Goal: Task Accomplishment & Management: Manage account settings

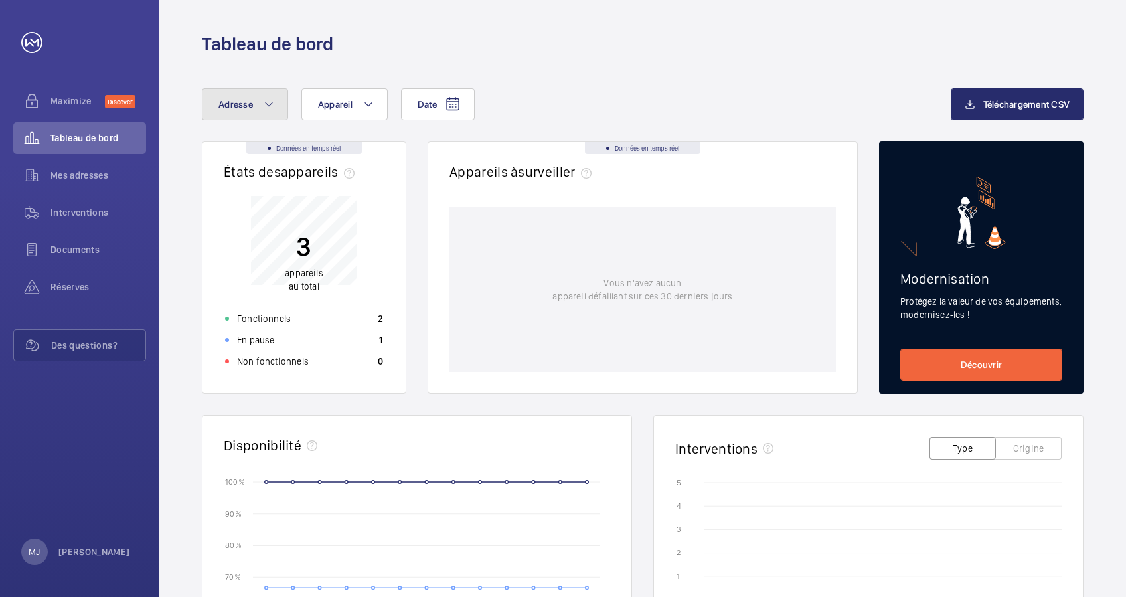
click at [268, 101] on mat-icon at bounding box center [269, 104] width 11 height 16
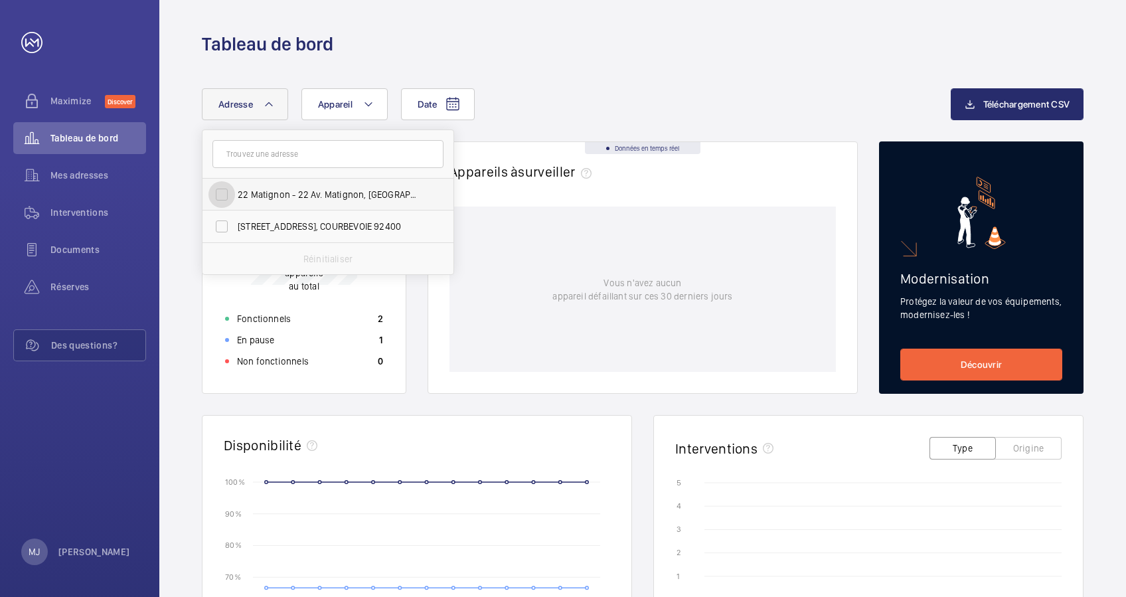
click at [228, 195] on input "22 Matignon - 22 Av. Matignon, PARIS 75008" at bounding box center [221, 194] width 27 height 27
checkbox input "true"
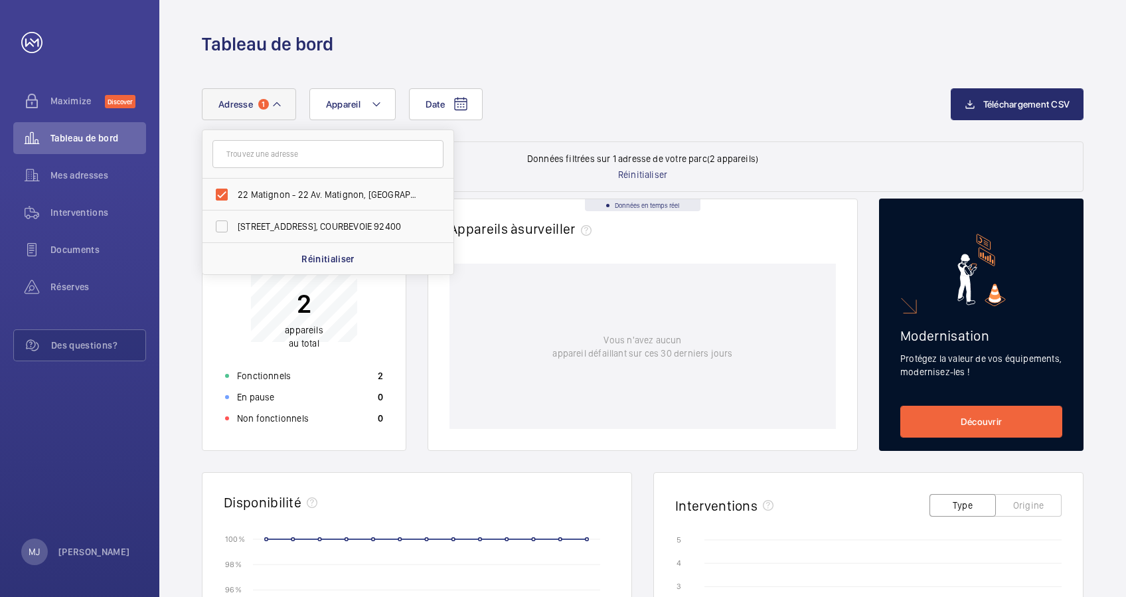
click at [570, 120] on div "Date Adresse 1 22 Matignon - 22 Av. Matignon, PARIS 75008 1 PLACE DE LA COUPOLE…" at bounding box center [576, 104] width 749 height 32
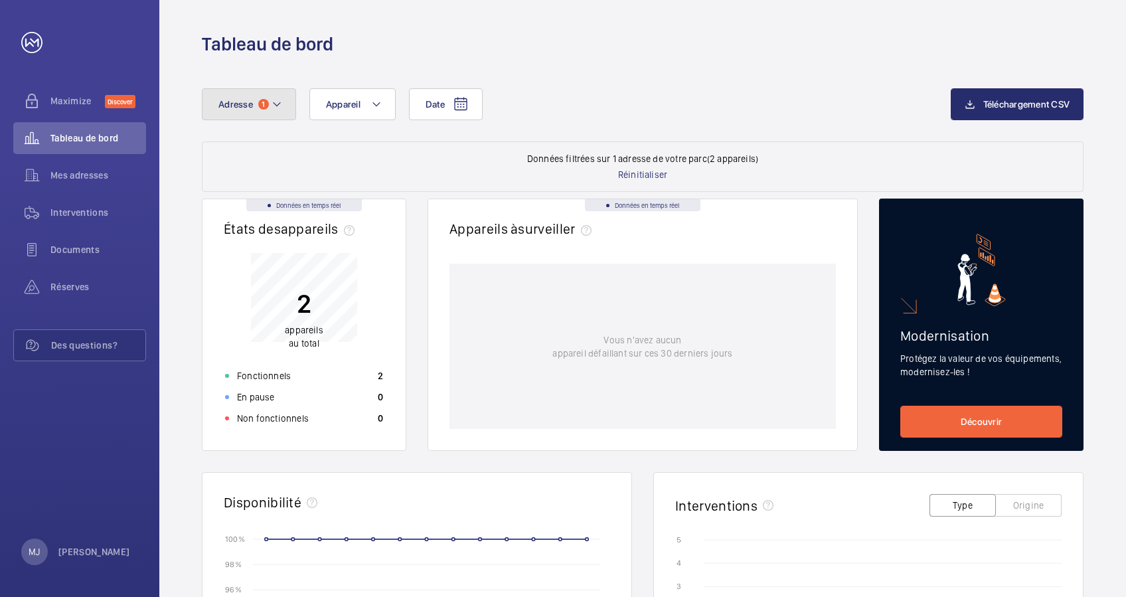
click at [279, 98] on mat-icon at bounding box center [277, 104] width 11 height 16
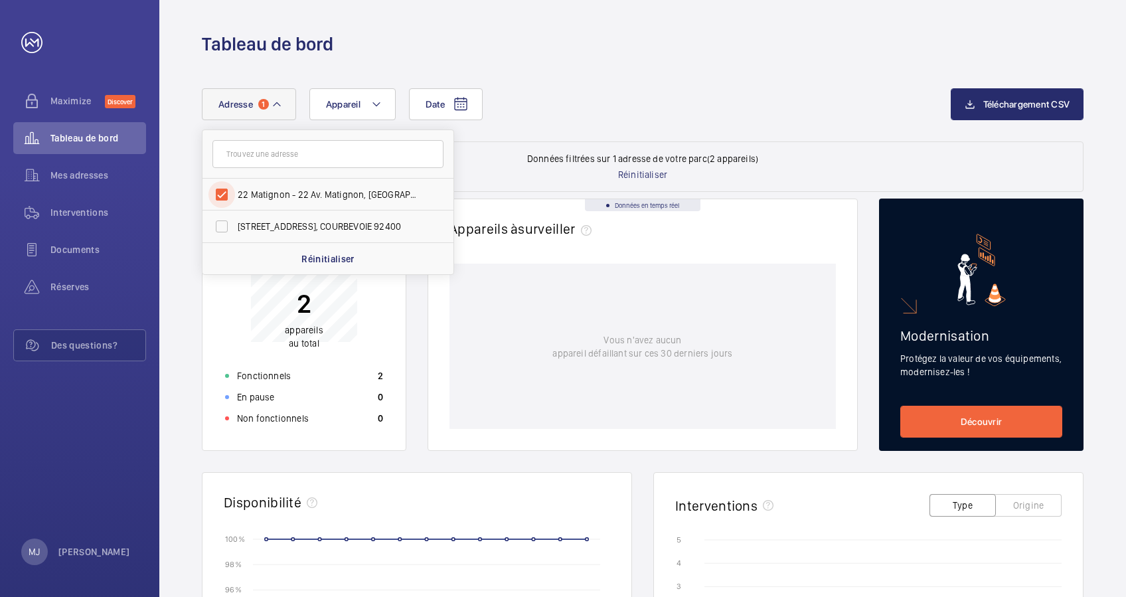
click at [221, 187] on input "22 Matignon - 22 Av. Matignon, PARIS 75008" at bounding box center [221, 194] width 27 height 27
checkbox input "false"
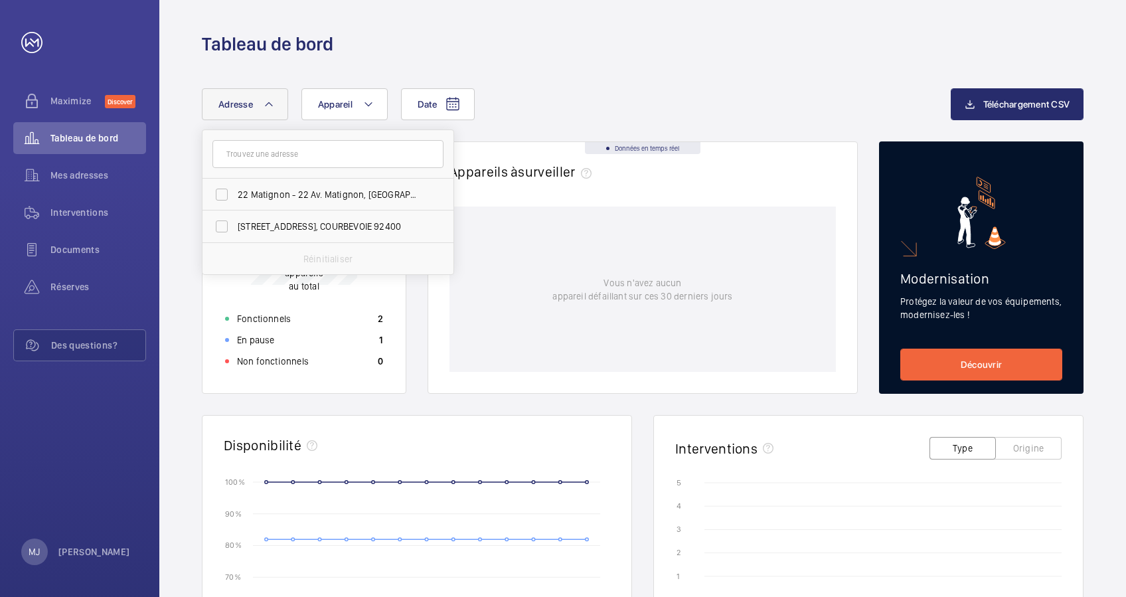
click at [517, 91] on div "Date Adresse 22 Matignon - 22 Av. Matignon, PARIS 75008 1 PLACE DE LA COUPOLE -…" at bounding box center [576, 104] width 749 height 32
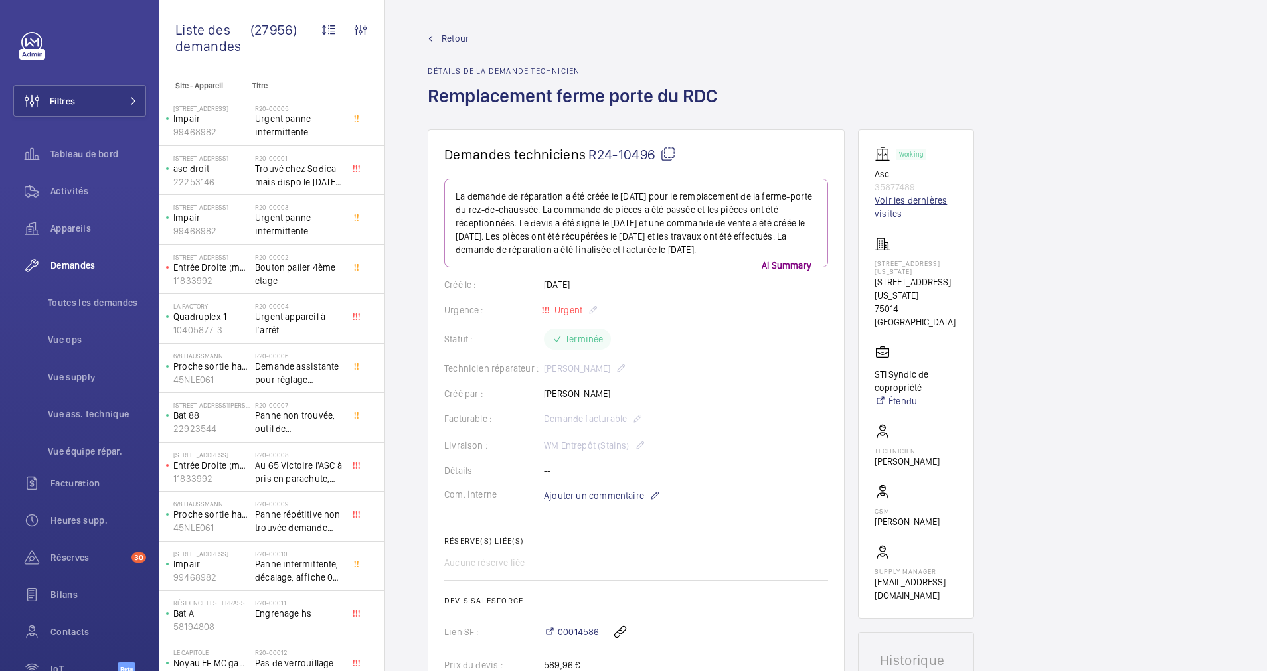
click at [900, 217] on link "Voir les dernières visites" at bounding box center [915, 207] width 83 height 27
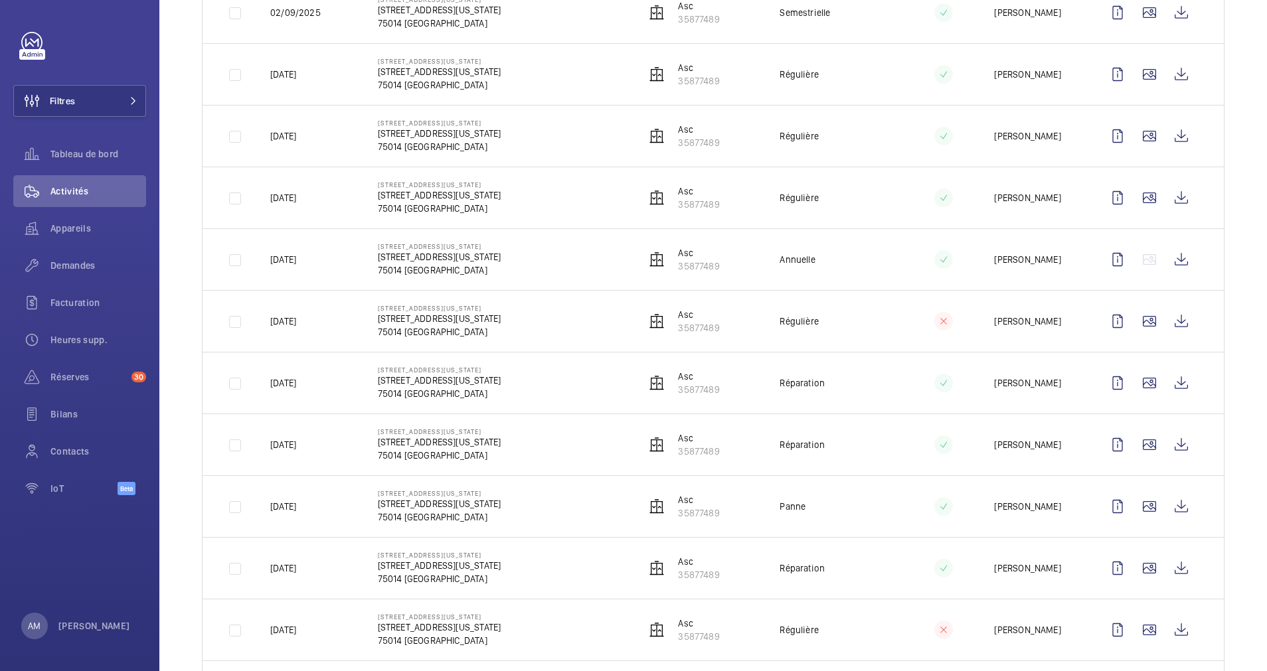
scroll to position [177, 0]
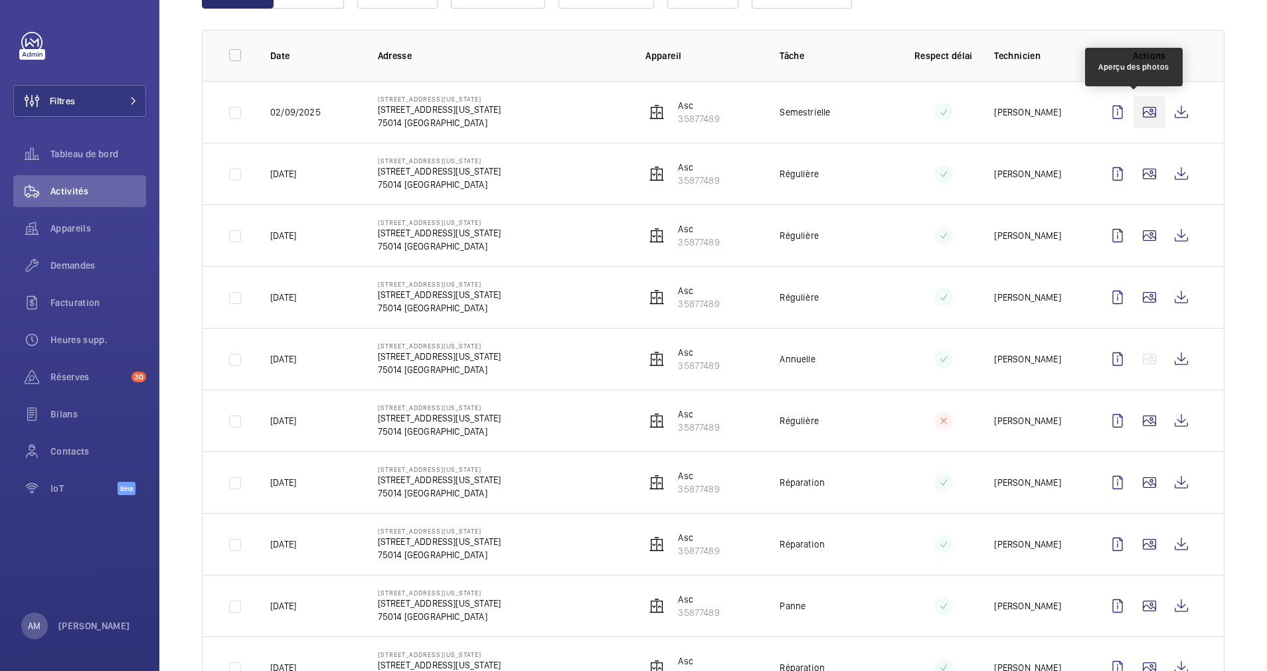
click at [1139, 109] on wm-front-icon-button at bounding box center [1149, 112] width 32 height 32
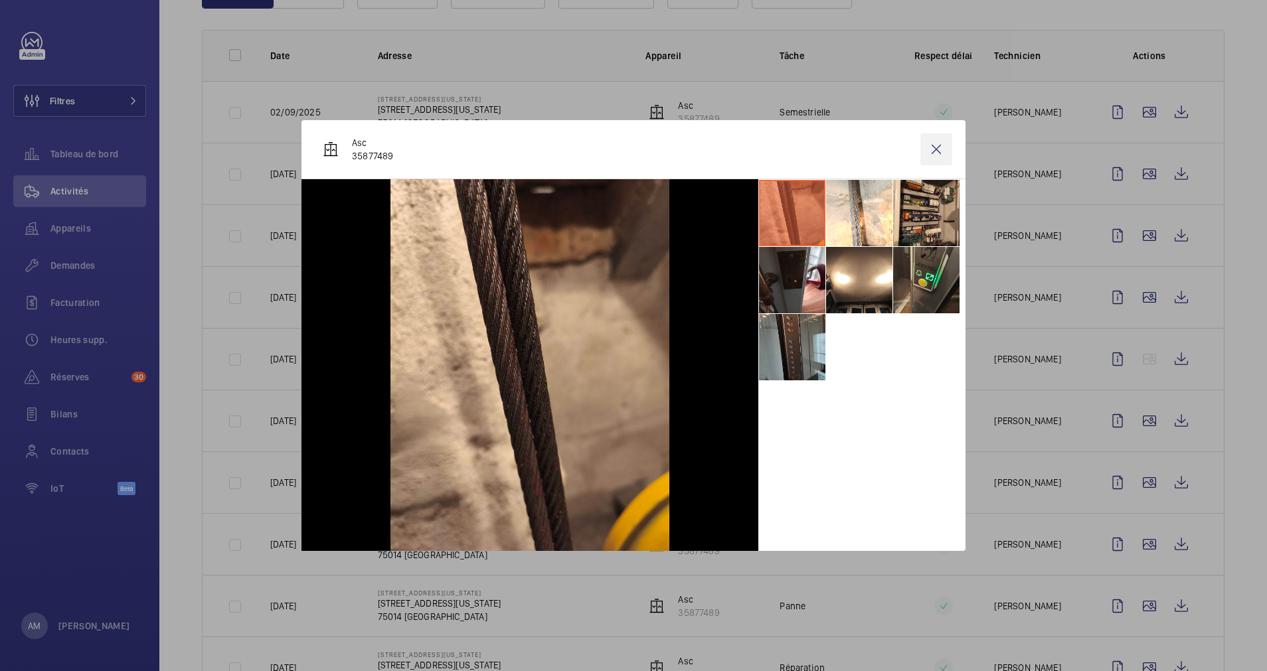
click at [937, 150] on wm-front-icon-button at bounding box center [936, 149] width 32 height 32
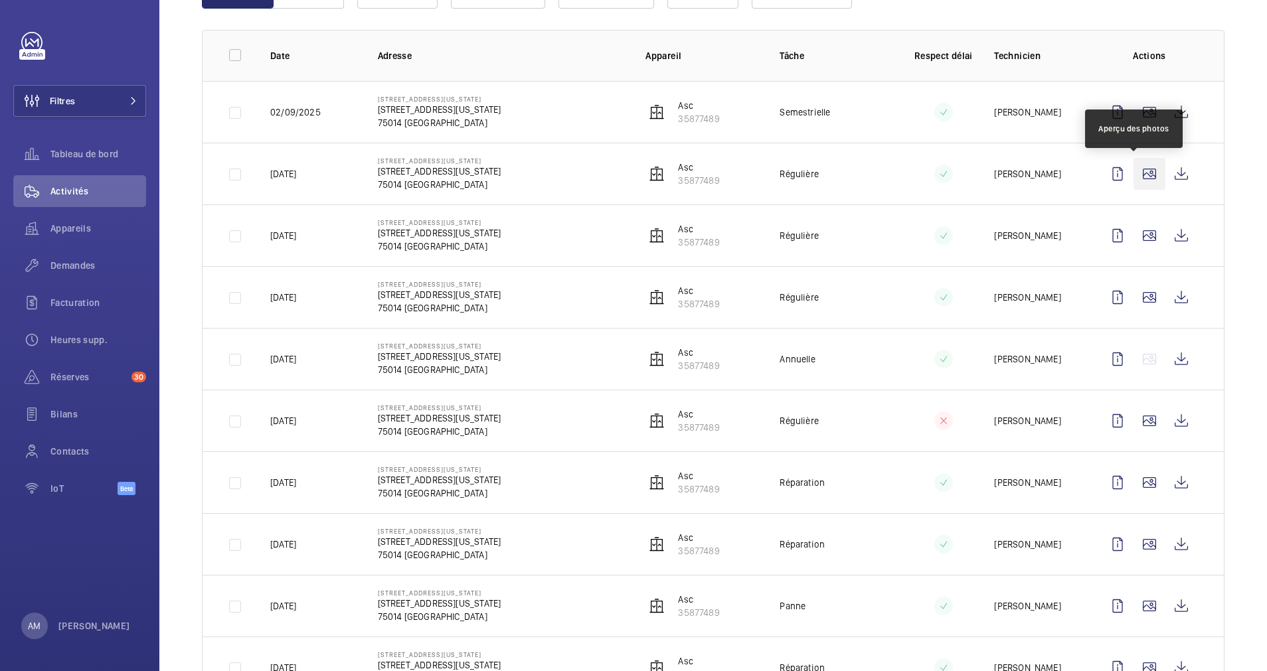
click at [1133, 171] on wm-front-icon-button at bounding box center [1149, 174] width 32 height 32
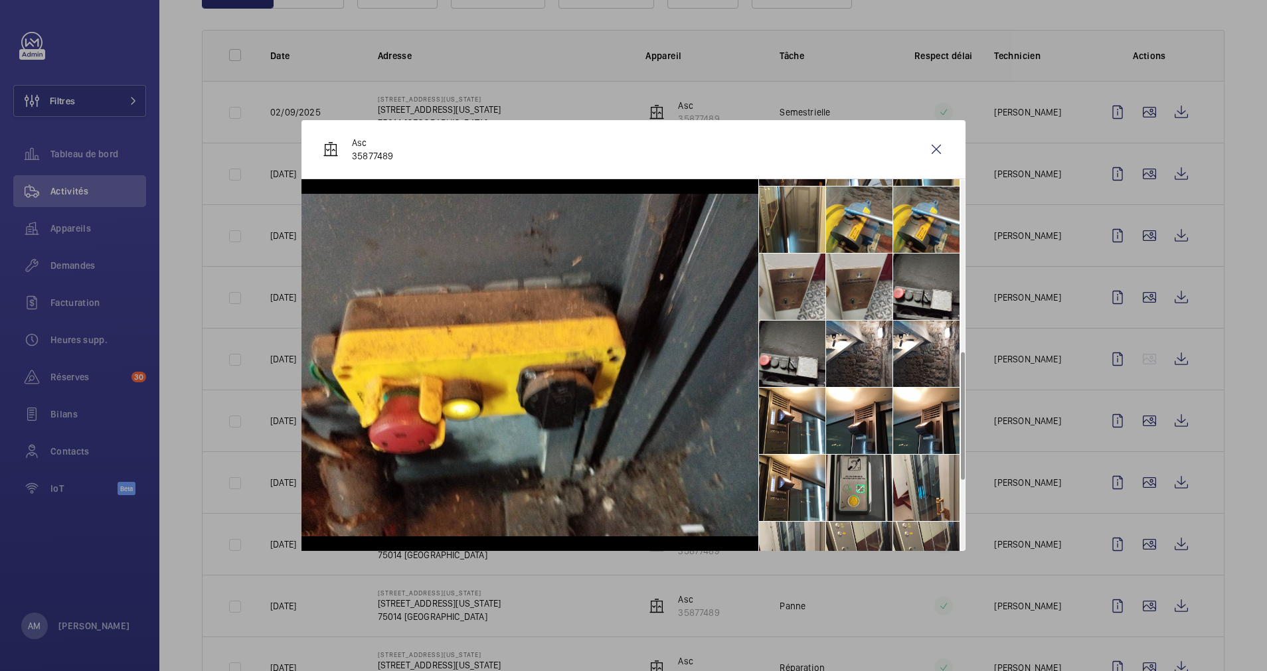
scroll to position [498, 0]
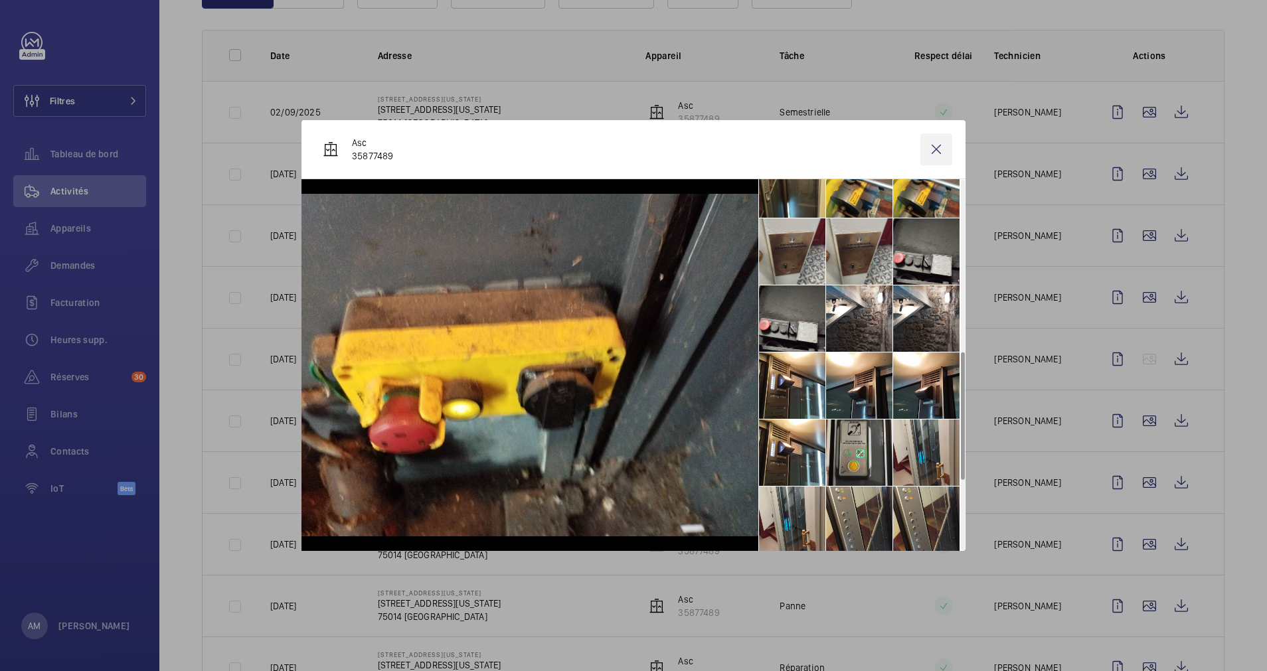
click at [938, 144] on wm-front-icon-button at bounding box center [936, 149] width 32 height 32
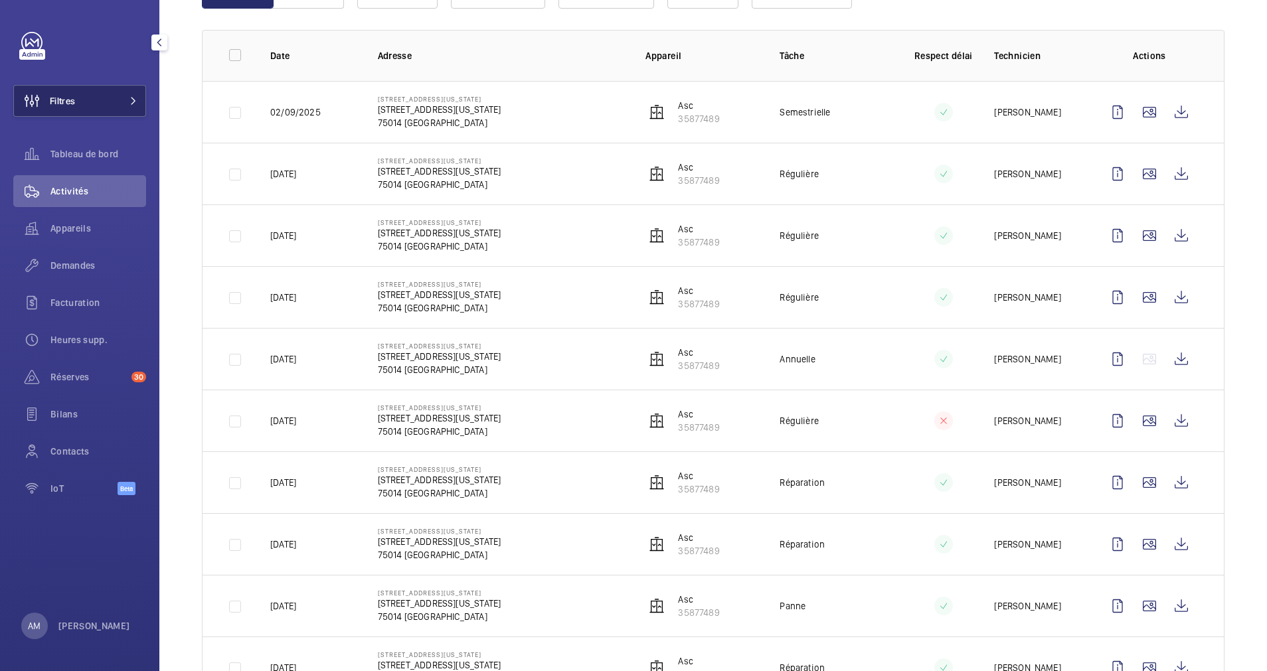
click at [132, 100] on mat-icon at bounding box center [133, 101] width 8 height 8
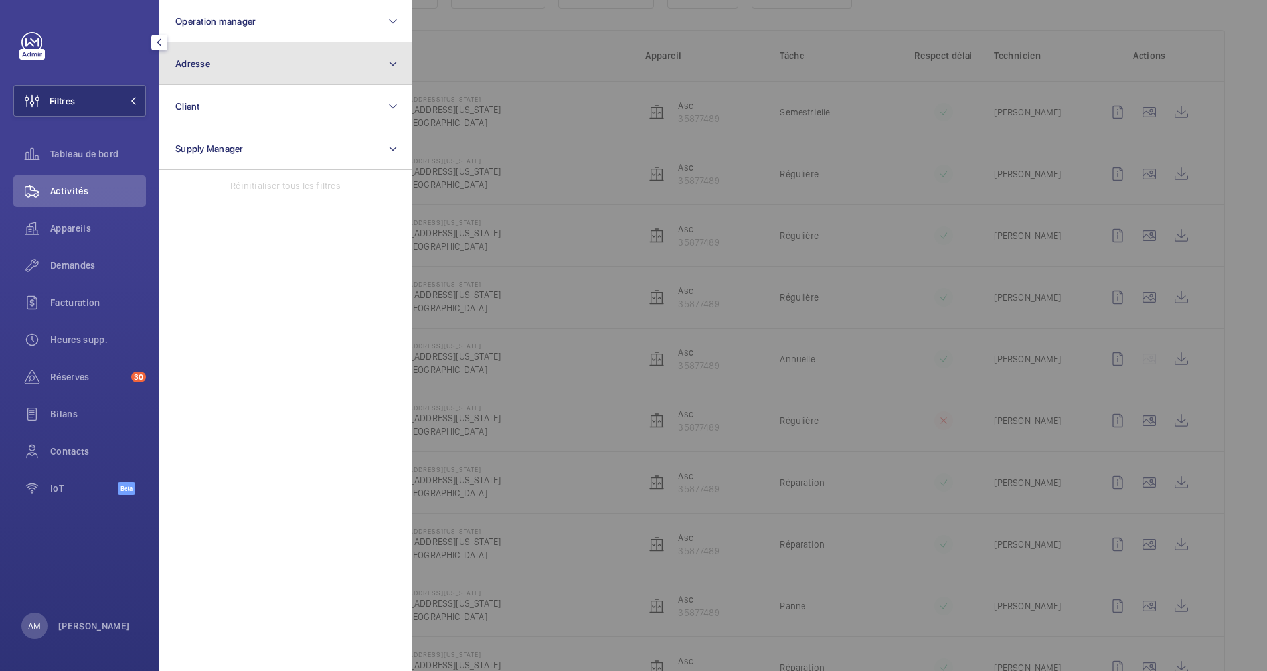
click at [288, 76] on button "Adresse" at bounding box center [285, 63] width 252 height 42
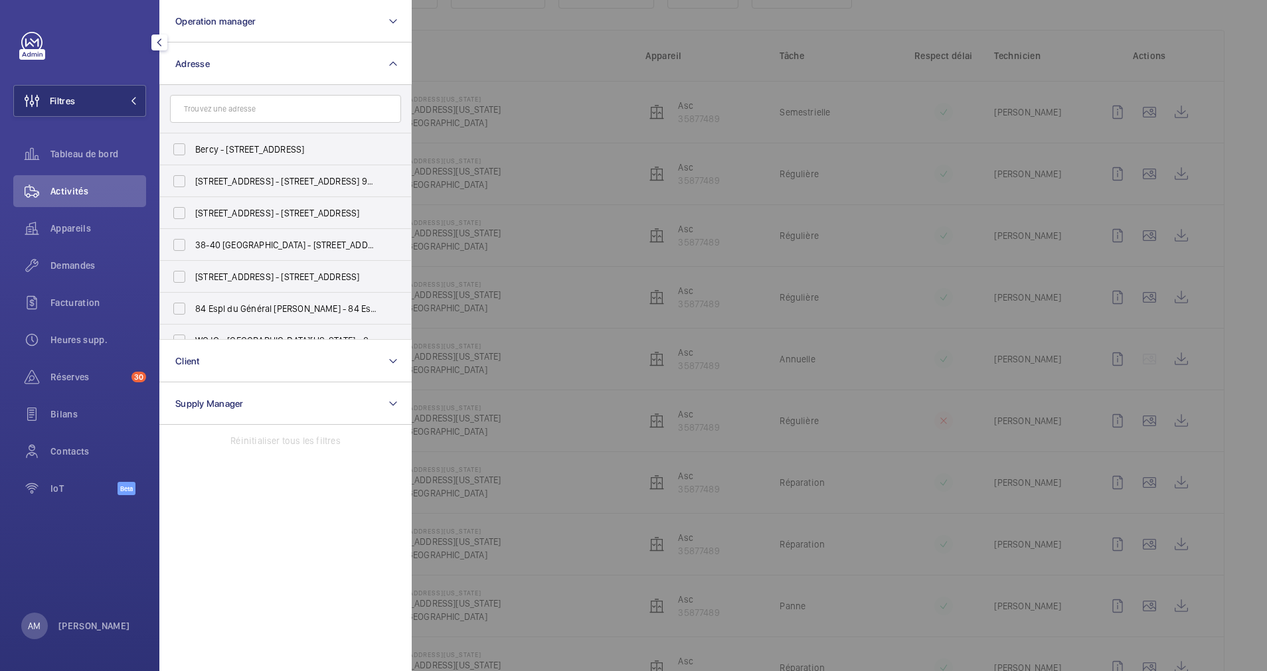
click at [276, 105] on input "text" at bounding box center [285, 109] width 231 height 28
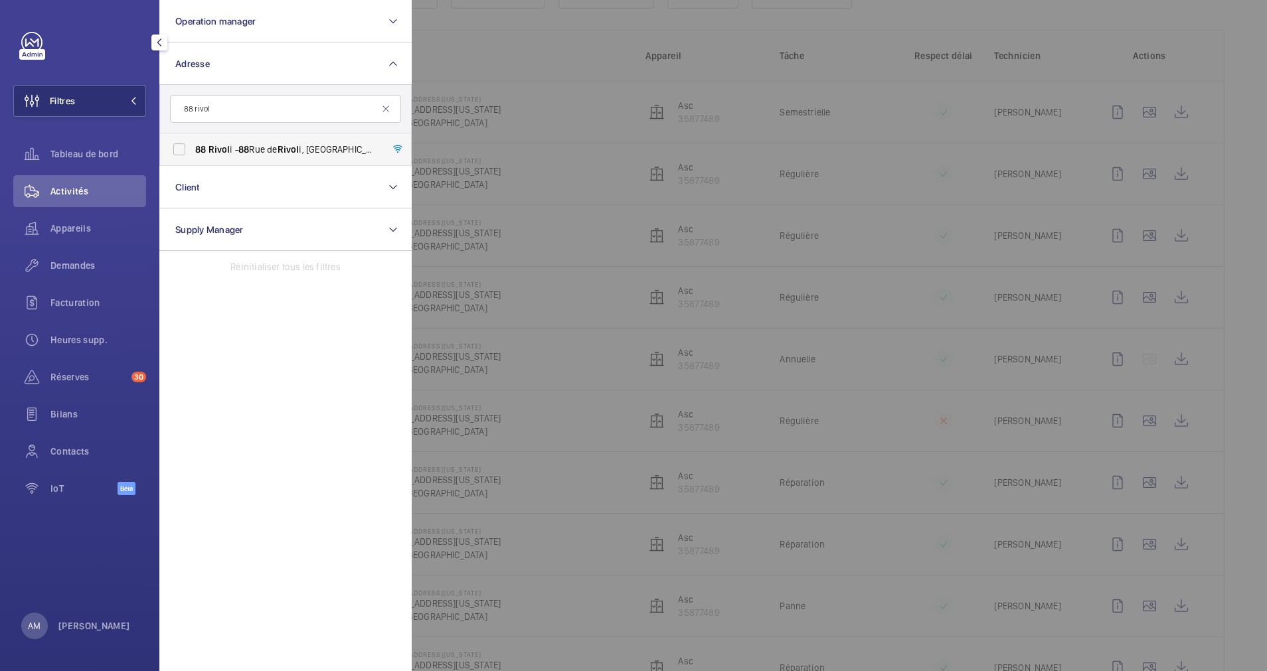
type input "88 rivol"
click at [257, 148] on span "88 Rivol i - [STREET_ADDRESS]" at bounding box center [286, 149] width 183 height 13
click at [193, 148] on input "88 Rivol i - [STREET_ADDRESS]" at bounding box center [179, 149] width 27 height 27
checkbox input "true"
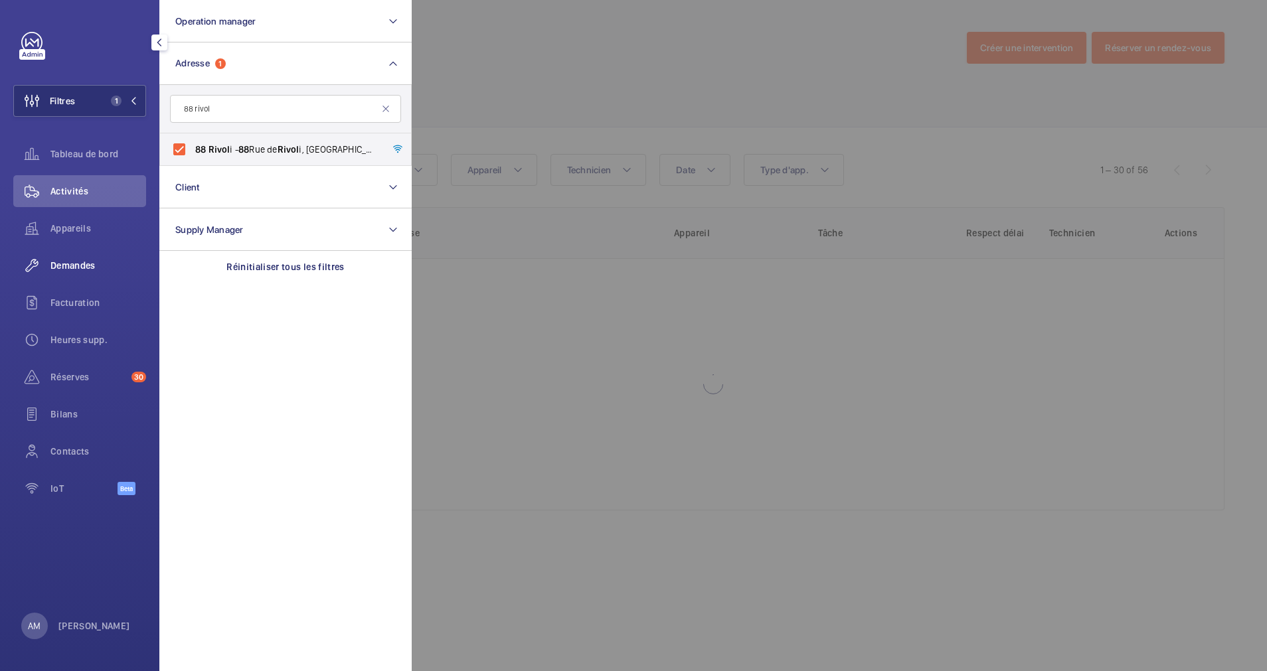
click at [72, 264] on span "Demandes" at bounding box center [98, 265] width 96 height 13
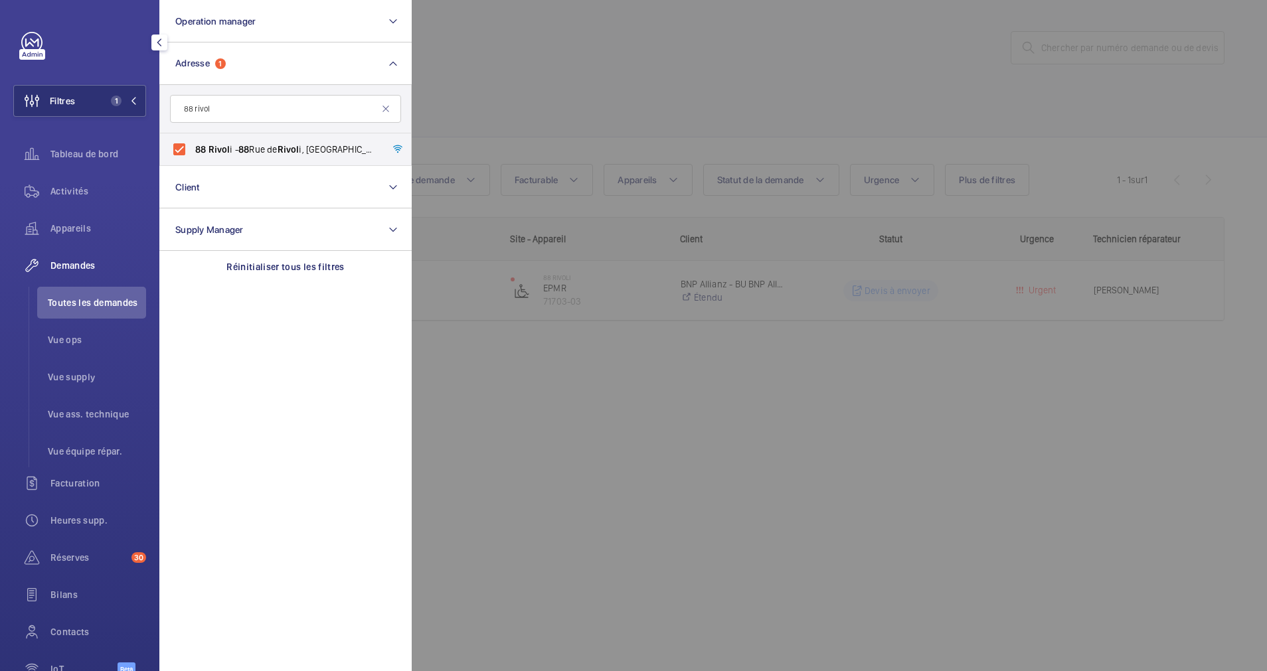
click at [635, 63] on div at bounding box center [1045, 335] width 1267 height 671
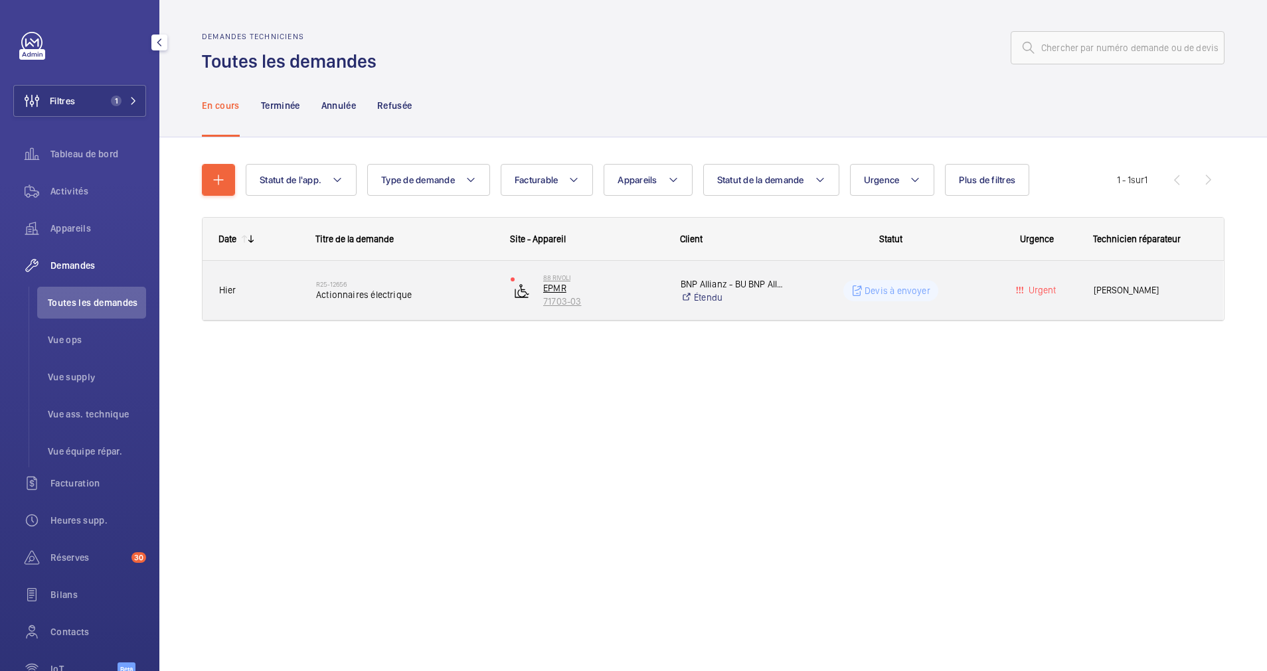
click at [626, 302] on p "71703-03" at bounding box center [603, 301] width 120 height 13
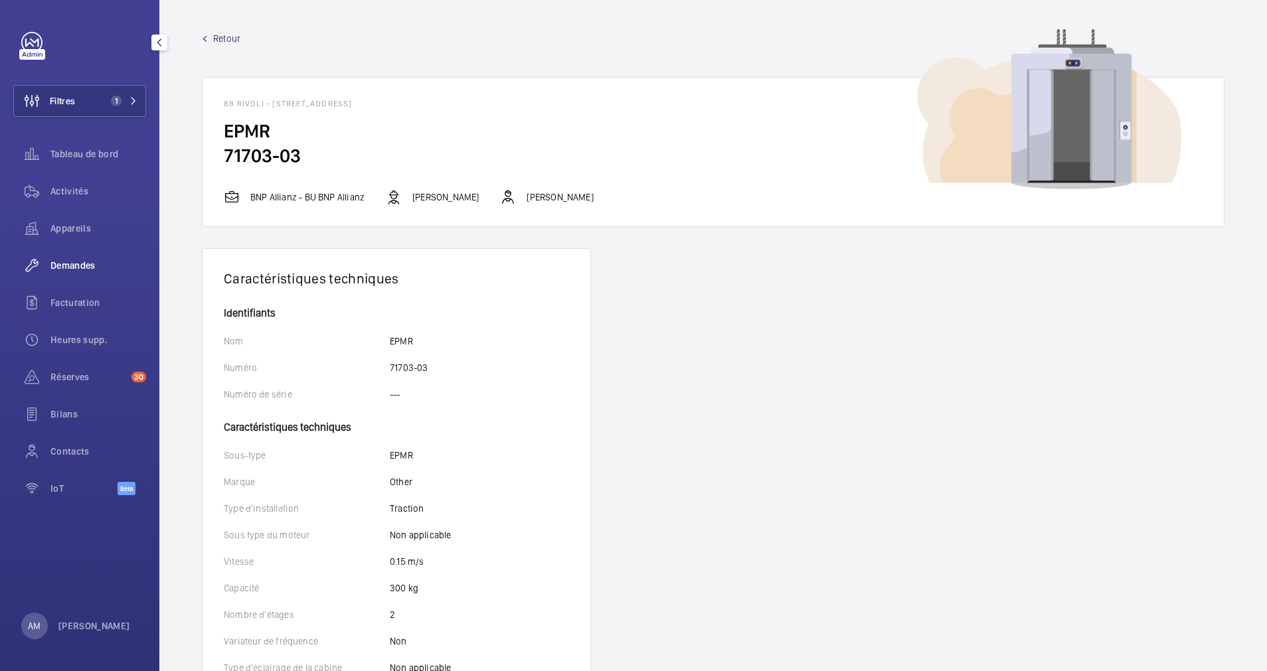
click at [74, 263] on span "Demandes" at bounding box center [98, 265] width 96 height 13
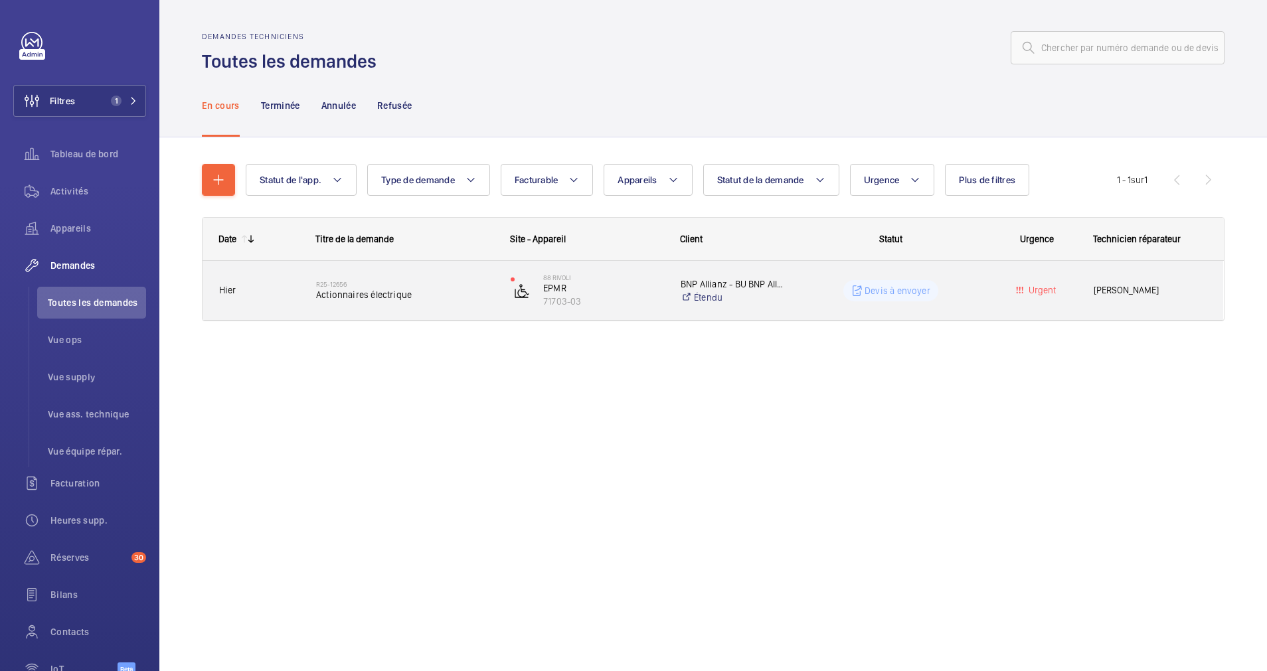
click at [795, 287] on div "Devis à envoyer" at bounding box center [882, 291] width 193 height 48
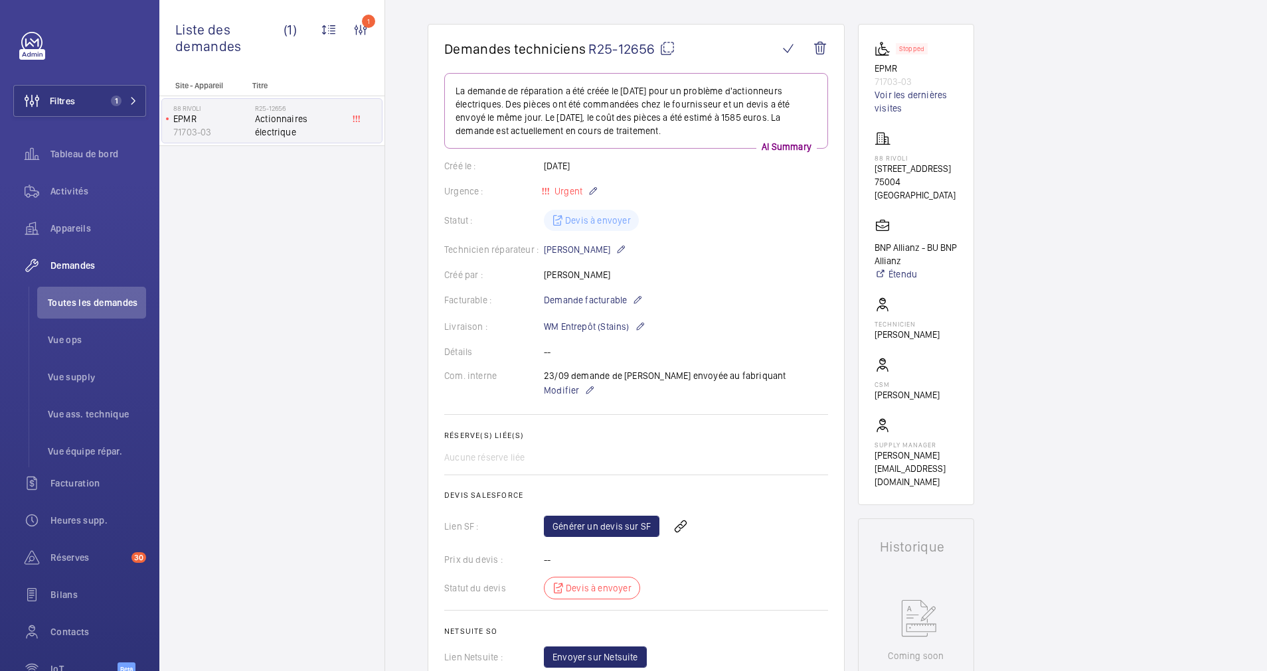
scroll to position [102, 0]
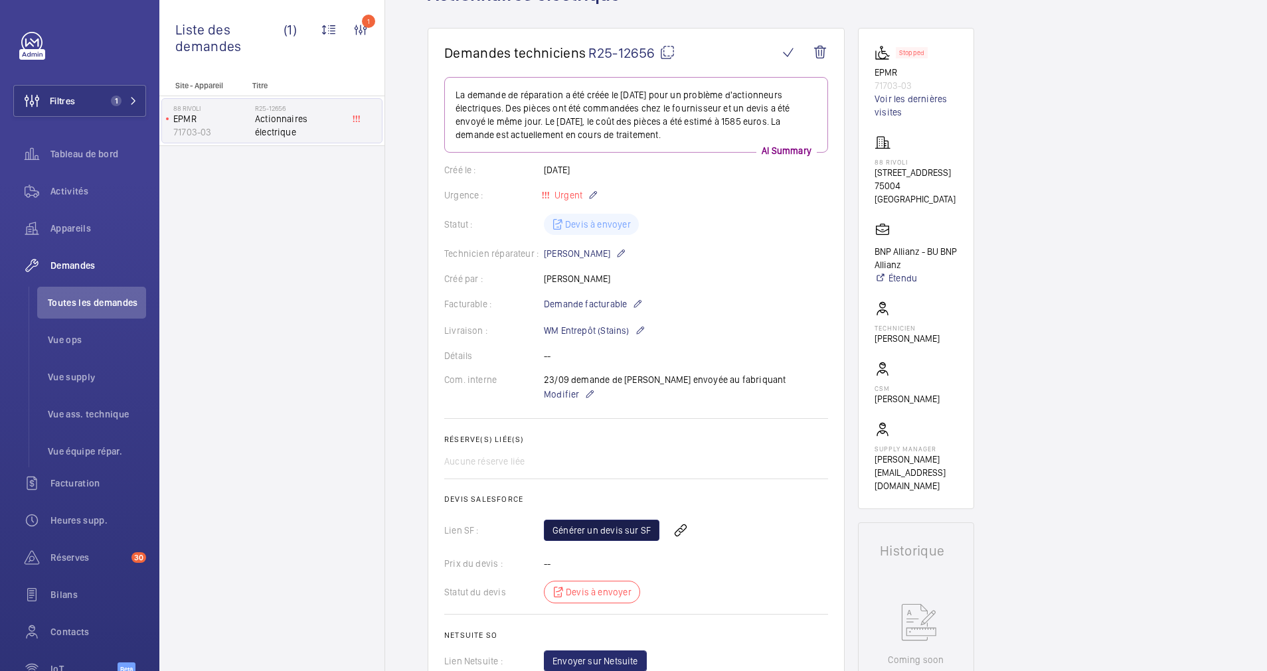
click at [620, 524] on link "Générer un devis sur SF" at bounding box center [602, 530] width 116 height 21
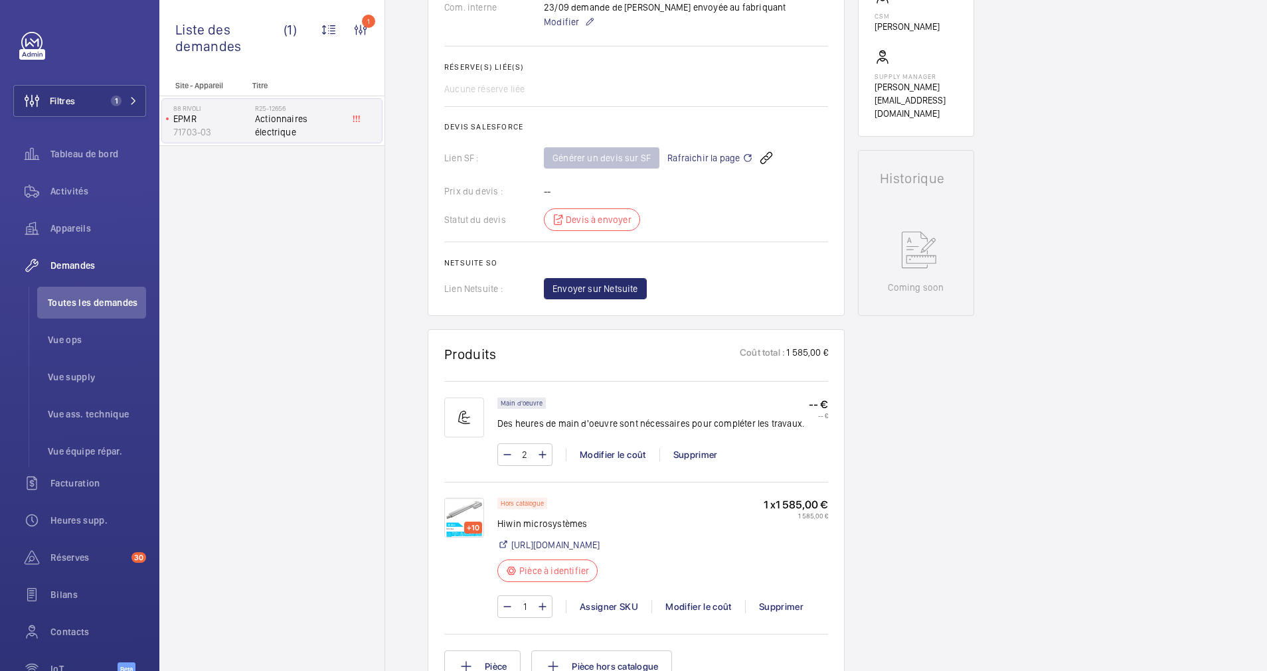
scroll to position [478, 0]
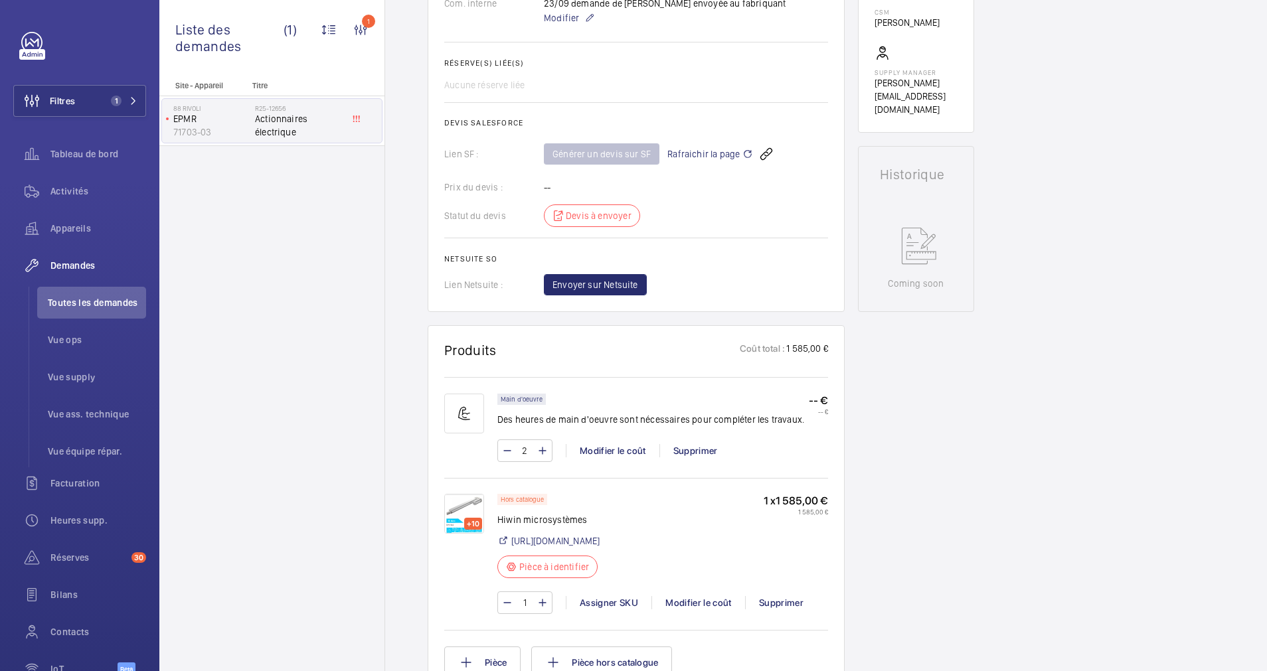
click at [464, 503] on img at bounding box center [464, 514] width 40 height 40
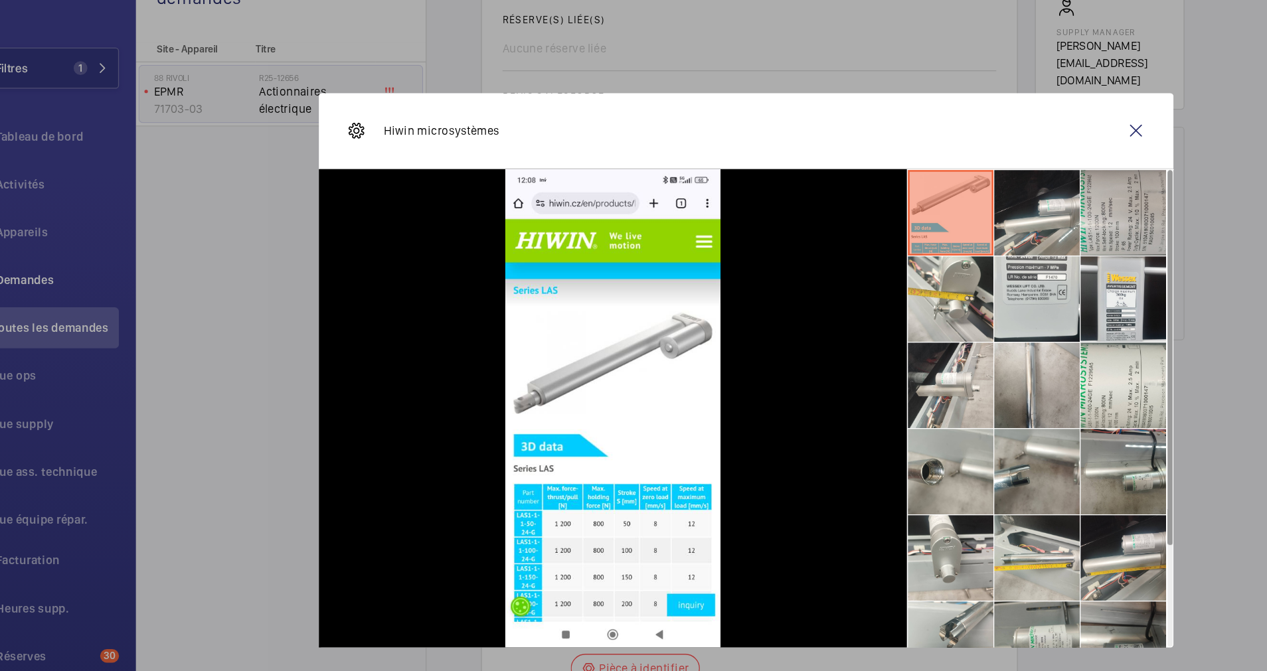
click at [909, 218] on li at bounding box center [926, 213] width 66 height 66
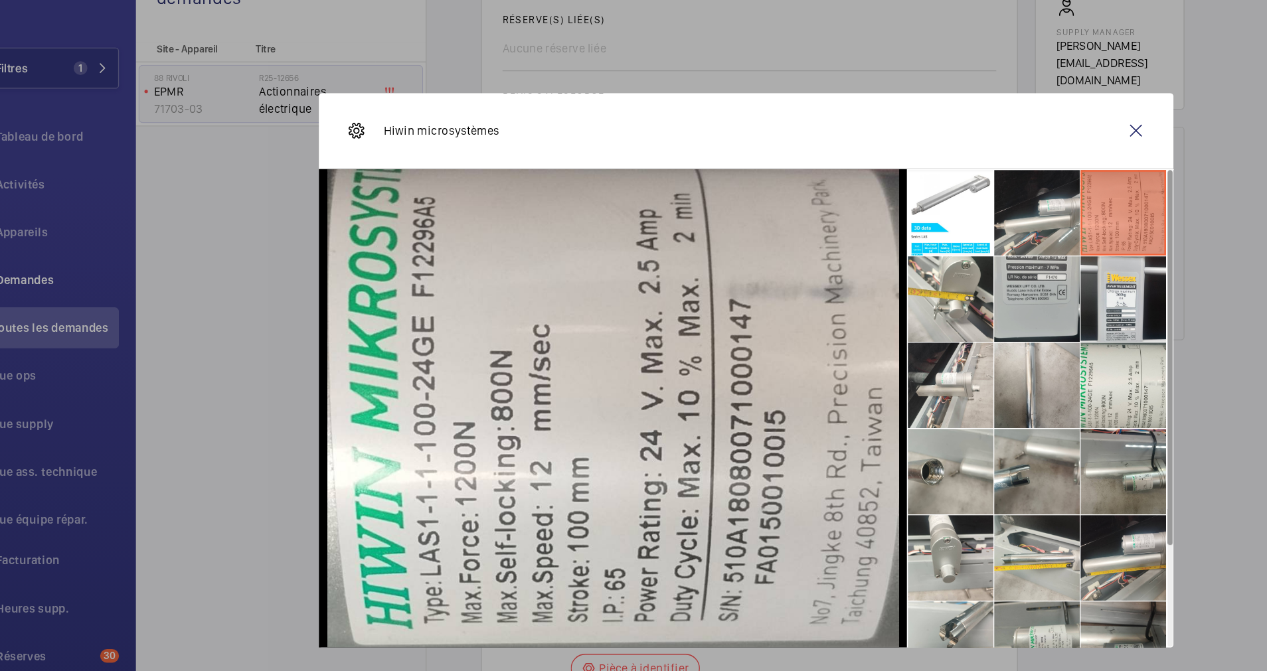
click at [860, 272] on li at bounding box center [859, 280] width 66 height 66
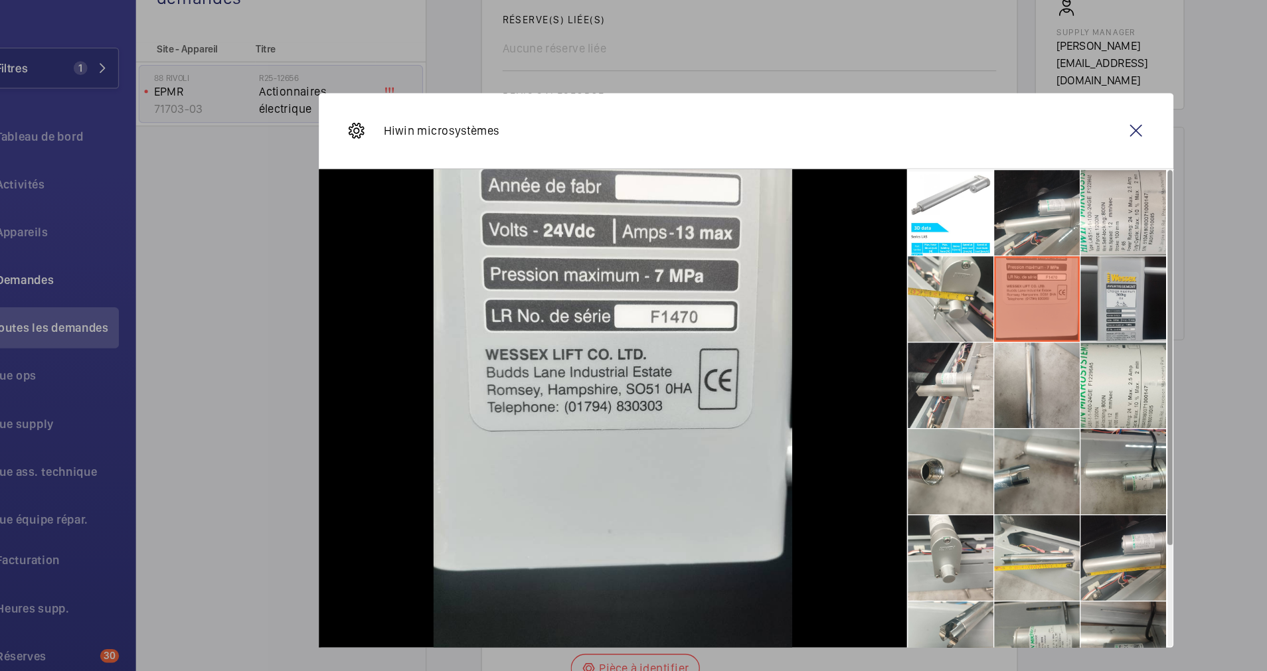
click at [900, 277] on li at bounding box center [926, 280] width 66 height 66
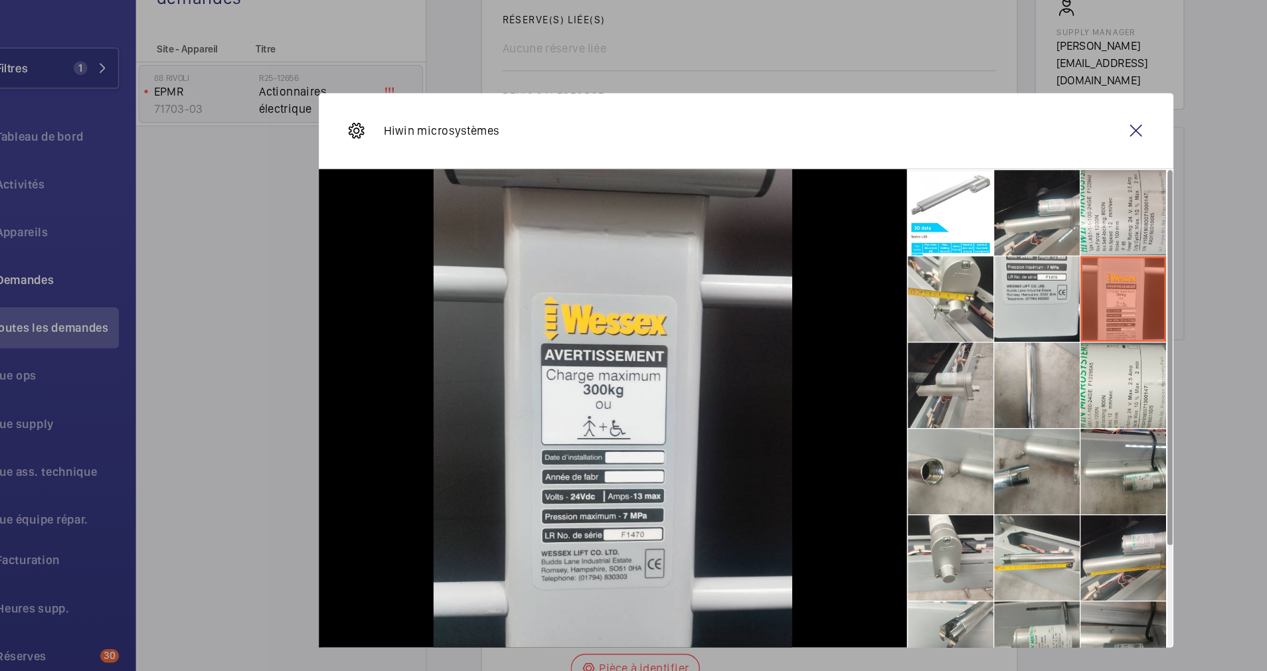
click at [790, 339] on li at bounding box center [792, 347] width 66 height 66
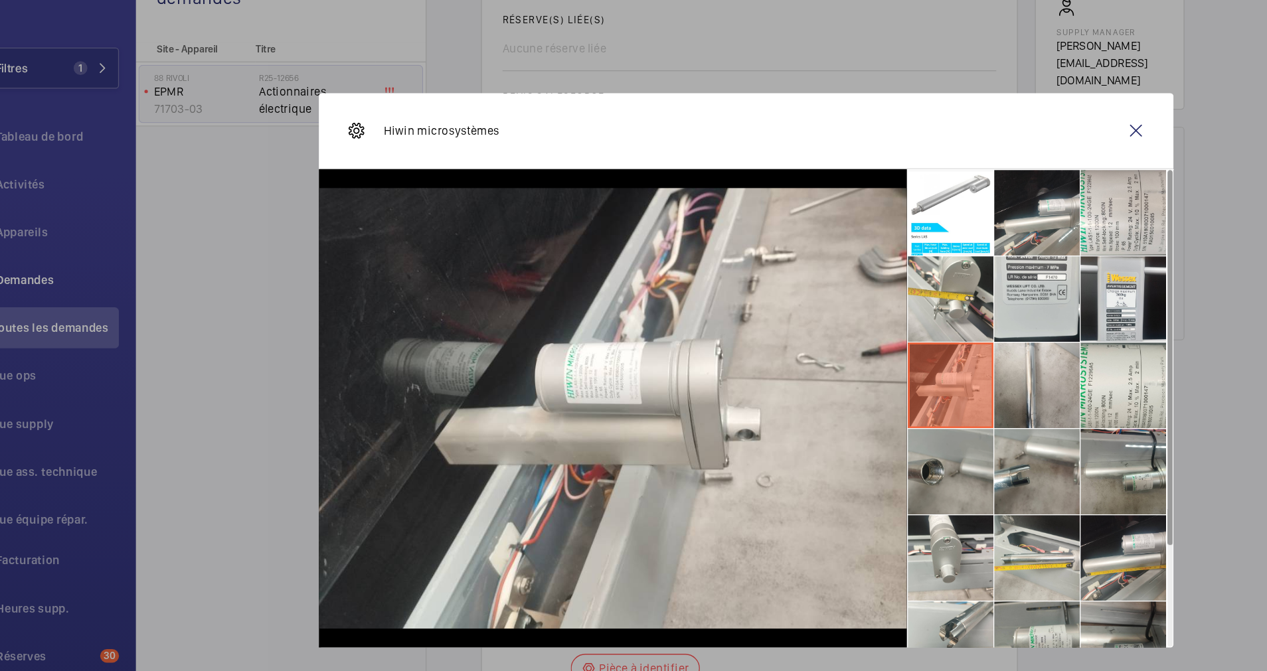
click at [789, 417] on li at bounding box center [792, 414] width 66 height 66
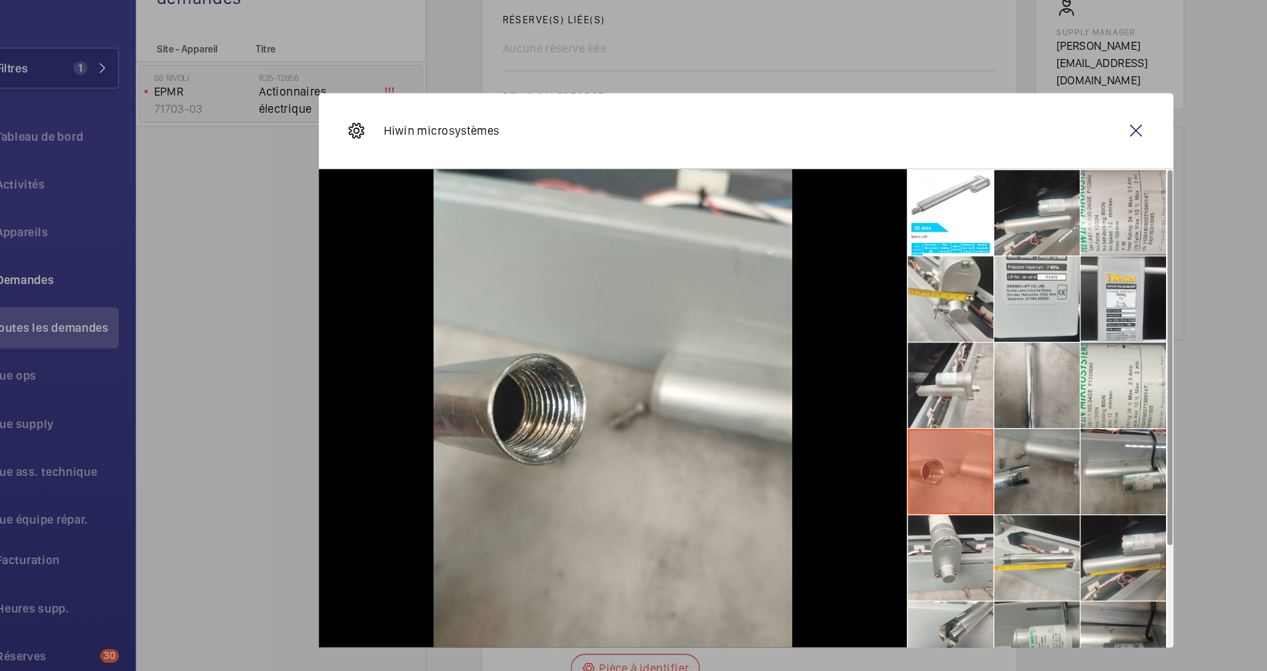
click at [842, 421] on li at bounding box center [859, 414] width 66 height 66
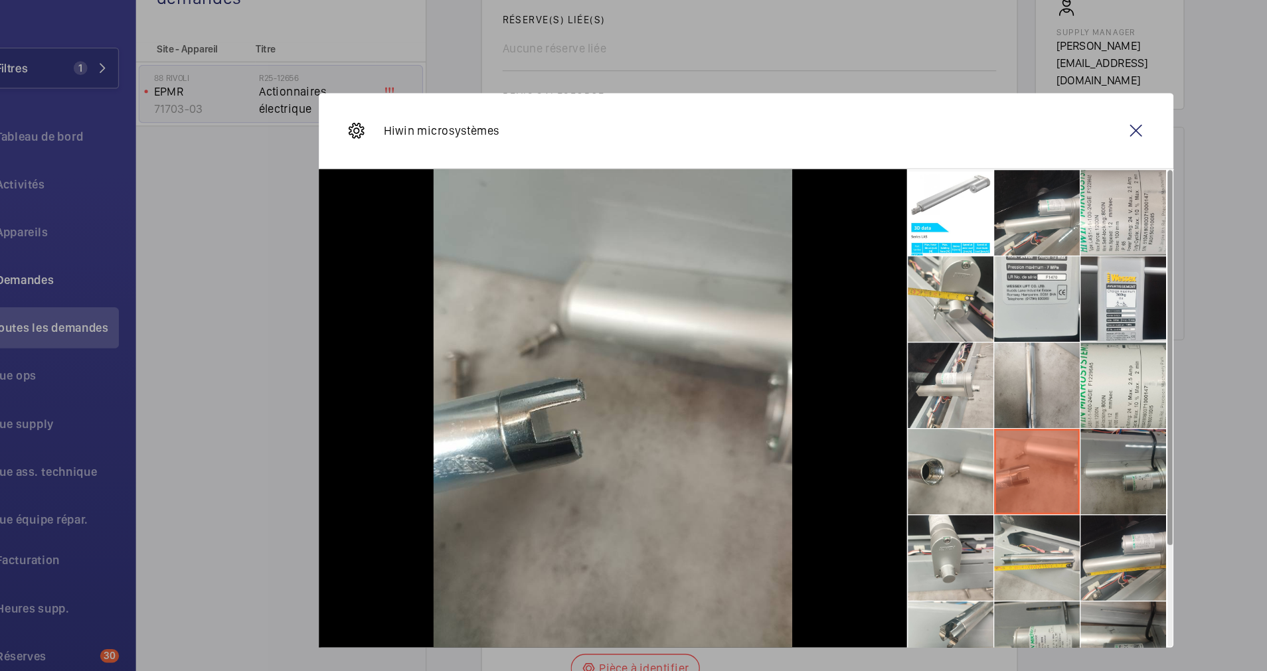
click at [934, 407] on li at bounding box center [926, 414] width 66 height 66
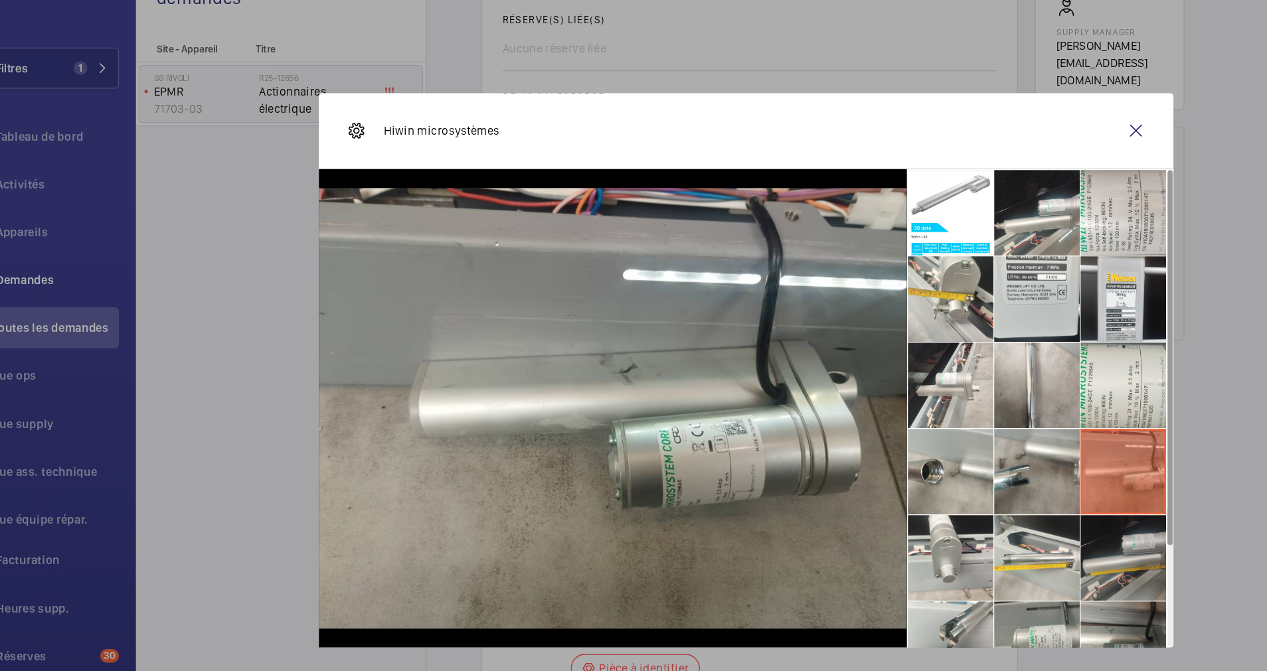
click at [921, 472] on li at bounding box center [926, 481] width 66 height 66
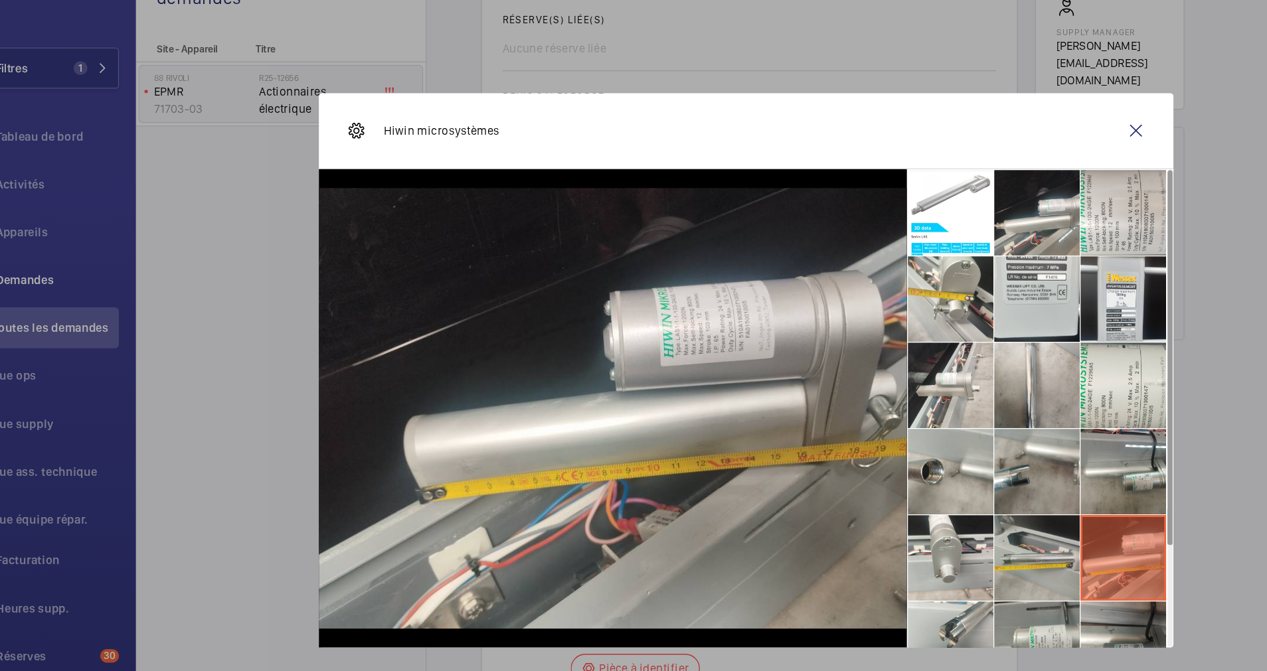
click at [866, 477] on li at bounding box center [859, 481] width 66 height 66
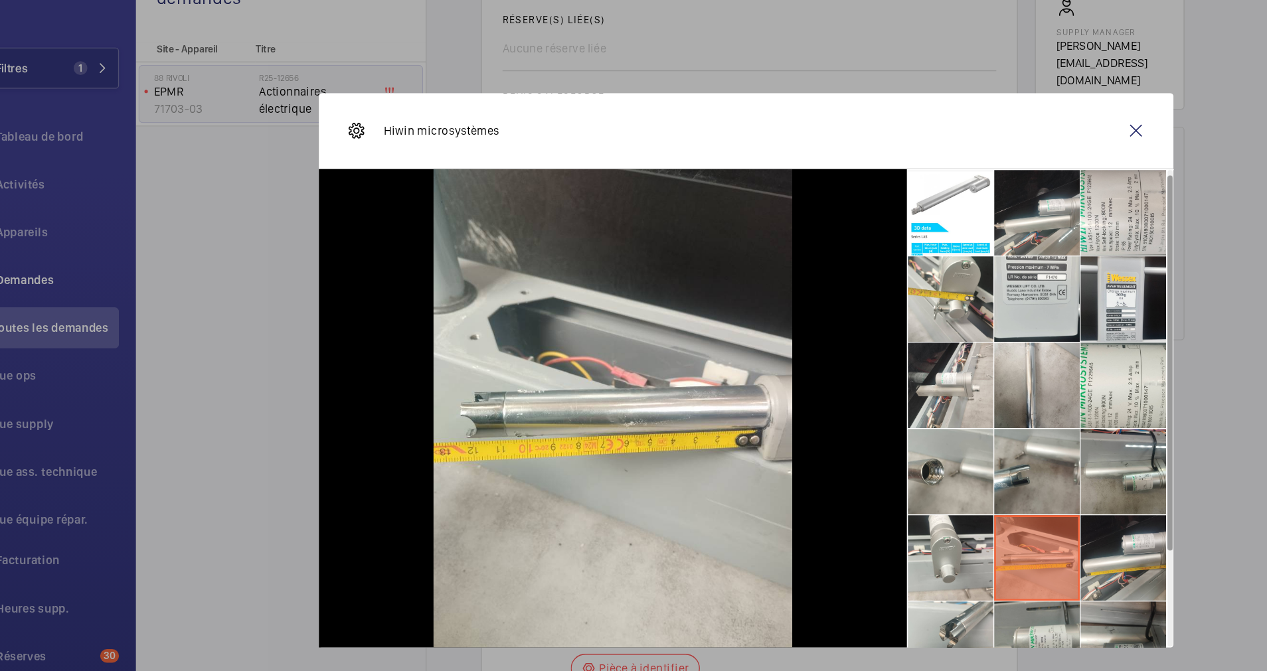
scroll to position [98, 0]
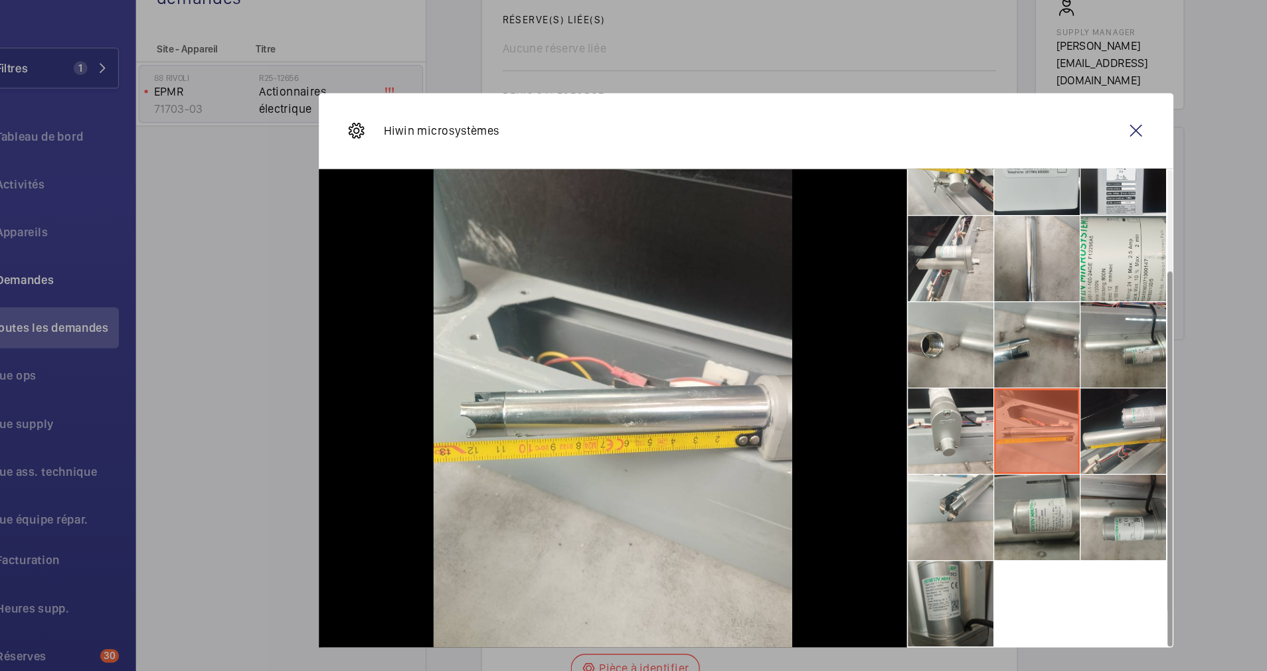
click at [789, 489] on li at bounding box center [792, 517] width 66 height 66
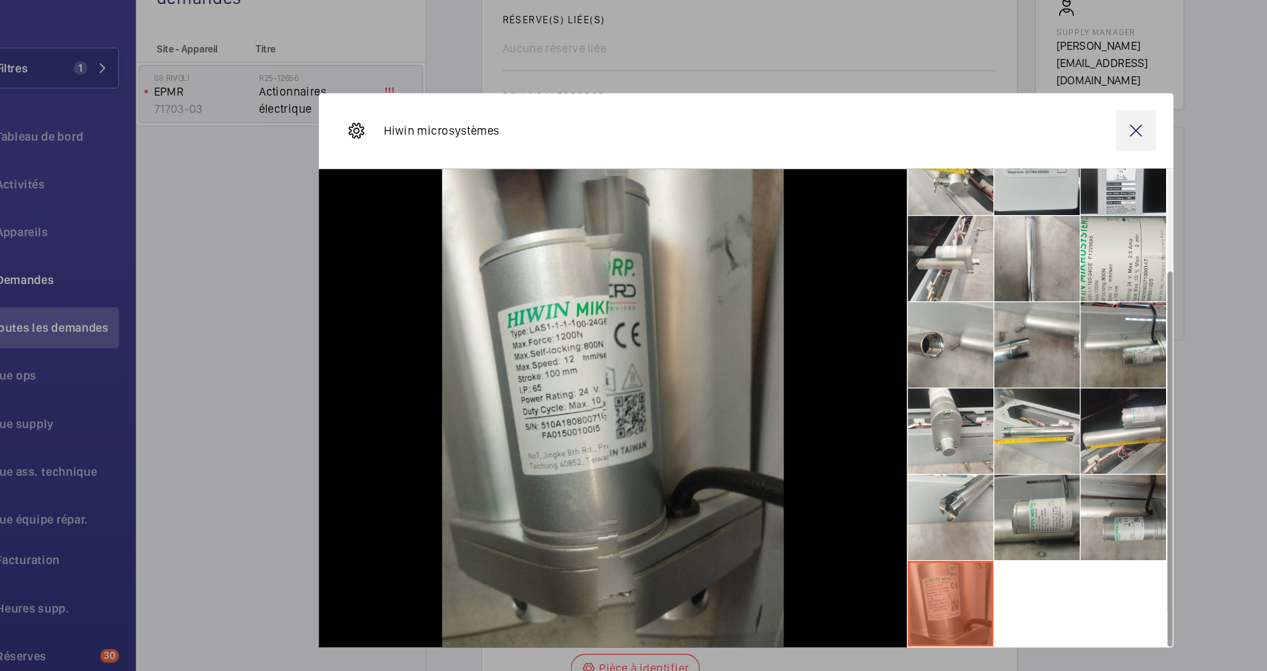
click at [936, 149] on wm-front-icon-button at bounding box center [936, 149] width 32 height 32
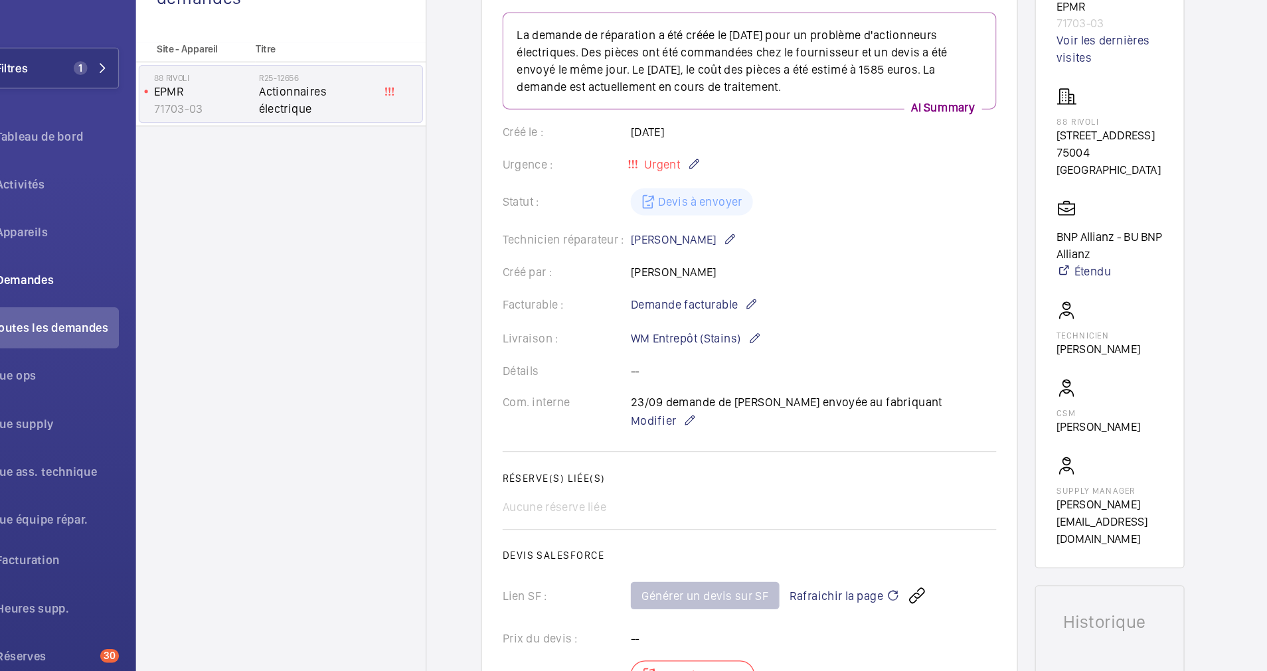
scroll to position [72, 0]
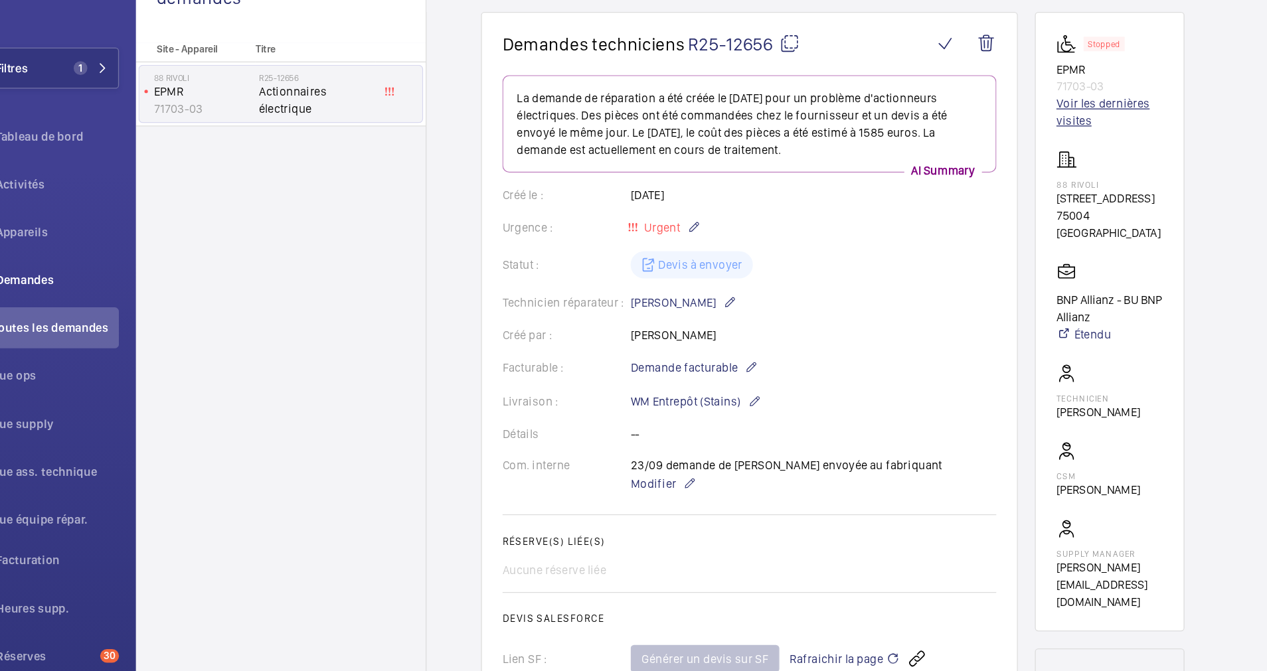
click at [882, 135] on link "Voir les dernières visites" at bounding box center [915, 135] width 83 height 27
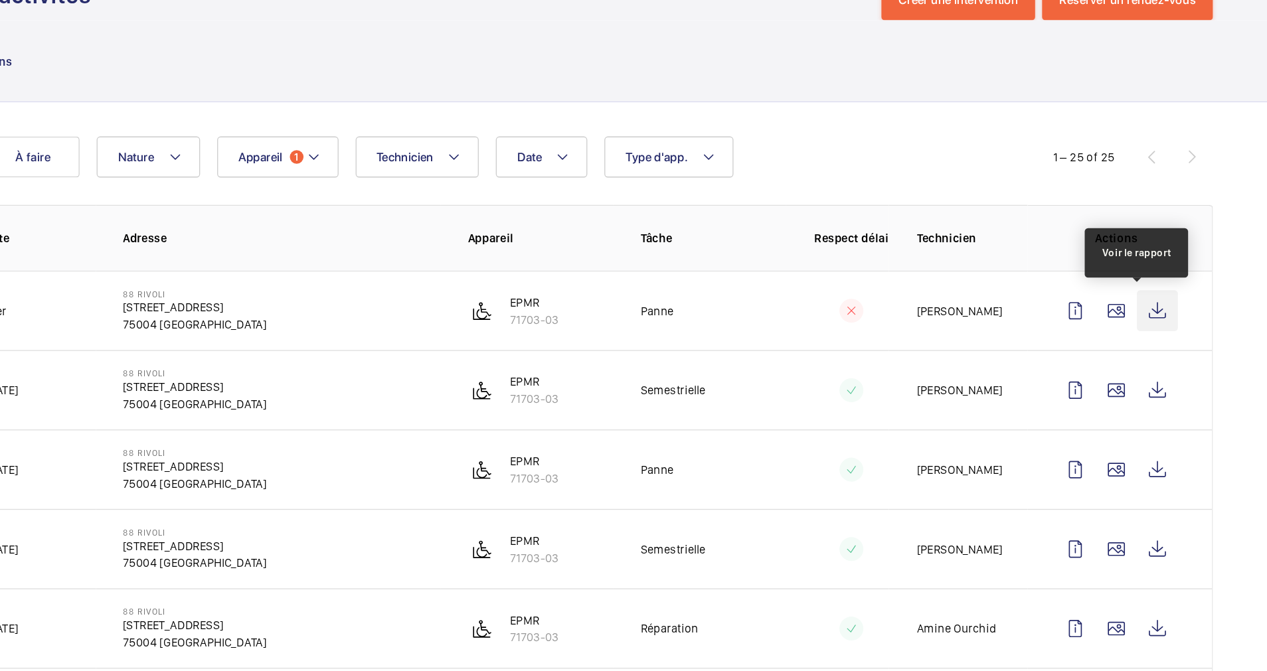
click at [1167, 289] on wm-front-icon-button at bounding box center [1181, 290] width 32 height 32
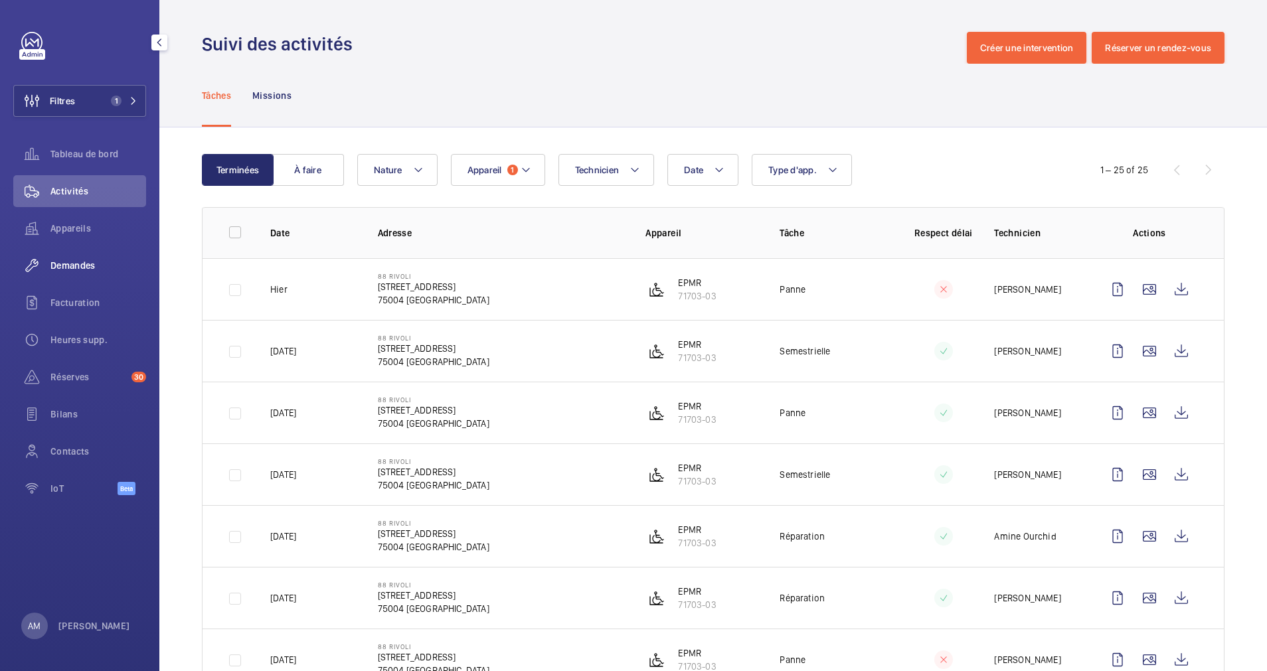
click at [83, 263] on span "Demandes" at bounding box center [98, 265] width 96 height 13
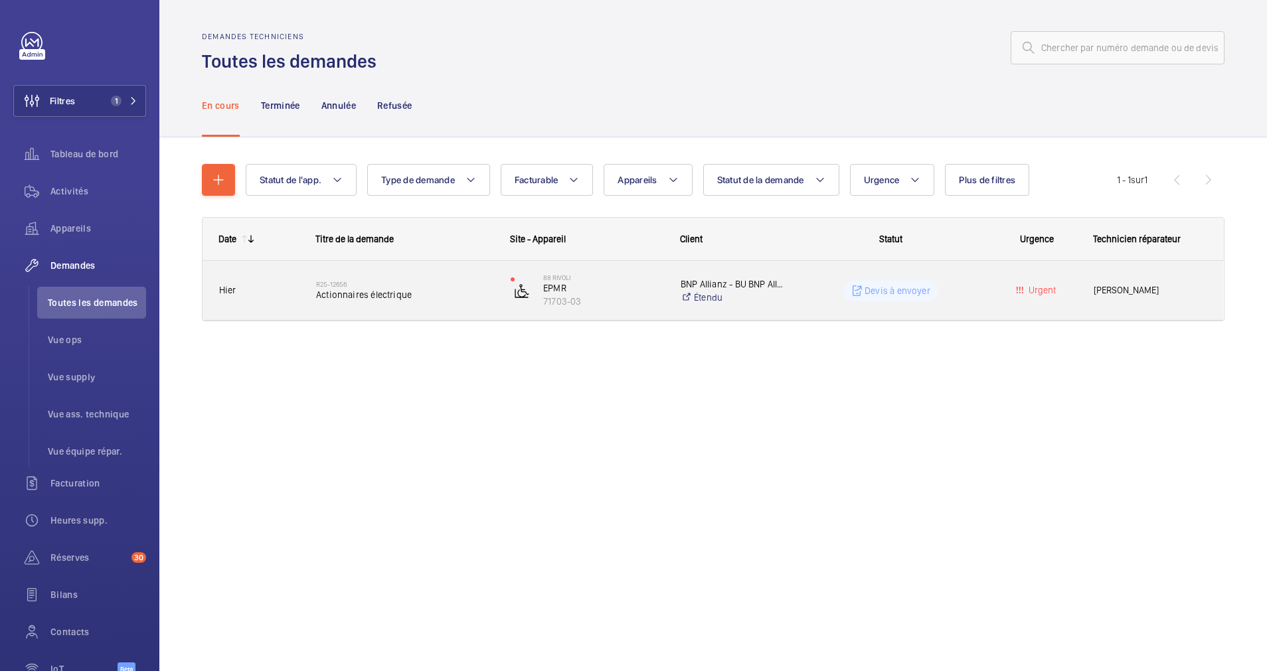
click at [429, 277] on div "R25-12656 Actionnaires électrique" at bounding box center [404, 291] width 177 height 39
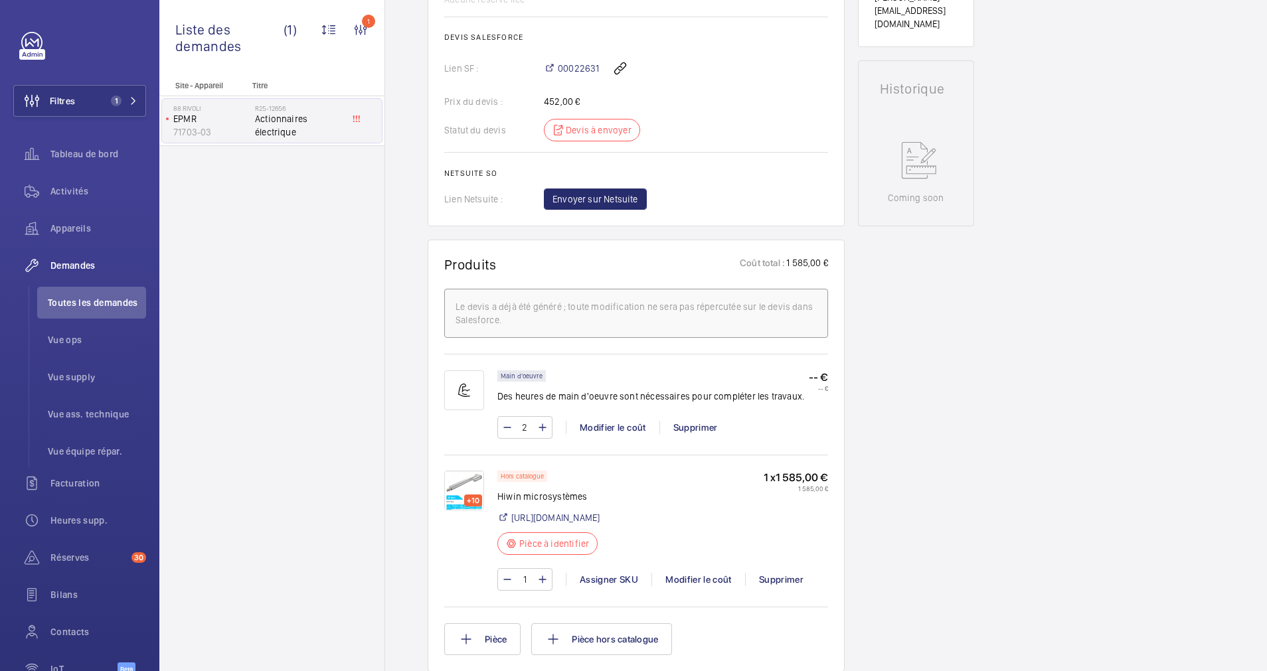
scroll to position [572, 0]
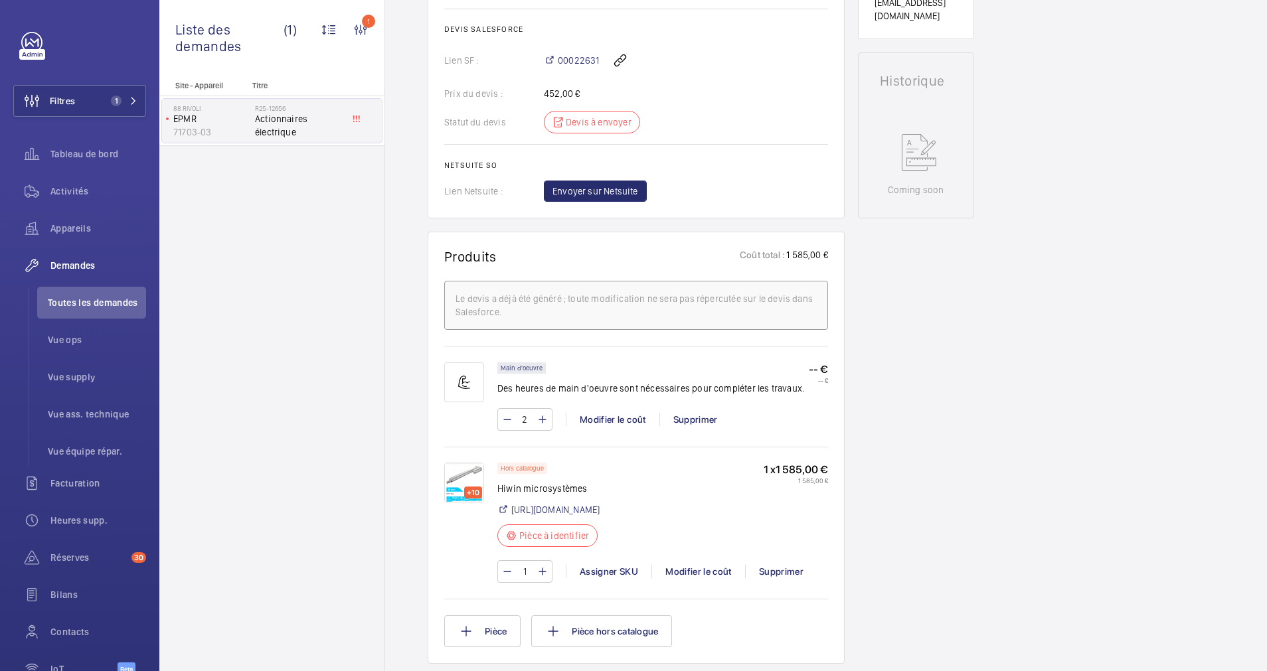
click at [453, 469] on img at bounding box center [464, 483] width 40 height 40
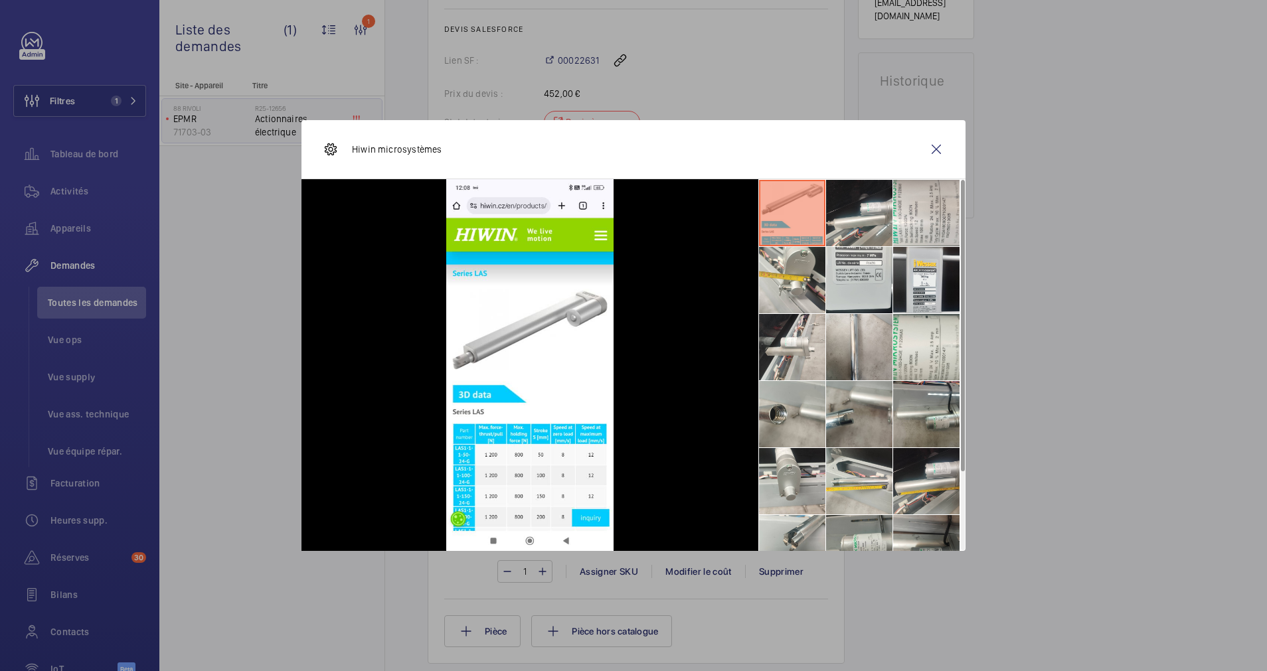
click at [827, 122] on div "Hiwin microsystèmes" at bounding box center [633, 149] width 664 height 59
click at [938, 147] on wm-front-icon-button at bounding box center [936, 149] width 32 height 32
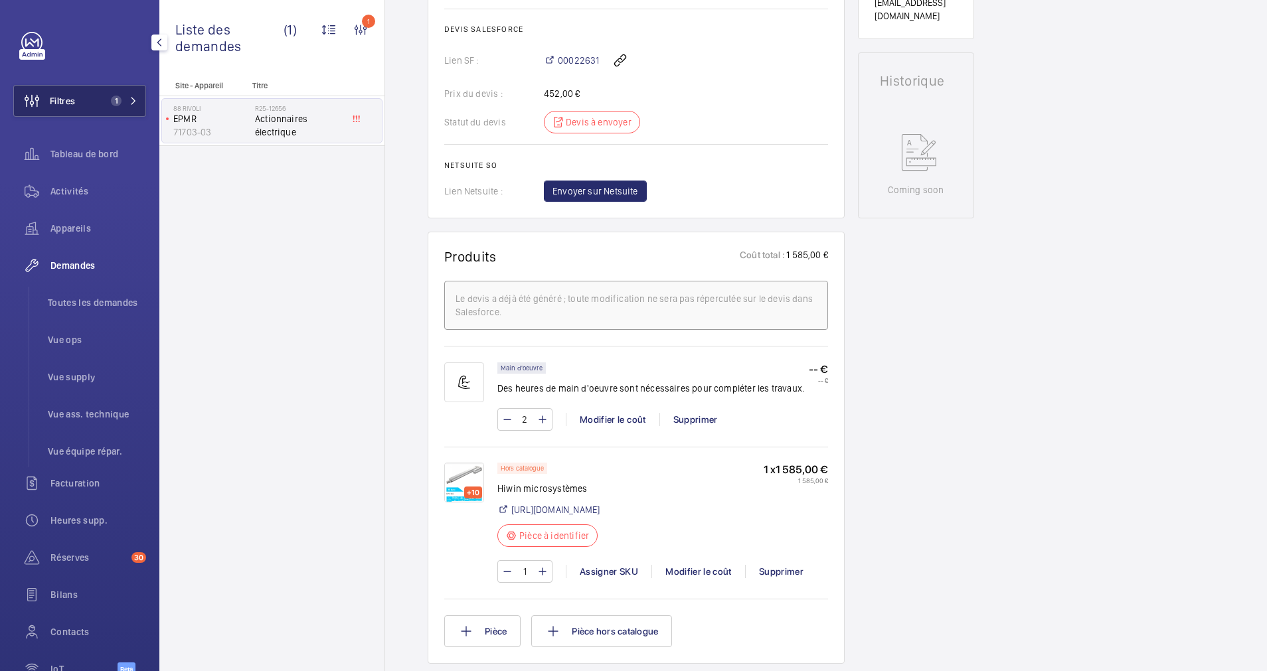
click at [118, 104] on span "1" at bounding box center [122, 101] width 32 height 11
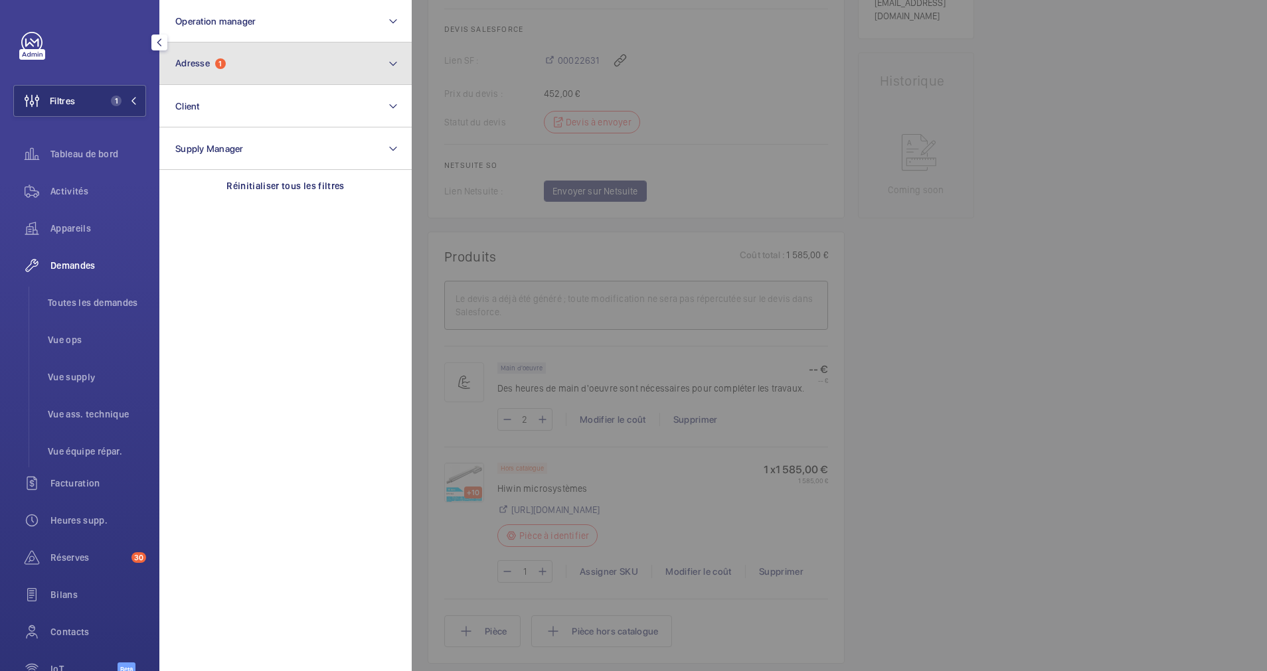
click at [290, 61] on button "Adresse 1" at bounding box center [285, 63] width 252 height 42
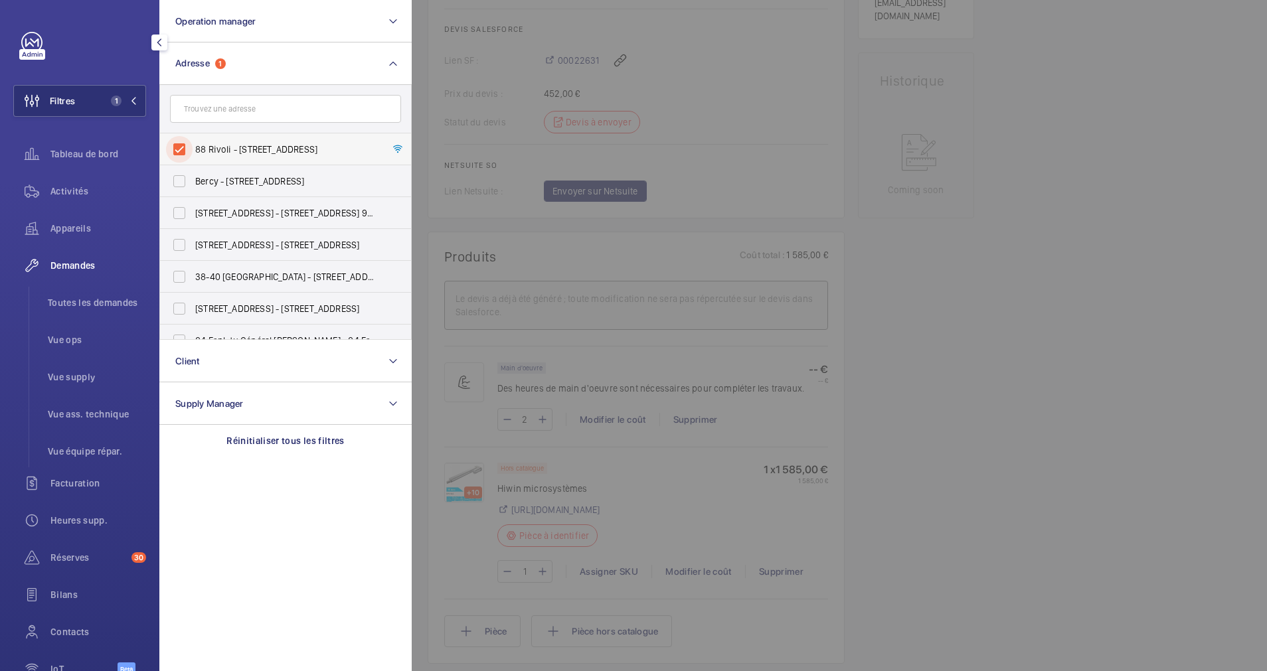
click at [168, 155] on input "88 Rivoli - [STREET_ADDRESS]" at bounding box center [179, 149] width 27 height 27
checkbox input "false"
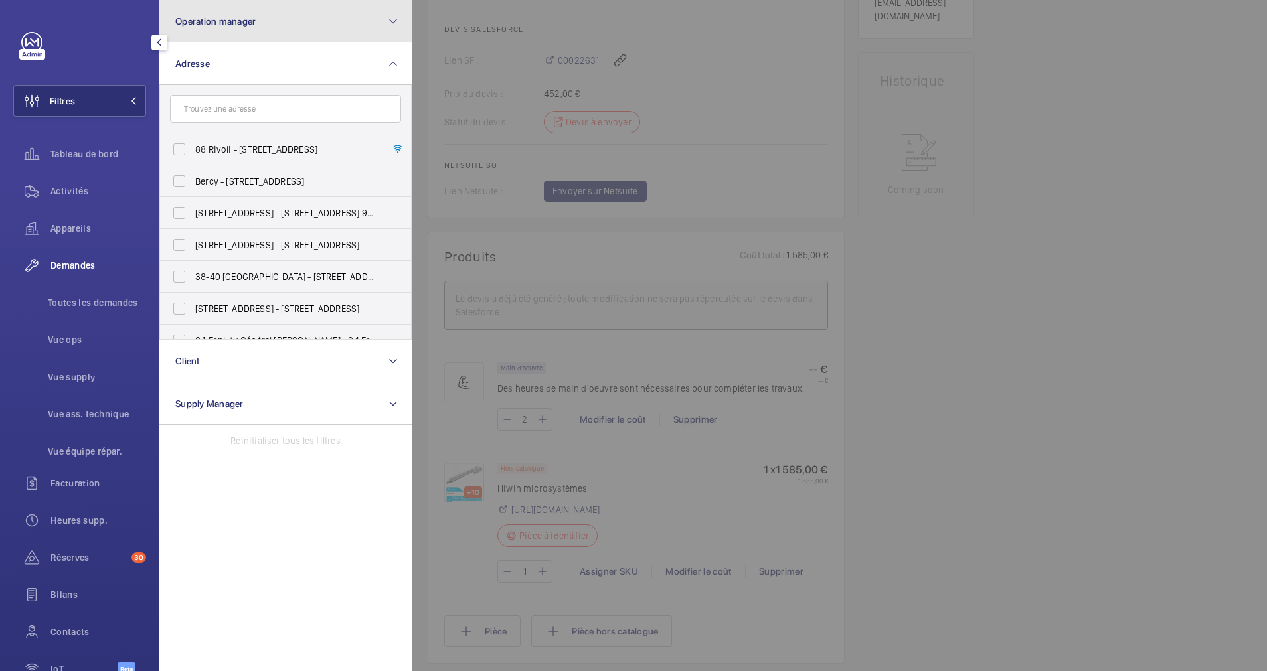
click at [305, 25] on button "Operation manager" at bounding box center [285, 21] width 252 height 42
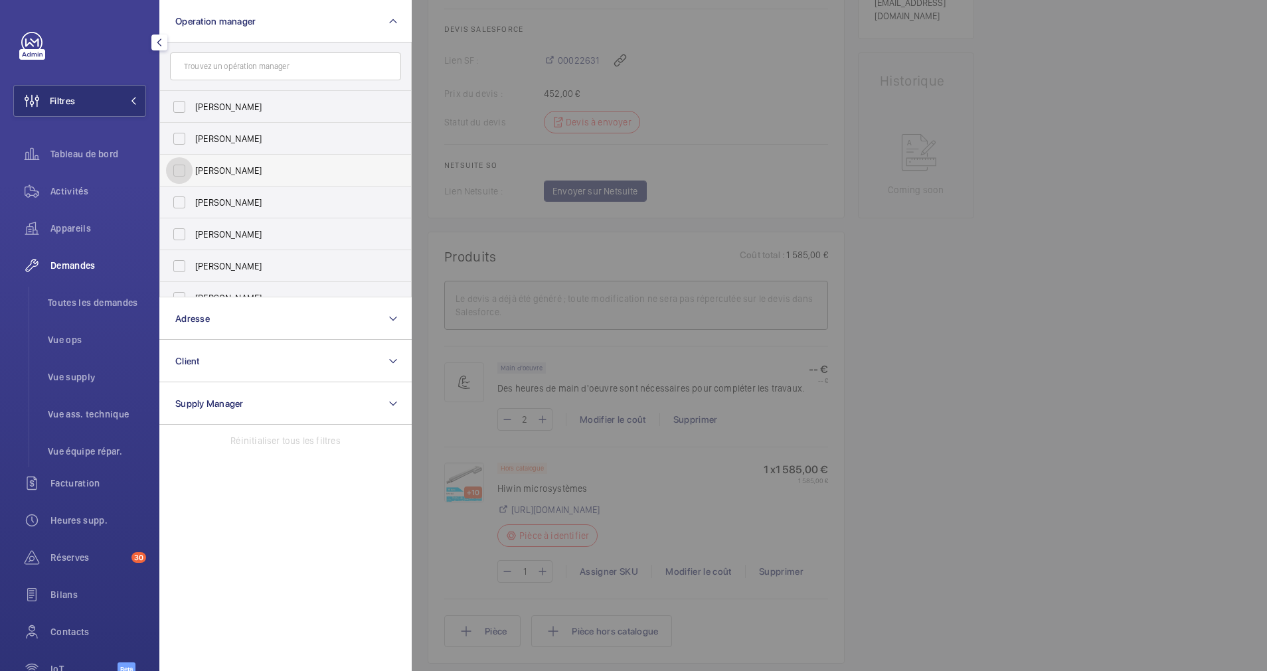
click at [178, 170] on input "[PERSON_NAME]" at bounding box center [179, 170] width 27 height 27
checkbox input "true"
click at [72, 228] on span "Appareils" at bounding box center [98, 228] width 96 height 13
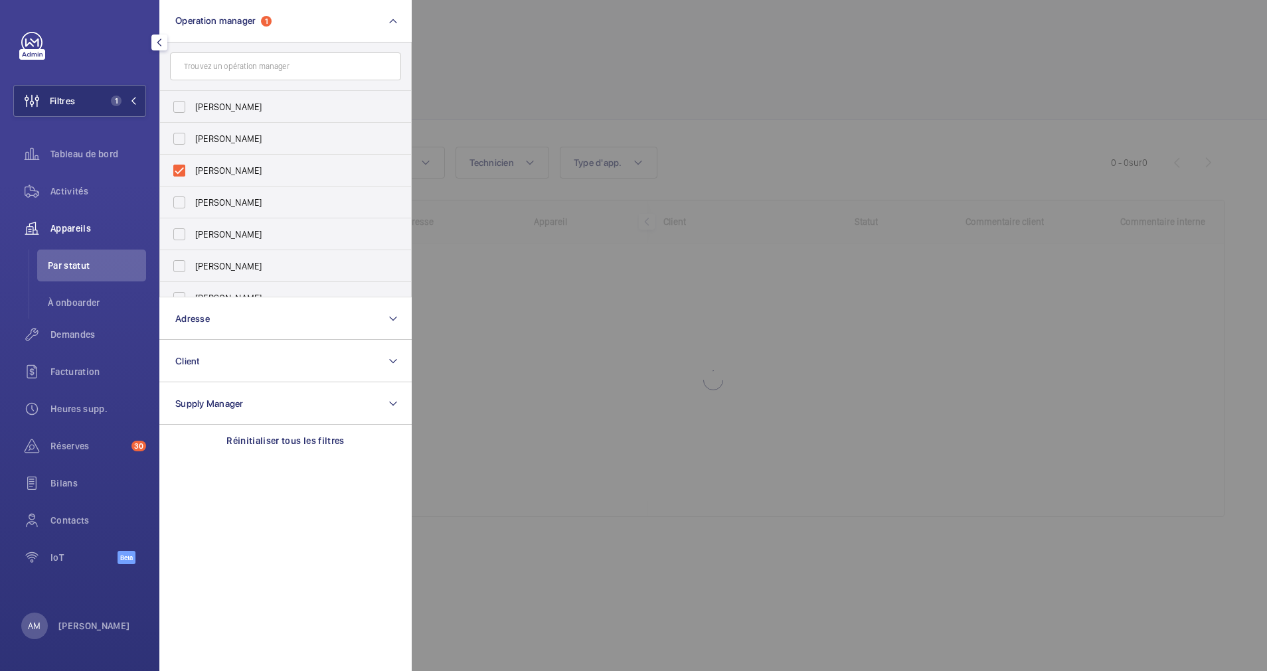
click at [818, 135] on div at bounding box center [1045, 335] width 1267 height 671
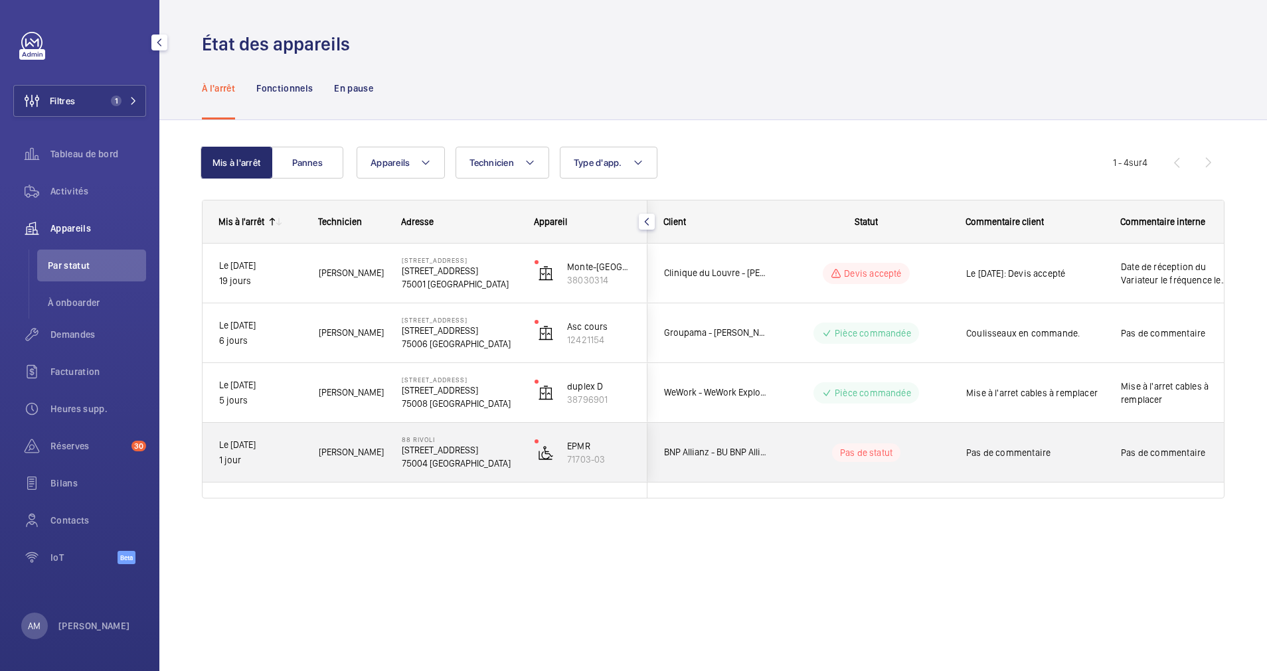
click at [799, 444] on wm-front-pills-cell "Pas de statut" at bounding box center [865, 453] width 165 height 19
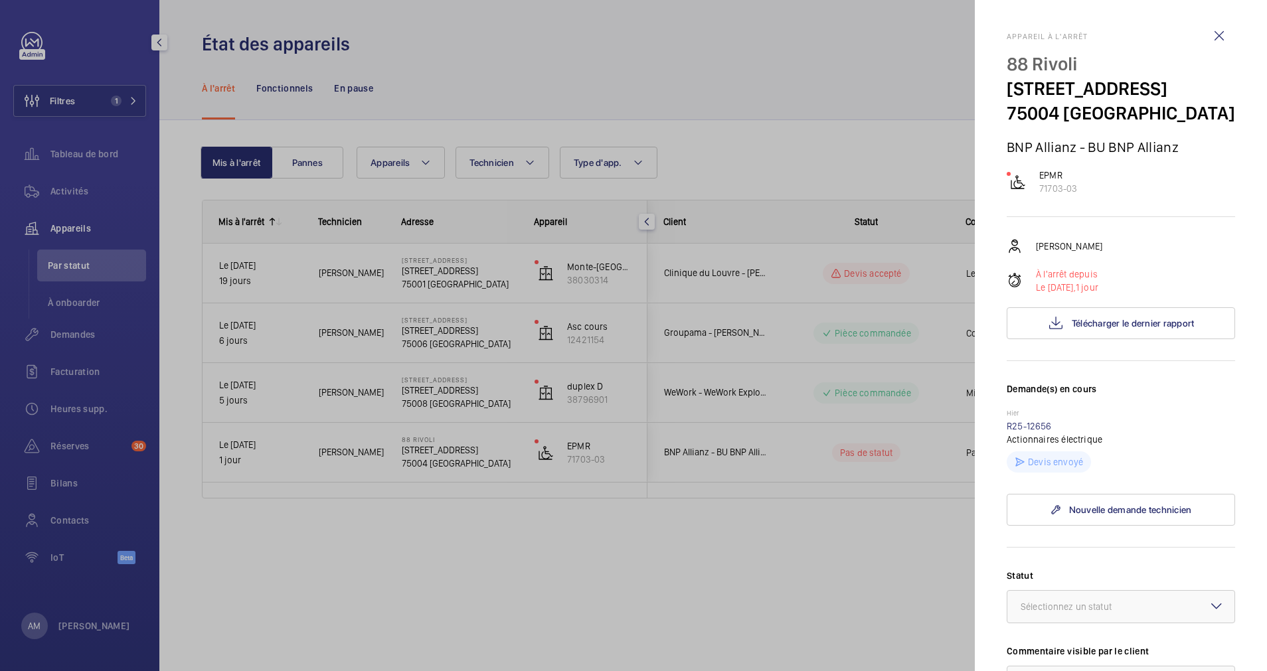
scroll to position [251, 0]
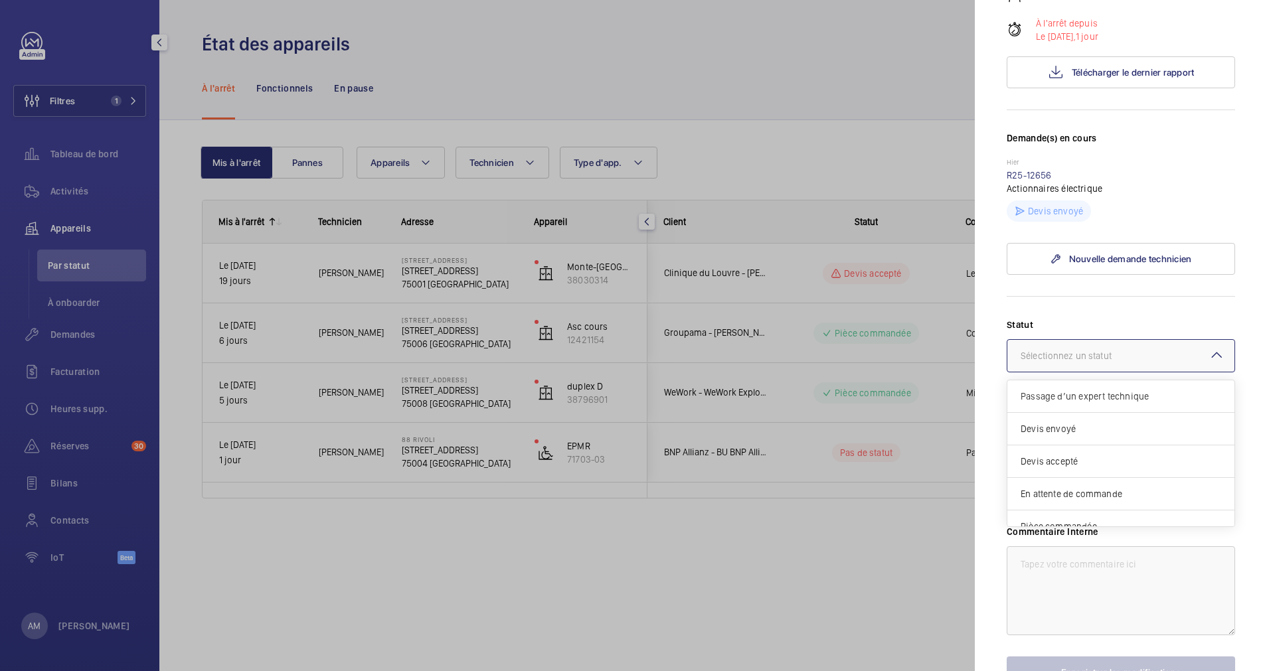
click at [1126, 371] on div at bounding box center [1120, 356] width 227 height 32
click at [1094, 436] on span "Devis envoyé" at bounding box center [1120, 428] width 201 height 13
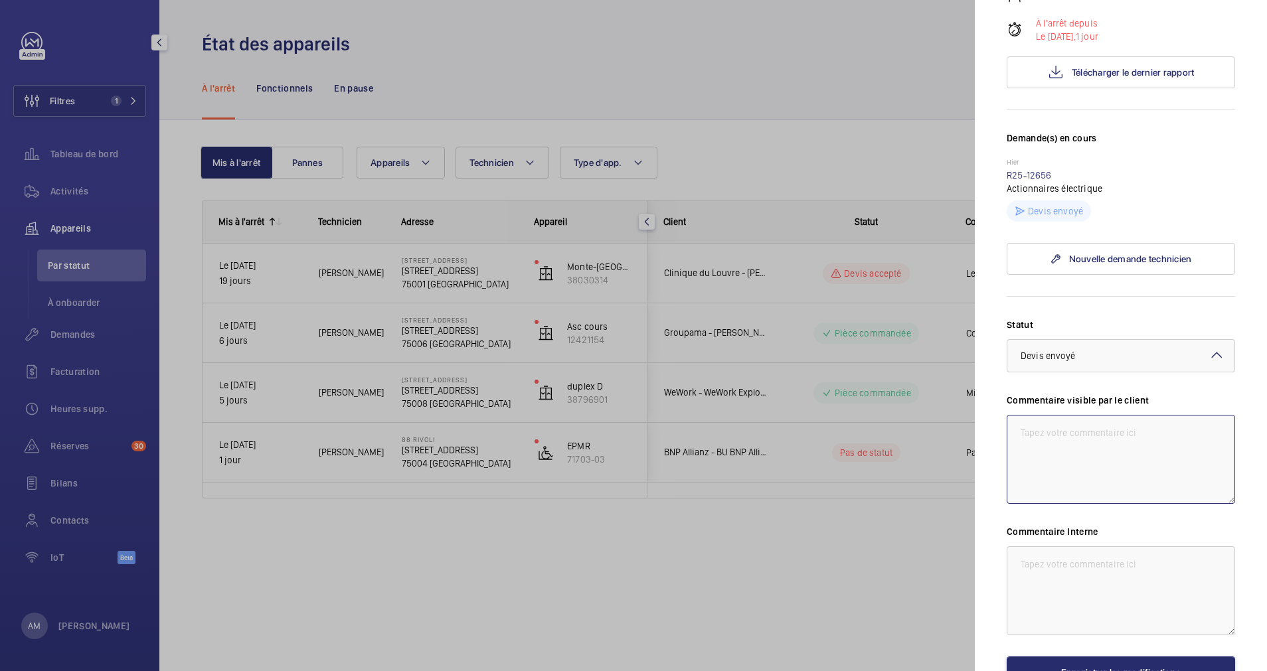
click at [1077, 477] on textarea at bounding box center [1121, 459] width 228 height 89
click at [1023, 454] on textarea "Suite livraison sur site brsa motorisé hors service devis envoyé." at bounding box center [1121, 459] width 228 height 89
click at [1016, 454] on textarea "Suite livraison sur site brsa motorisé hors service devis envoyé." at bounding box center [1121, 459] width 228 height 89
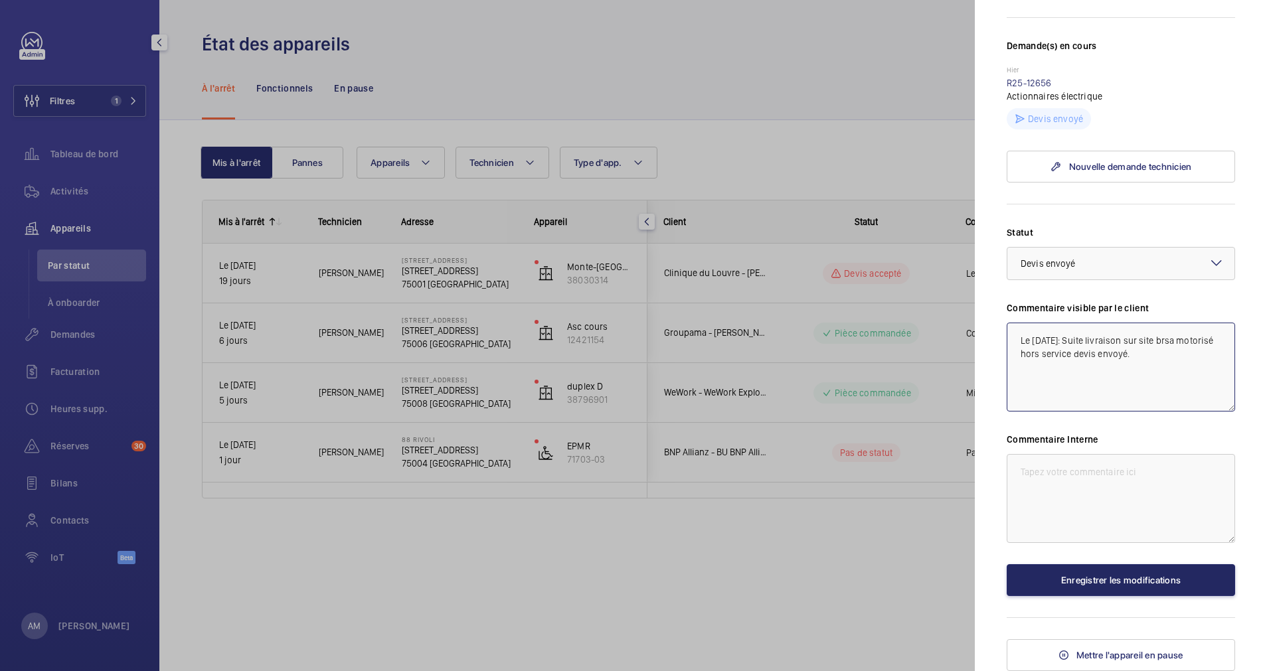
type textarea "Le [DATE]: Suite livraison sur site brsa motorisé hors service devis envoyé."
click at [1120, 578] on button "Enregistrer les modifications" at bounding box center [1121, 580] width 228 height 32
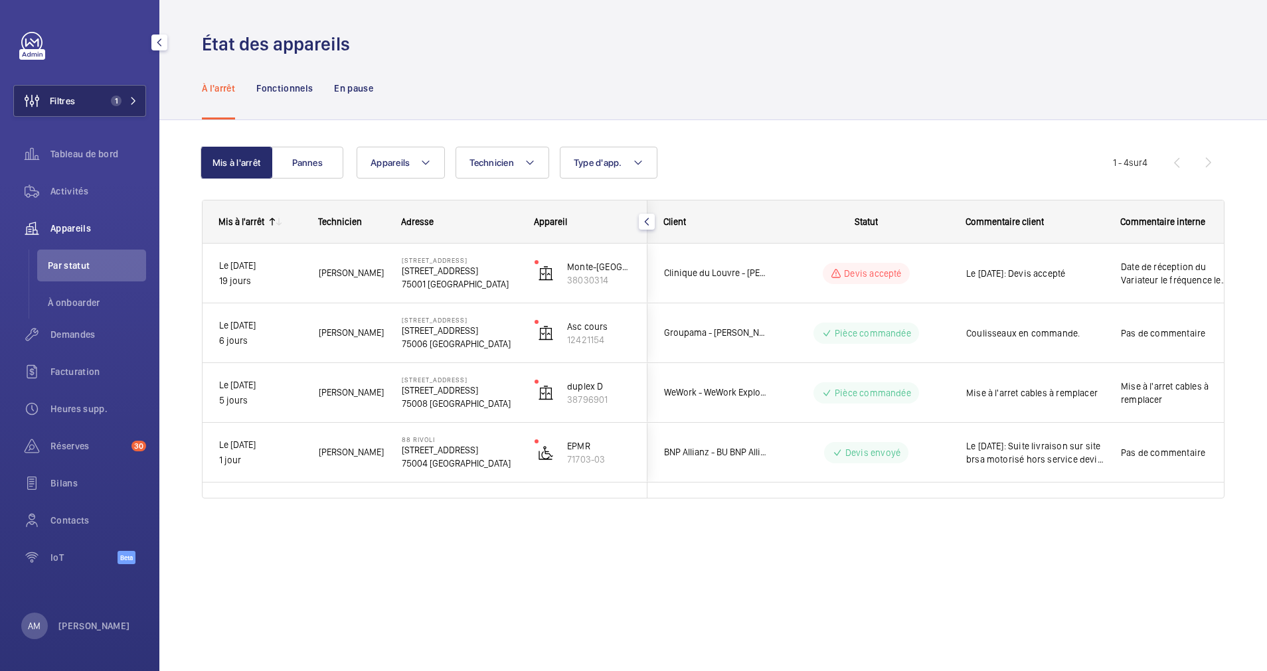
click at [131, 108] on button "Filtres 1" at bounding box center [79, 101] width 133 height 32
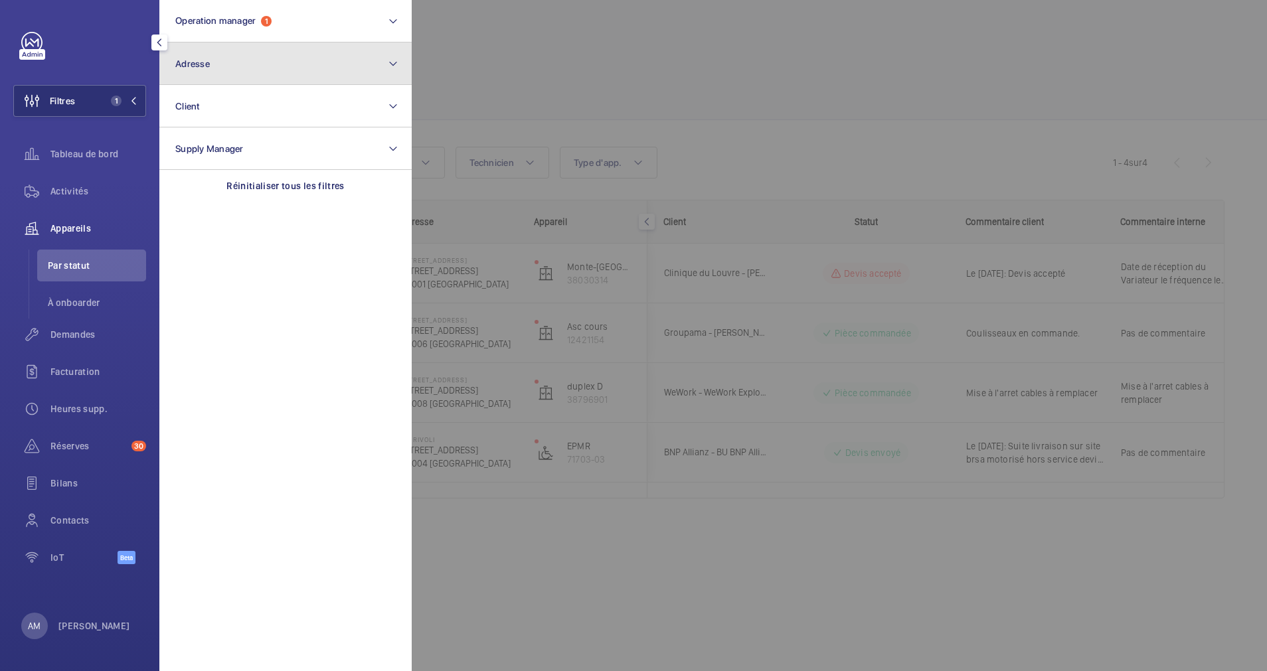
click at [306, 48] on button "Adresse" at bounding box center [285, 63] width 252 height 42
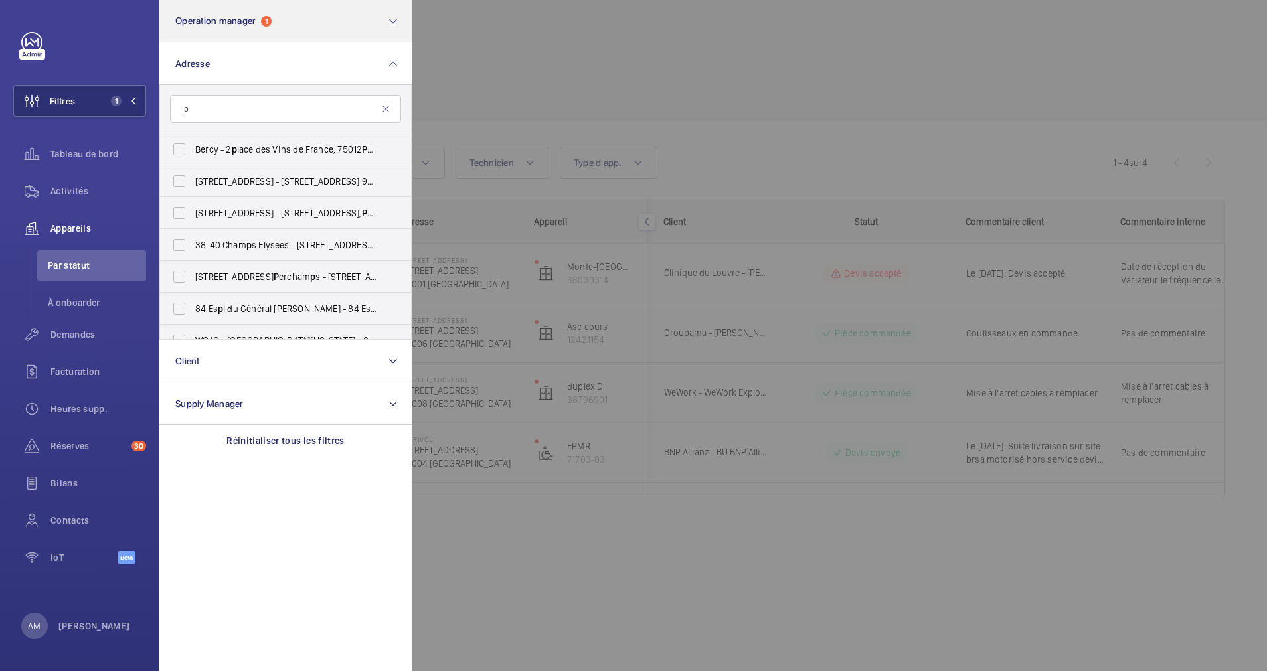
type input "p"
click at [365, 19] on button "Operation manager 1" at bounding box center [285, 21] width 252 height 42
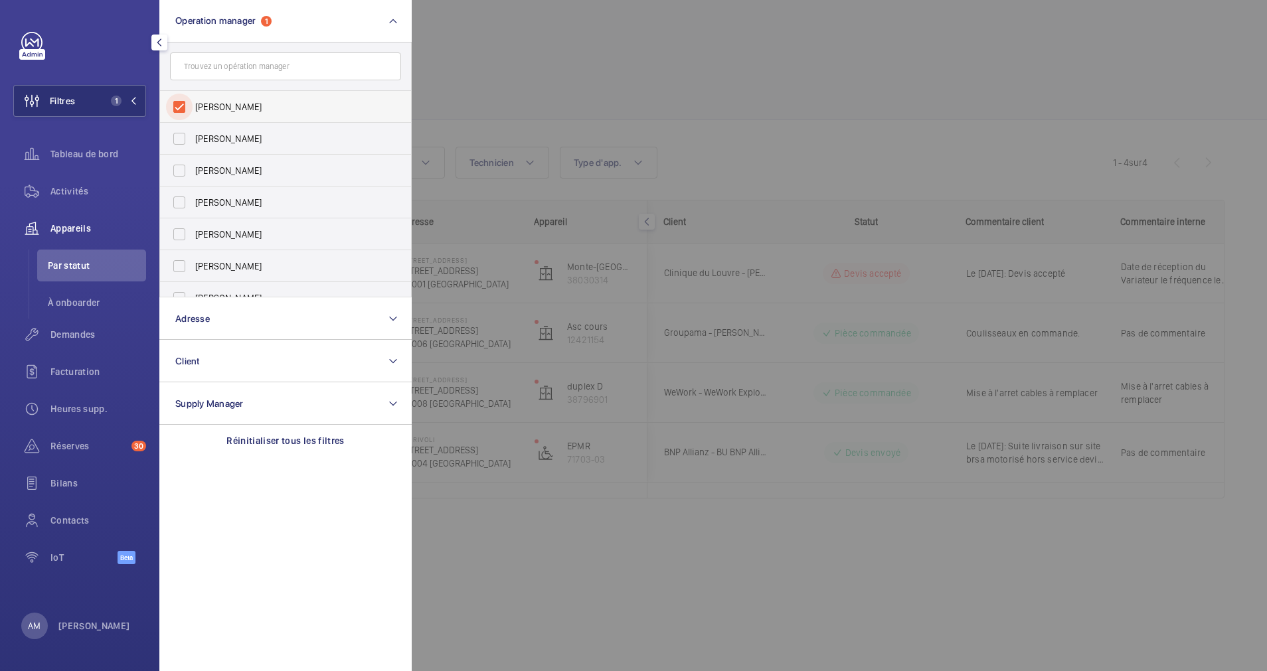
click at [181, 107] on input "[PERSON_NAME]" at bounding box center [179, 107] width 27 height 27
checkbox input "false"
click at [351, 46] on form at bounding box center [285, 66] width 251 height 48
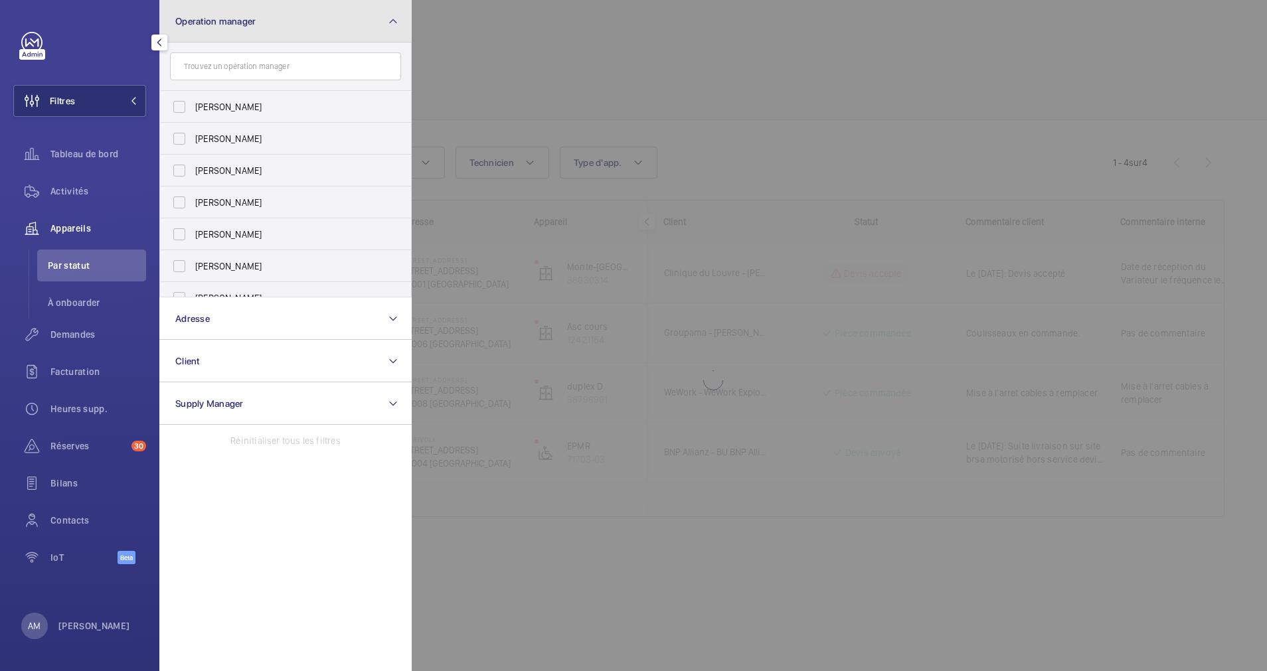
click at [373, 29] on button "Operation manager" at bounding box center [285, 21] width 252 height 42
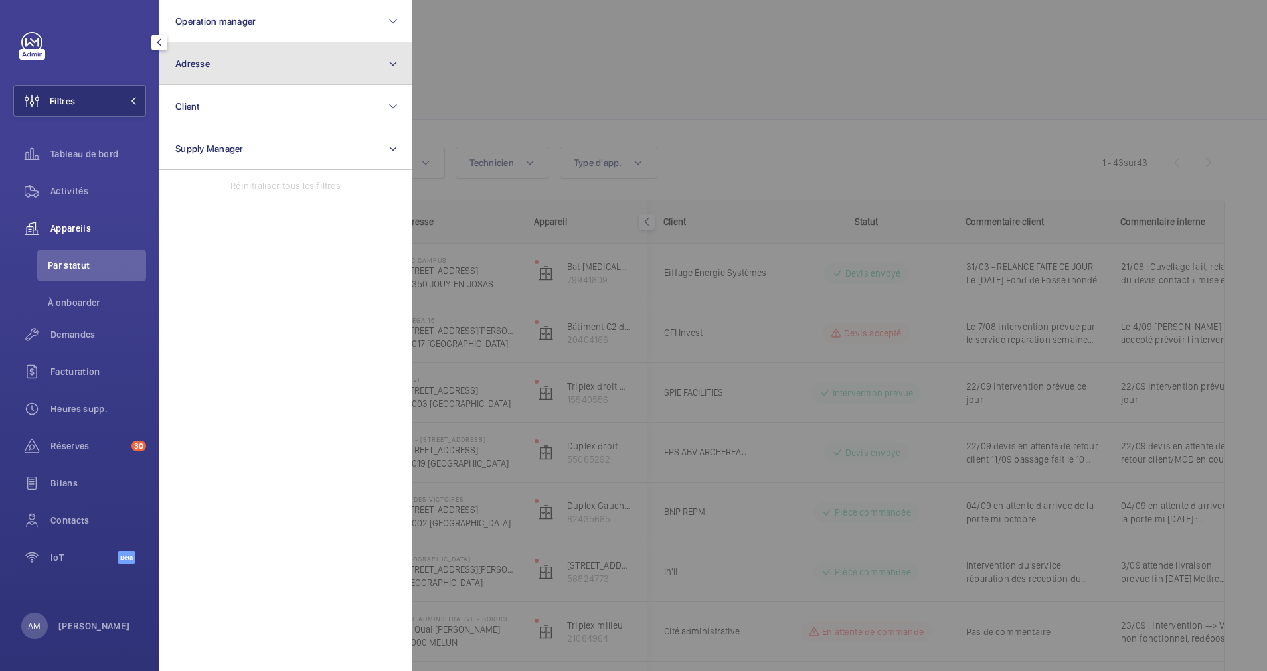
click at [345, 60] on button "Adresse" at bounding box center [285, 63] width 252 height 42
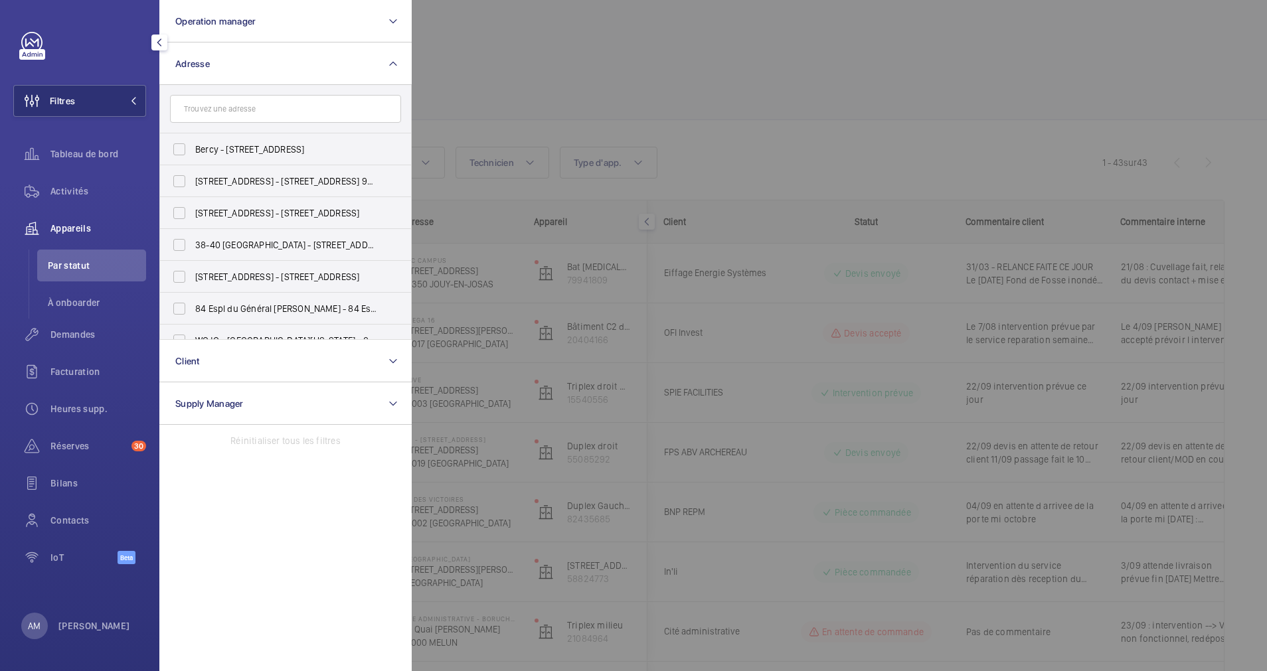
click at [304, 106] on input "text" at bounding box center [285, 109] width 231 height 28
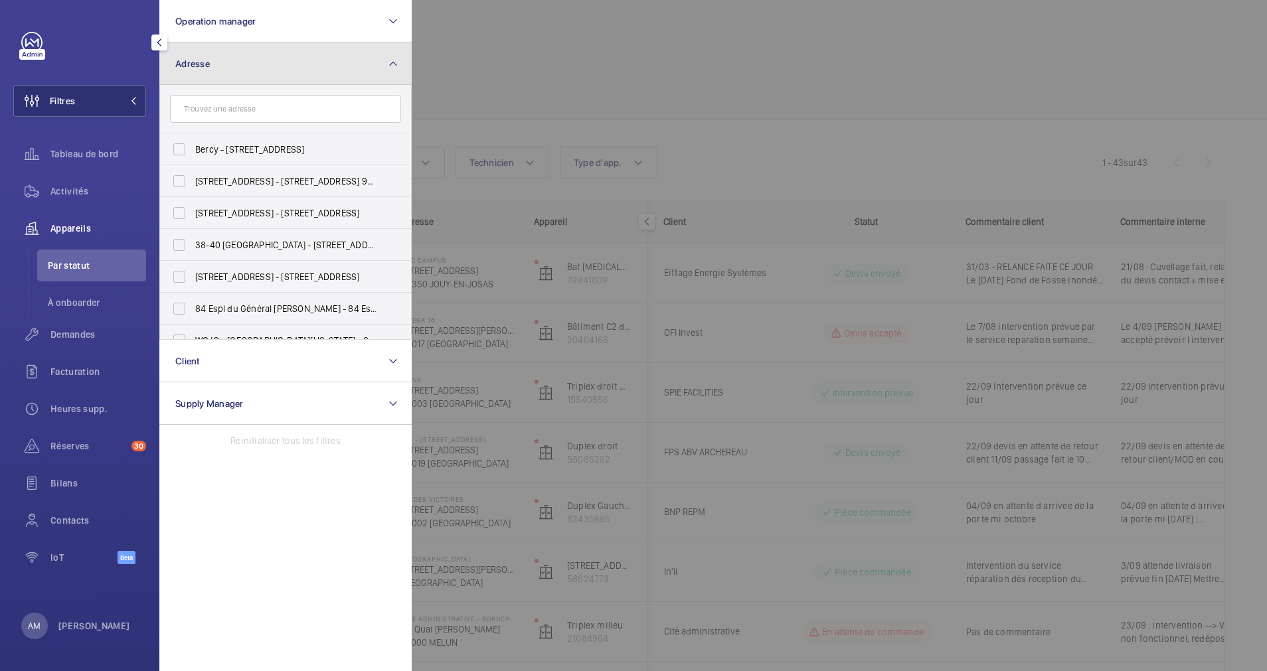
click at [276, 66] on button "Adresse" at bounding box center [285, 63] width 252 height 42
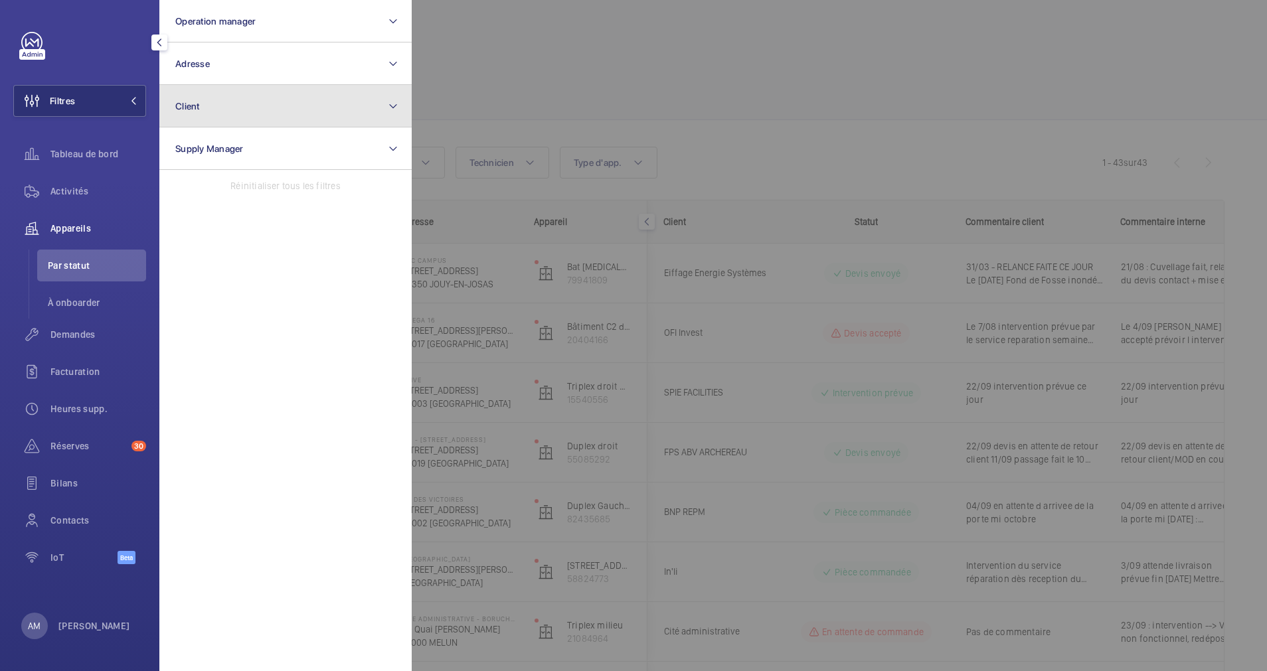
click at [255, 120] on button "Client" at bounding box center [285, 106] width 252 height 42
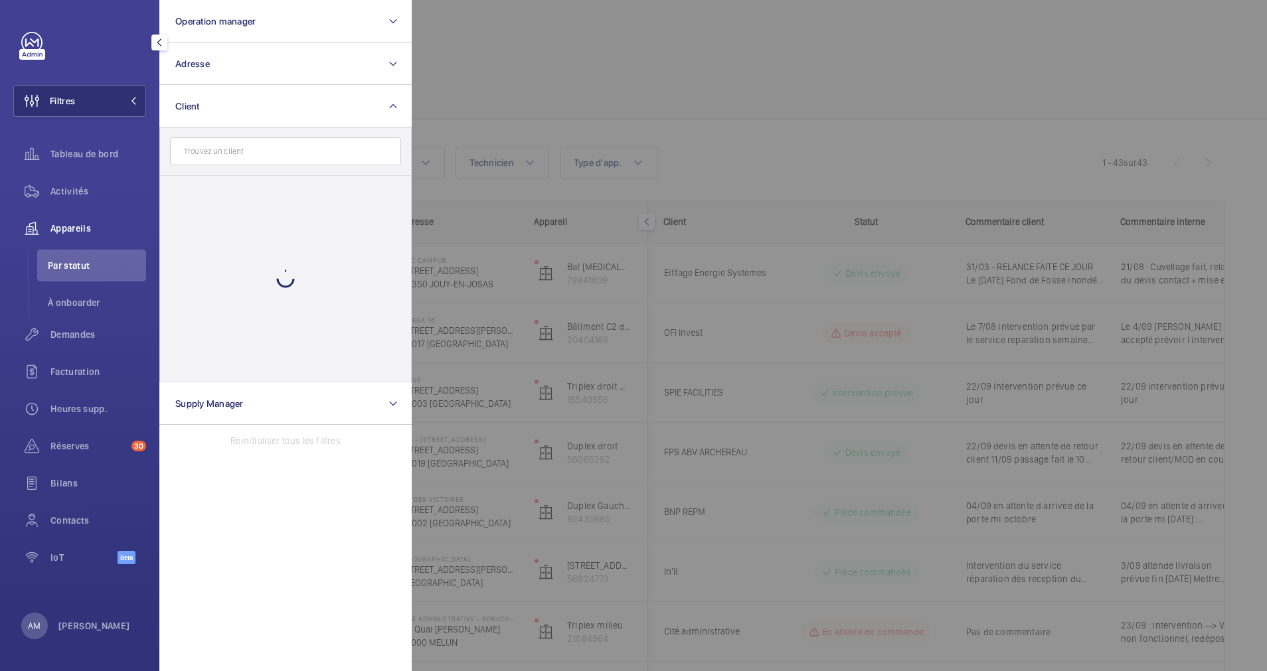
click at [246, 153] on input "text" at bounding box center [285, 151] width 231 height 28
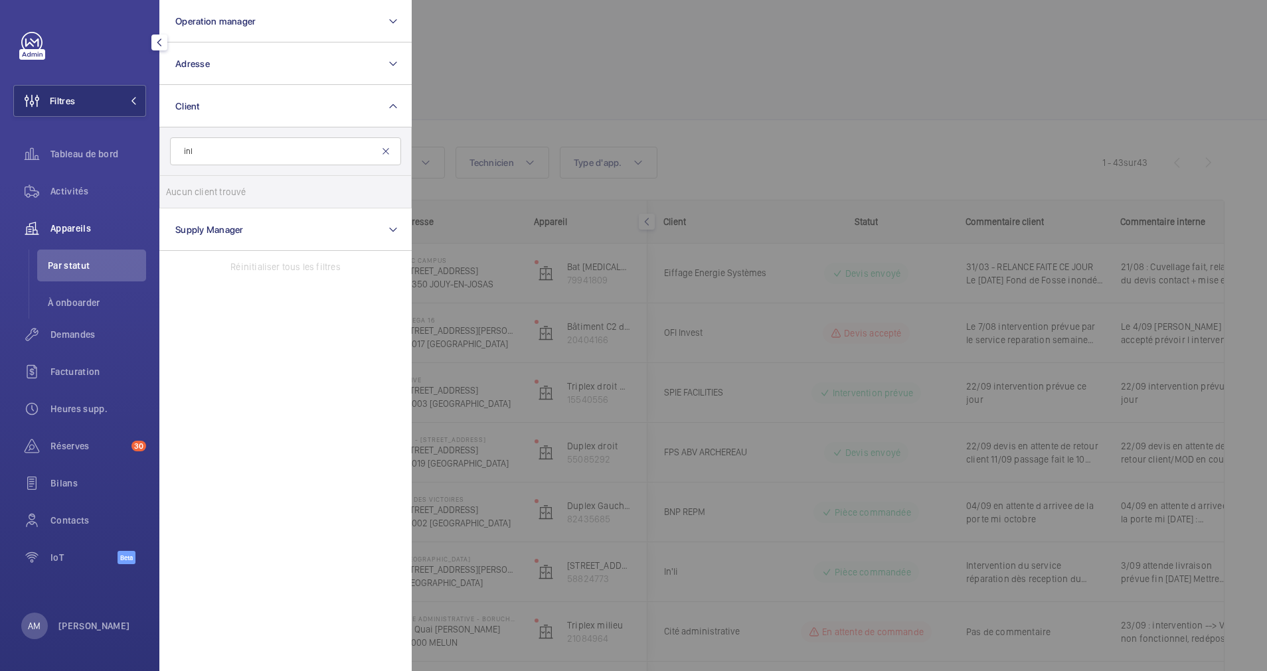
type input "inl"
click at [380, 149] on mat-icon at bounding box center [385, 151] width 11 height 11
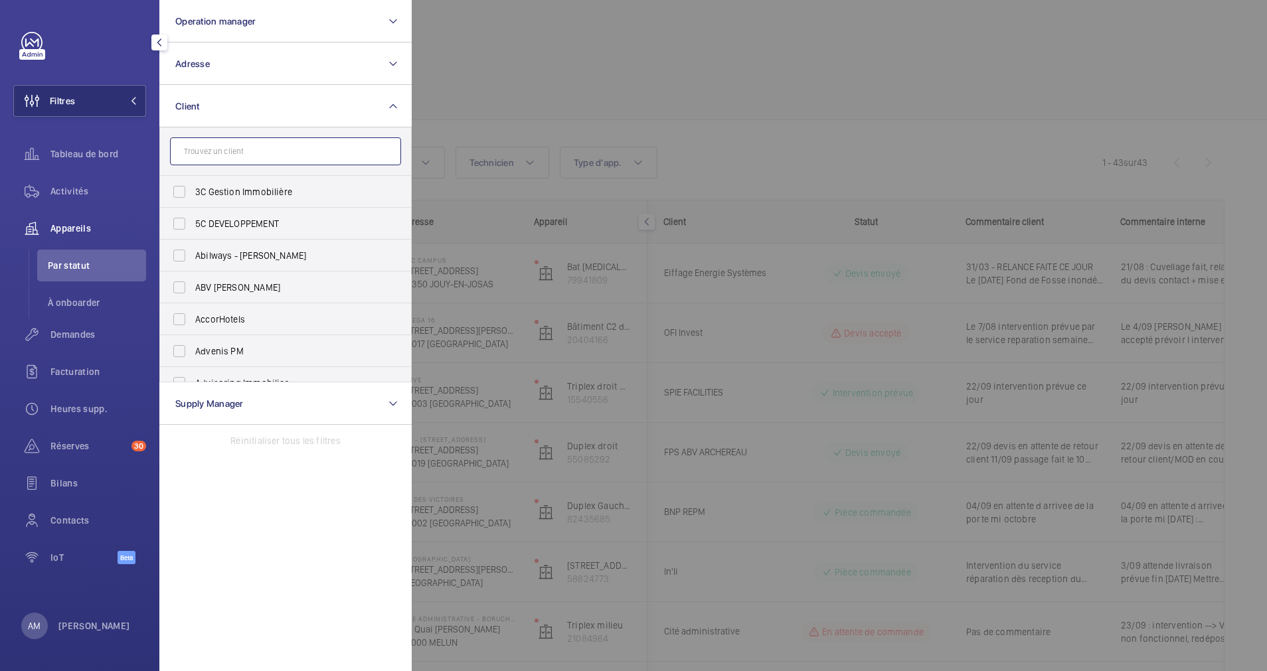
click at [311, 151] on input "text" at bounding box center [285, 151] width 231 height 28
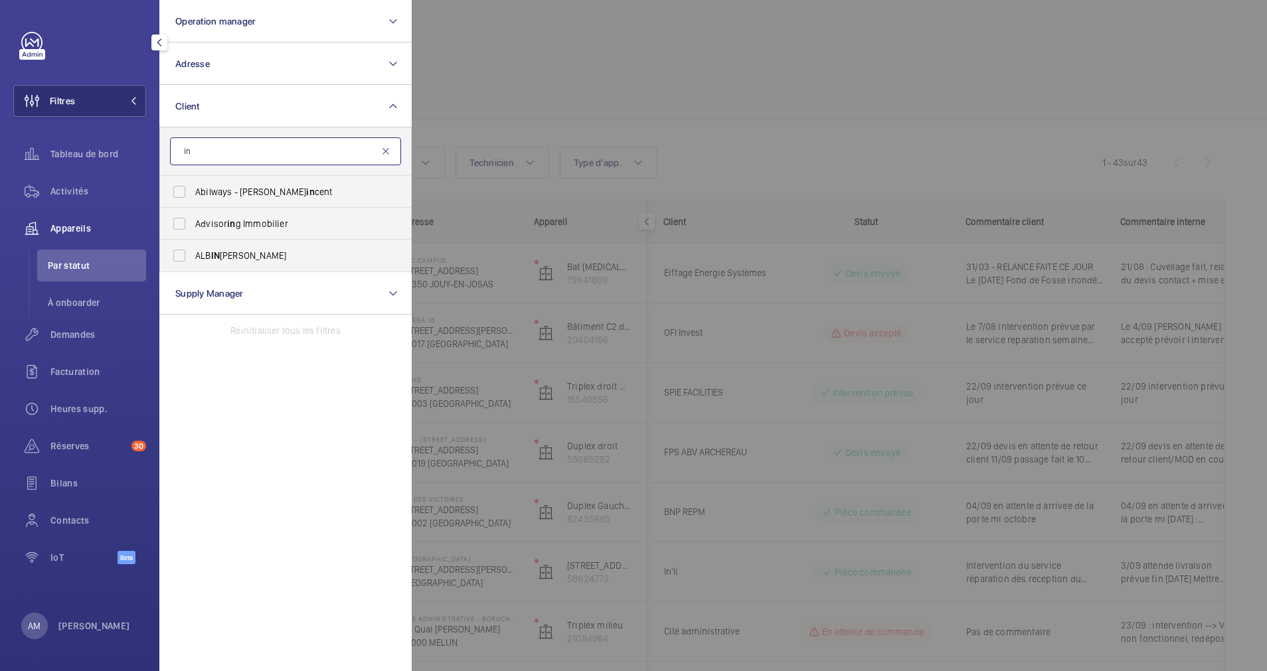
type input "in"
click at [385, 147] on mat-icon at bounding box center [385, 151] width 11 height 11
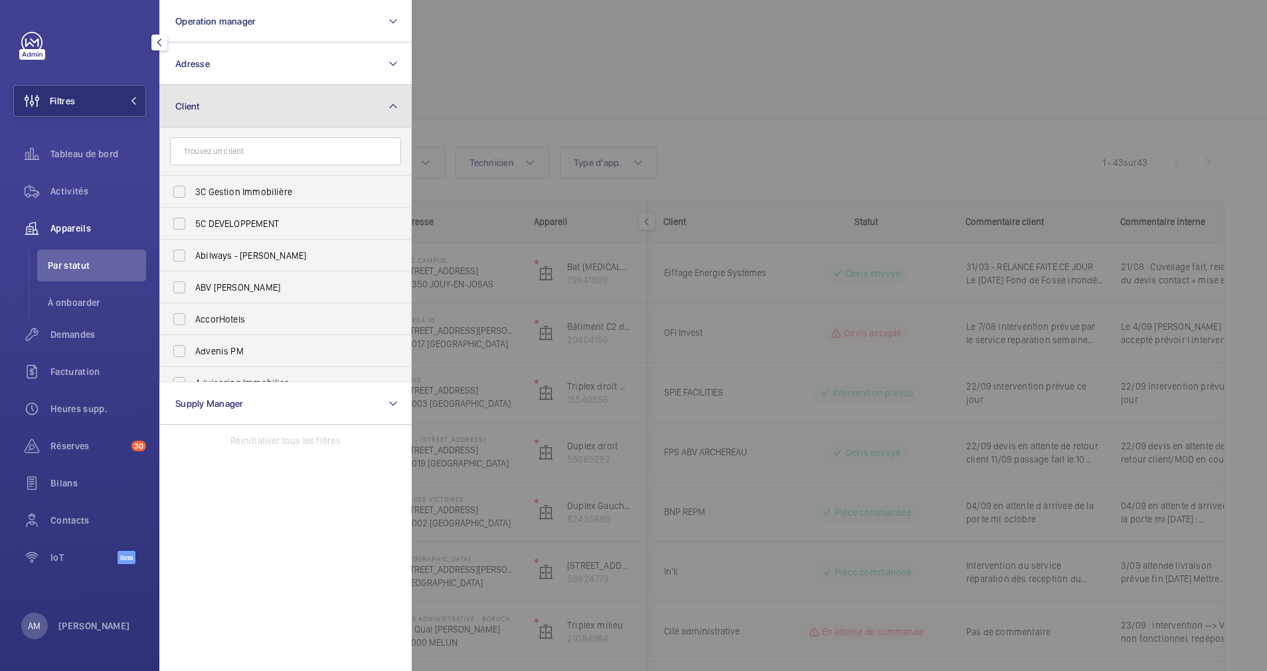
click at [333, 98] on button "Client" at bounding box center [285, 106] width 252 height 42
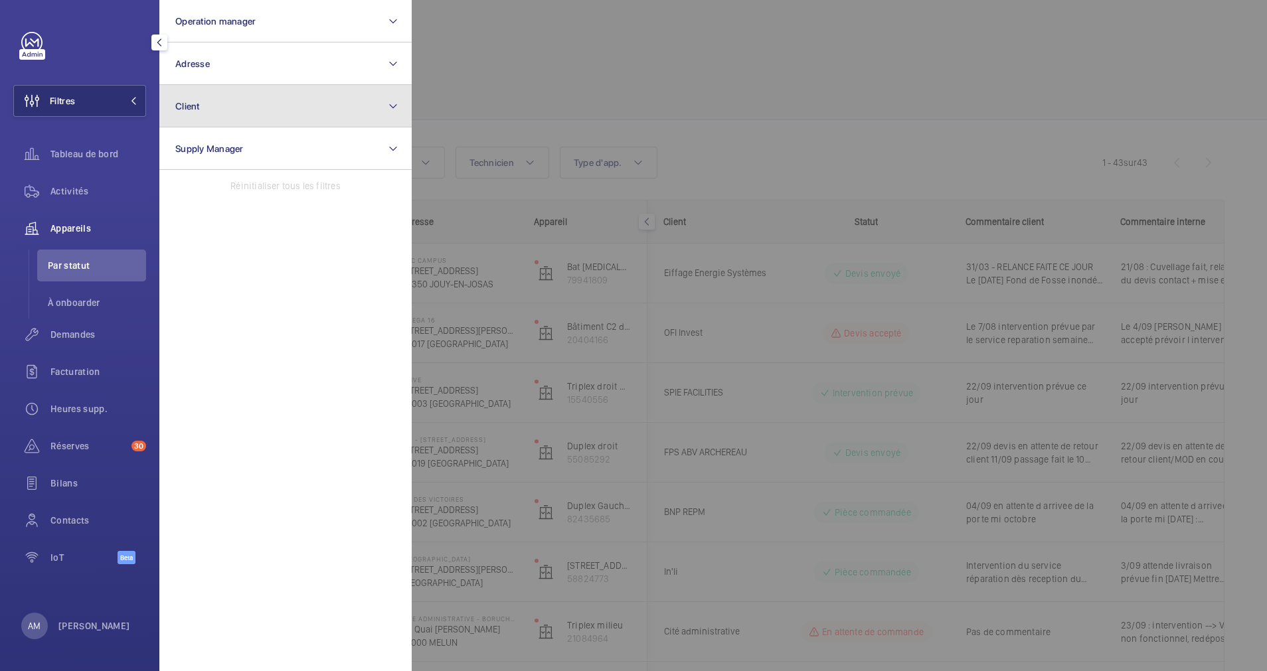
click at [381, 114] on button "Client" at bounding box center [285, 106] width 252 height 42
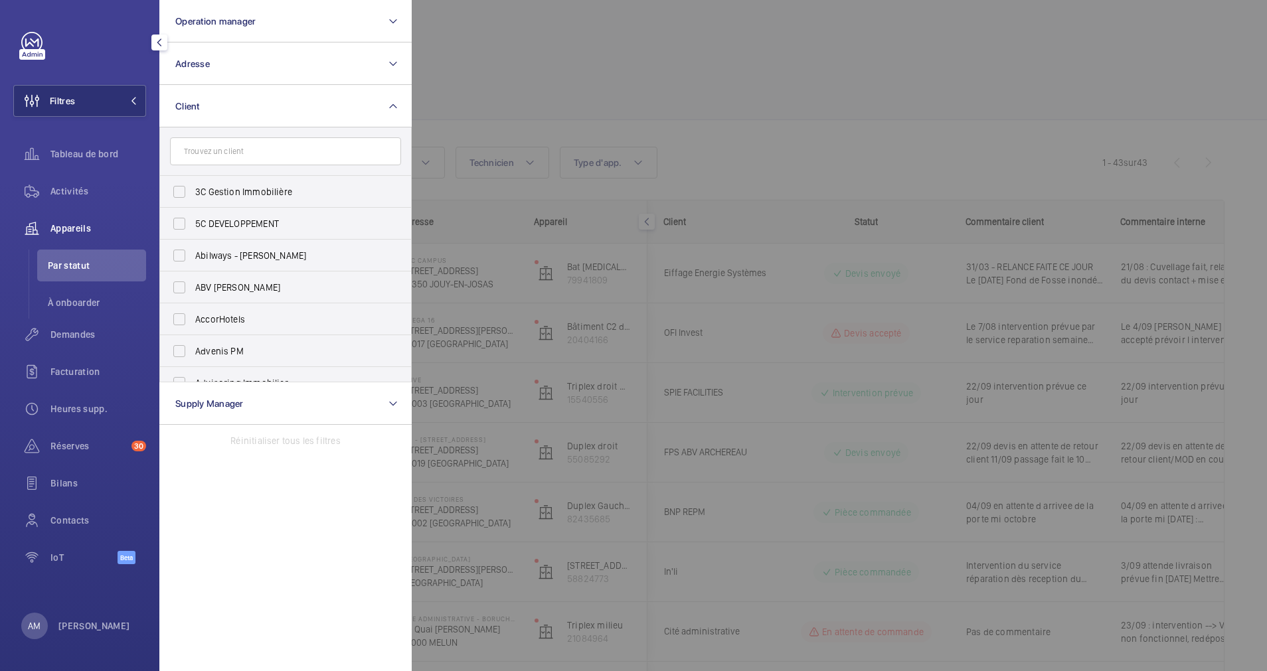
click at [357, 154] on input "text" at bounding box center [285, 151] width 231 height 28
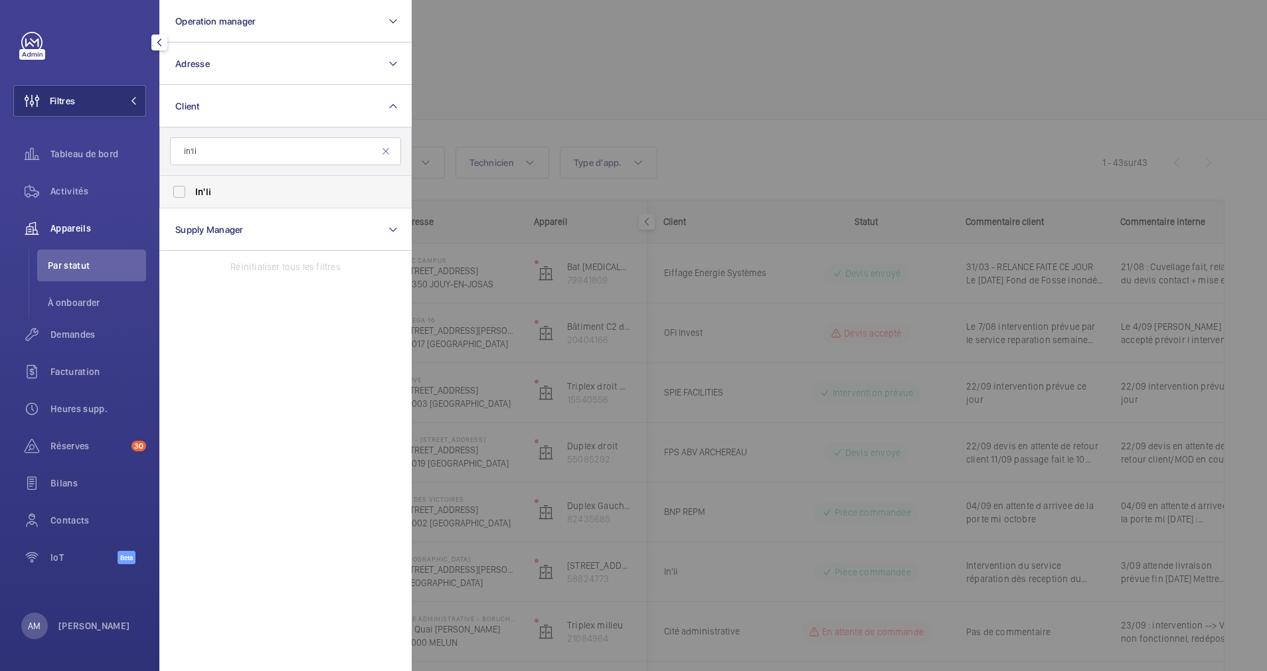
type input "in'li"
click at [217, 196] on span "In'li" at bounding box center [286, 191] width 183 height 13
click at [193, 196] on input "In'li" at bounding box center [179, 192] width 27 height 27
checkbox input "true"
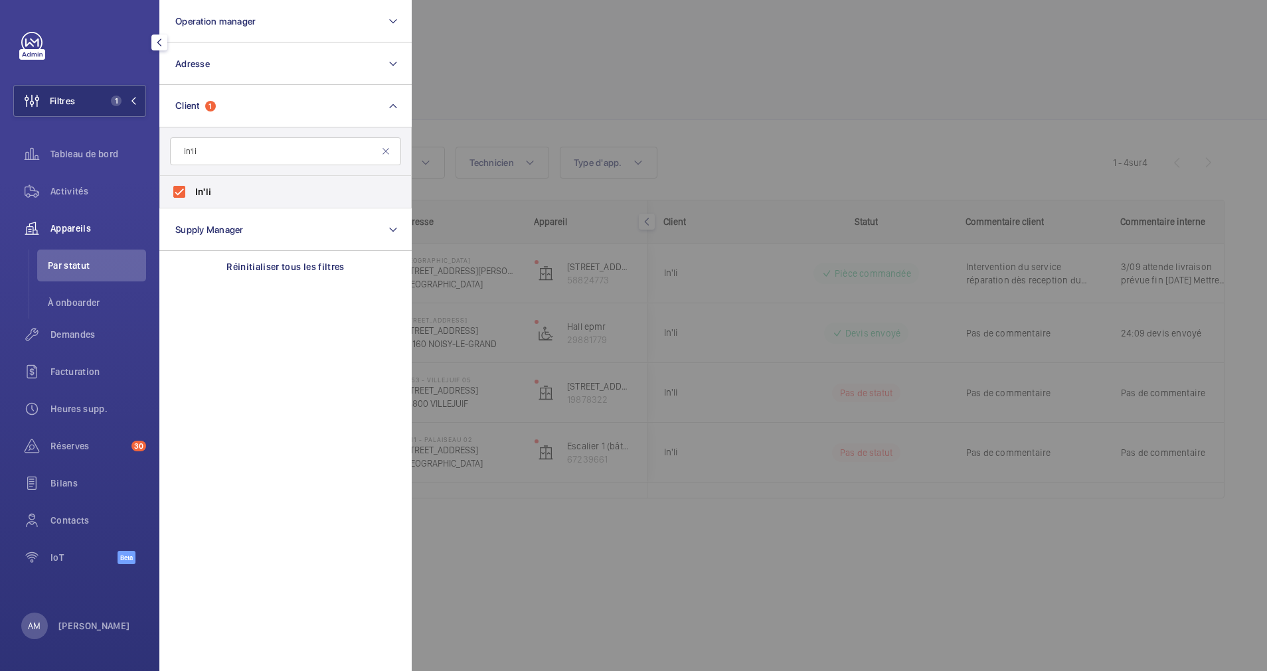
click at [515, 69] on div at bounding box center [1045, 335] width 1267 height 671
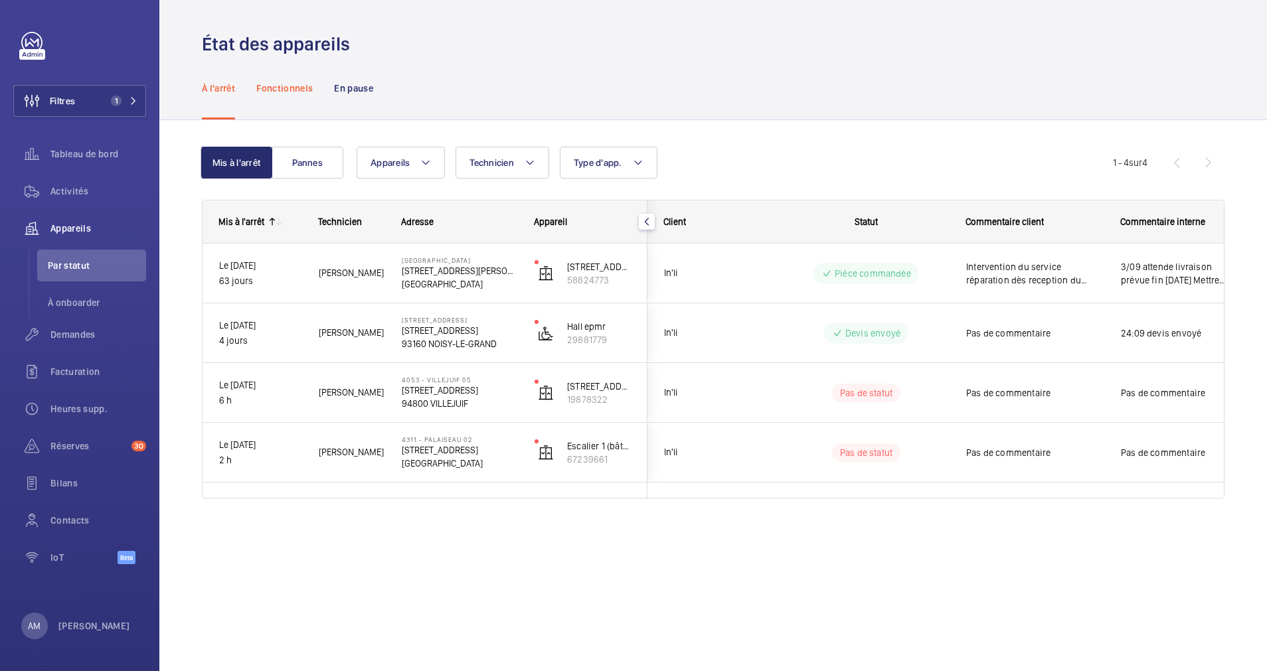
click at [280, 92] on p "Fonctionnels" at bounding box center [284, 88] width 56 height 13
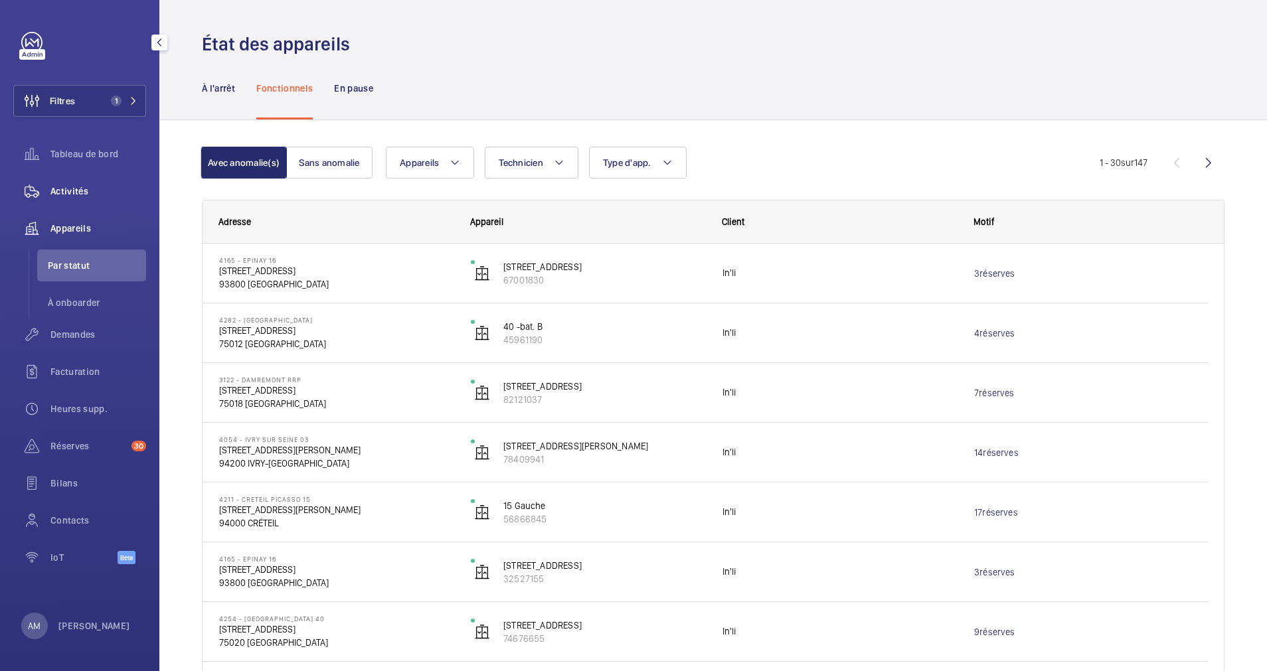
click at [76, 192] on span "Activités" at bounding box center [98, 191] width 96 height 13
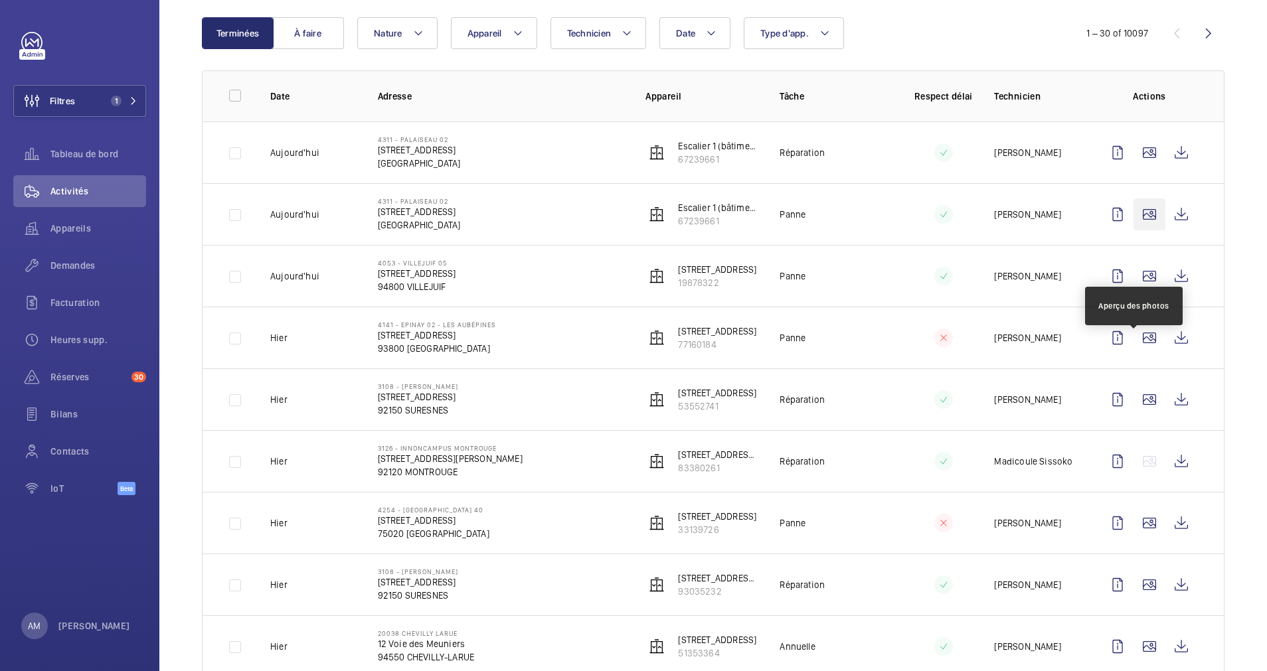
scroll to position [145, 0]
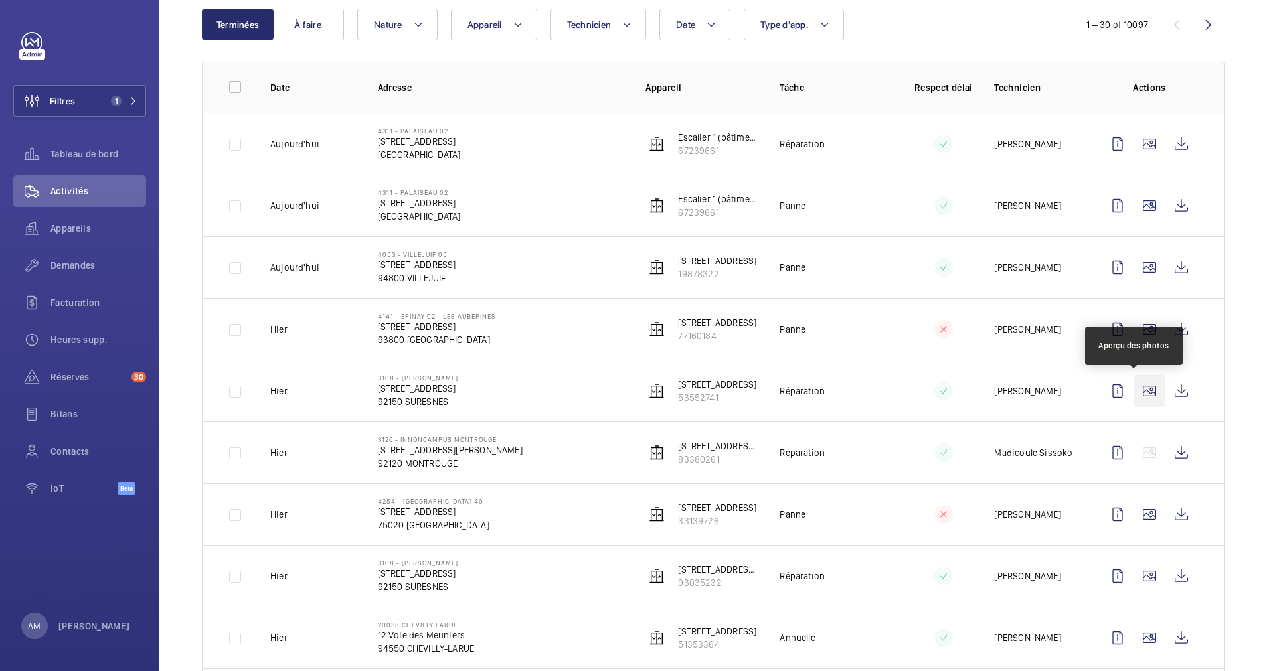
click at [1137, 384] on wm-front-icon-button at bounding box center [1149, 391] width 32 height 32
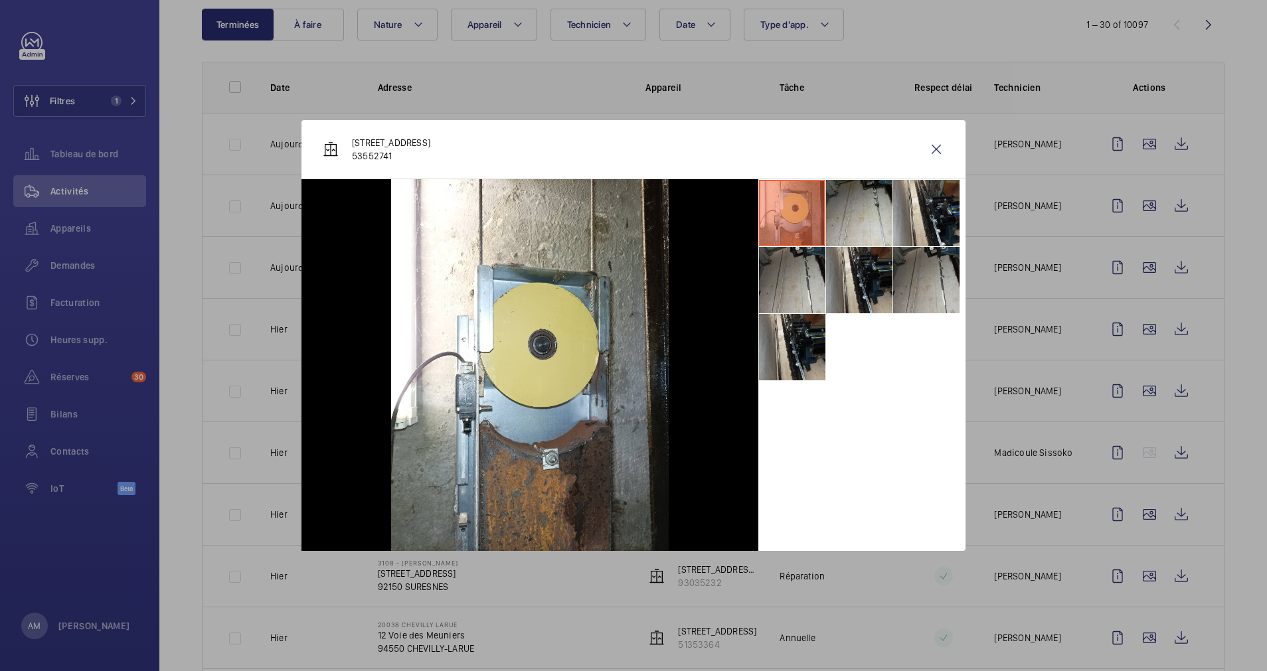
click at [1136, 416] on div at bounding box center [633, 335] width 1267 height 671
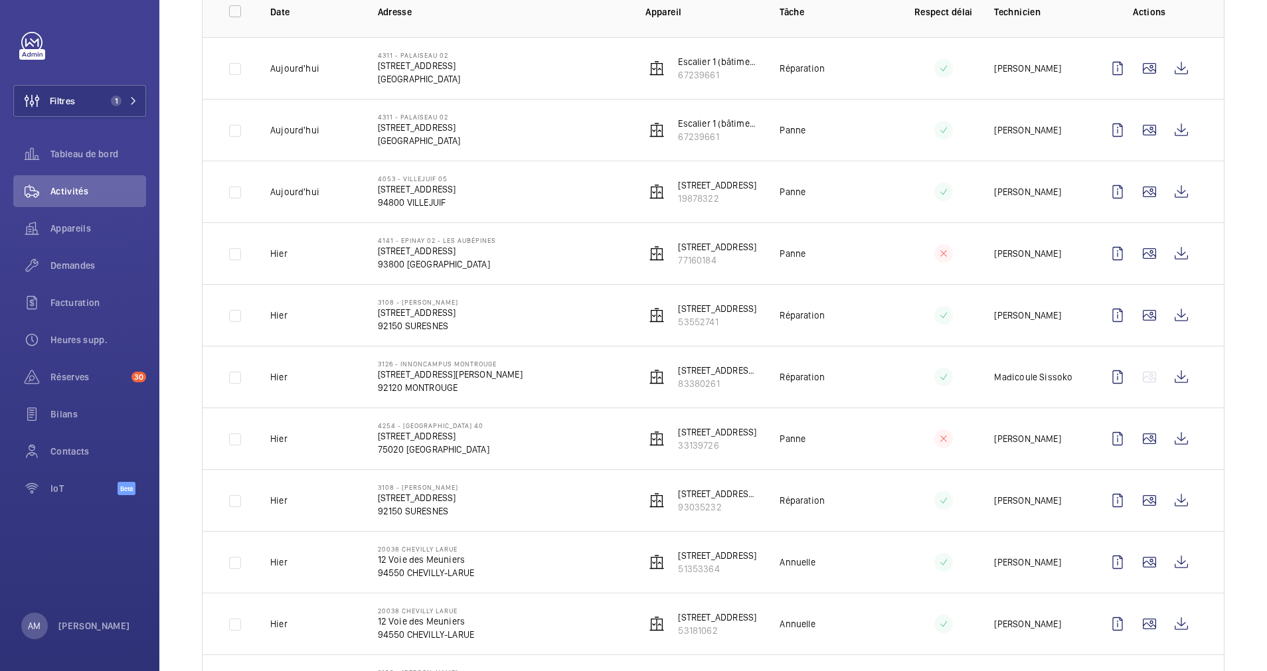
scroll to position [261, 0]
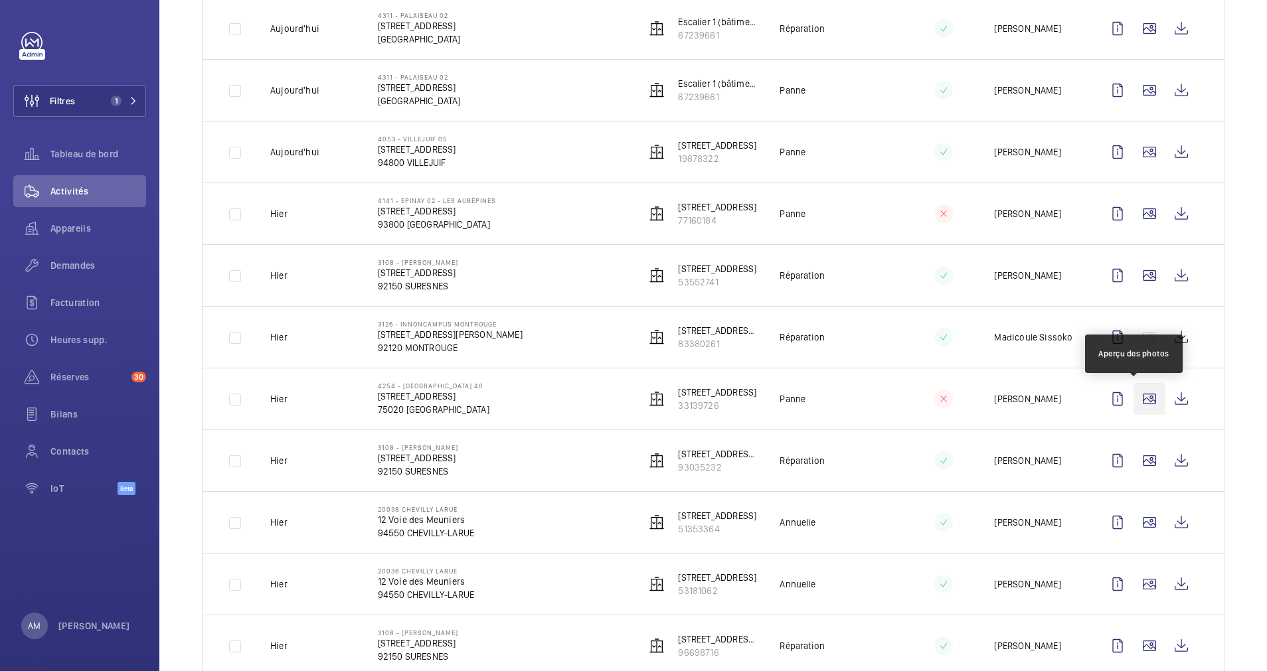
click at [1135, 394] on wm-front-icon-button at bounding box center [1149, 399] width 32 height 32
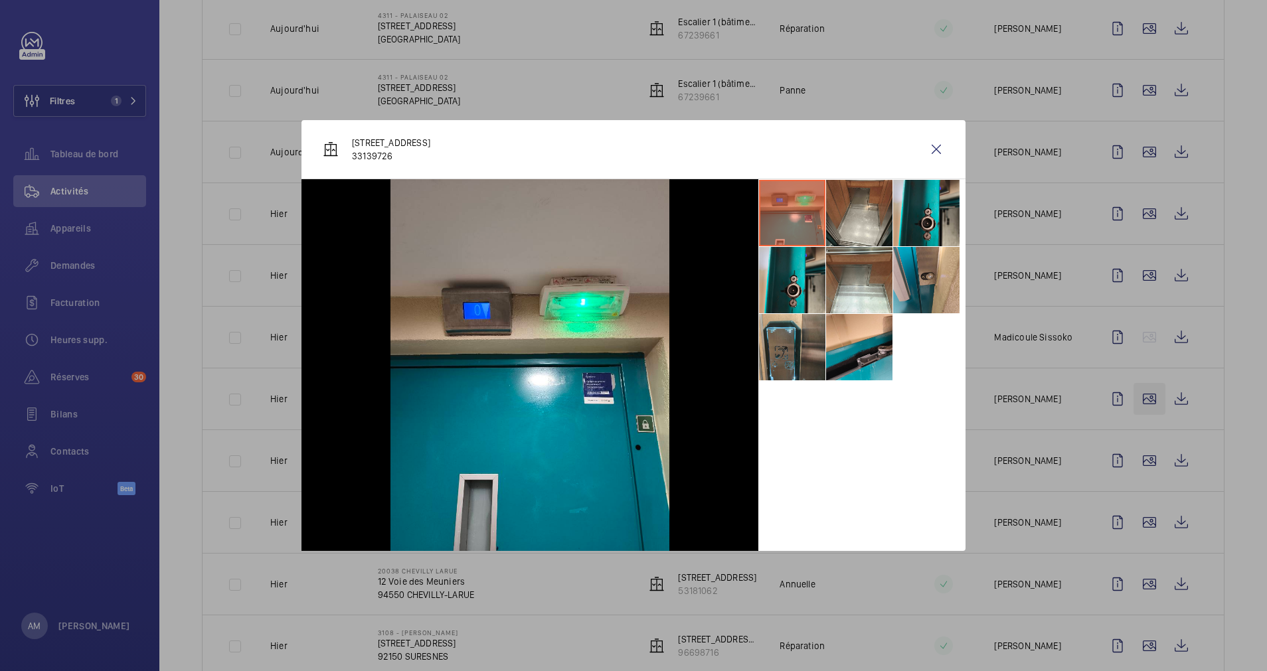
click at [1135, 394] on div at bounding box center [633, 335] width 1267 height 671
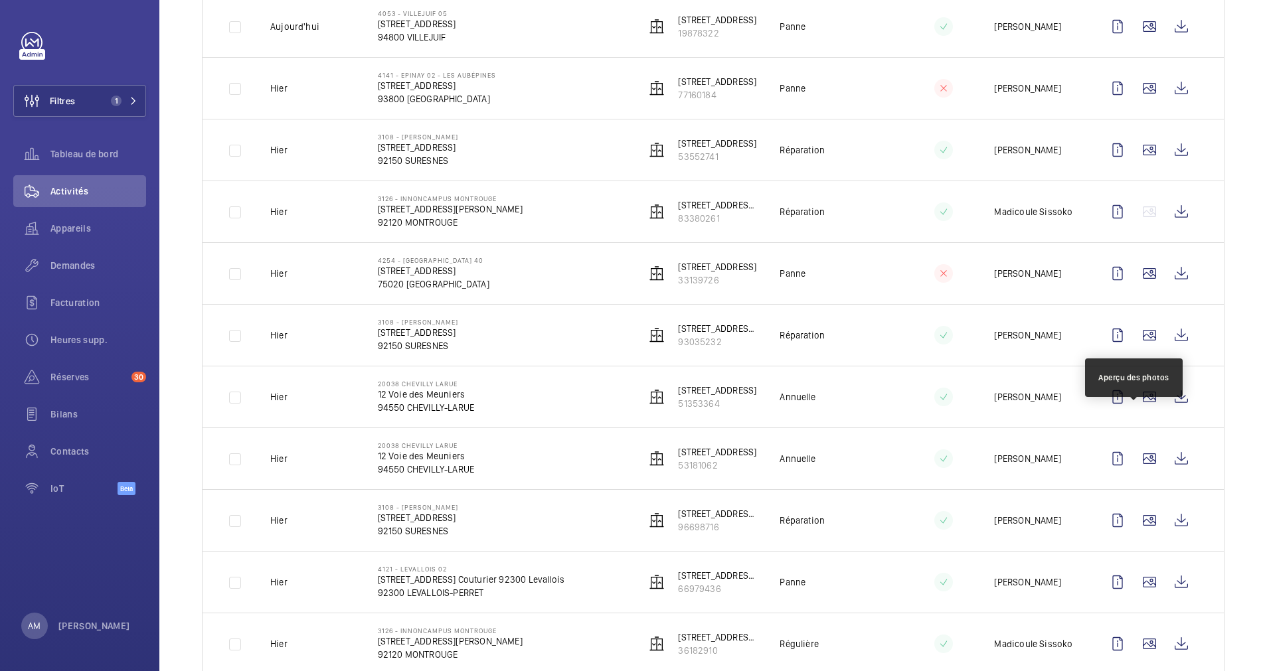
scroll to position [484, 0]
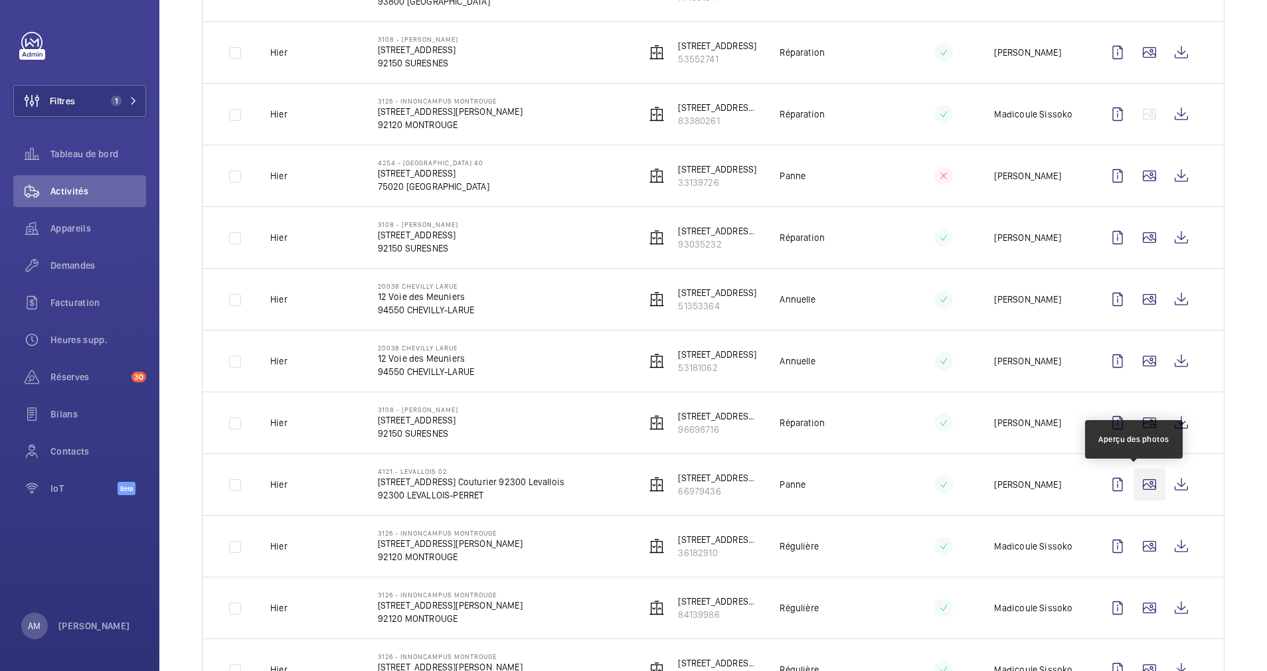
click at [1133, 485] on wm-front-icon-button at bounding box center [1149, 485] width 32 height 32
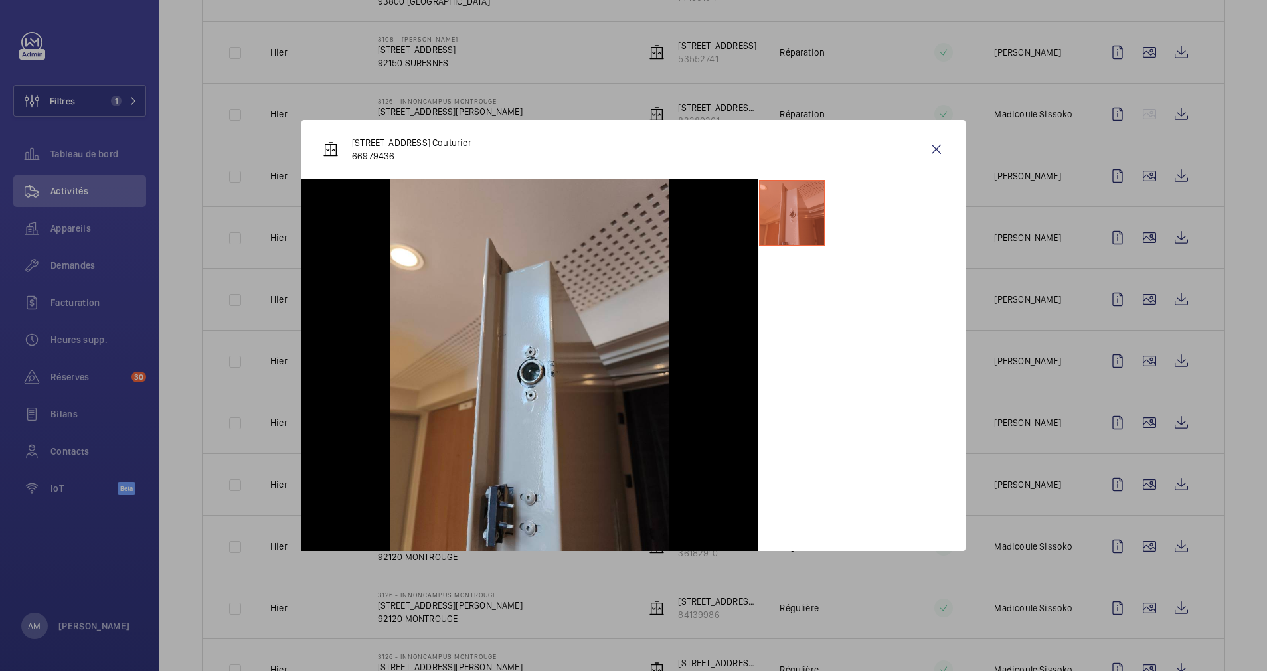
click at [1067, 481] on div at bounding box center [633, 335] width 1267 height 671
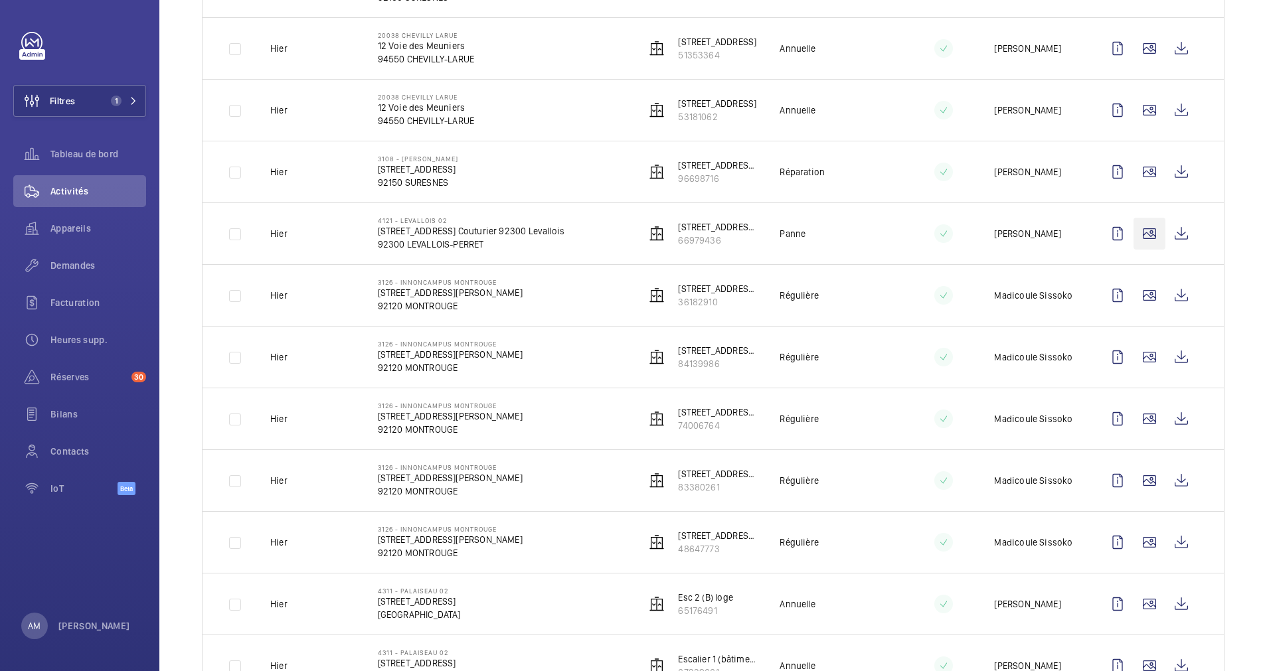
scroll to position [807, 0]
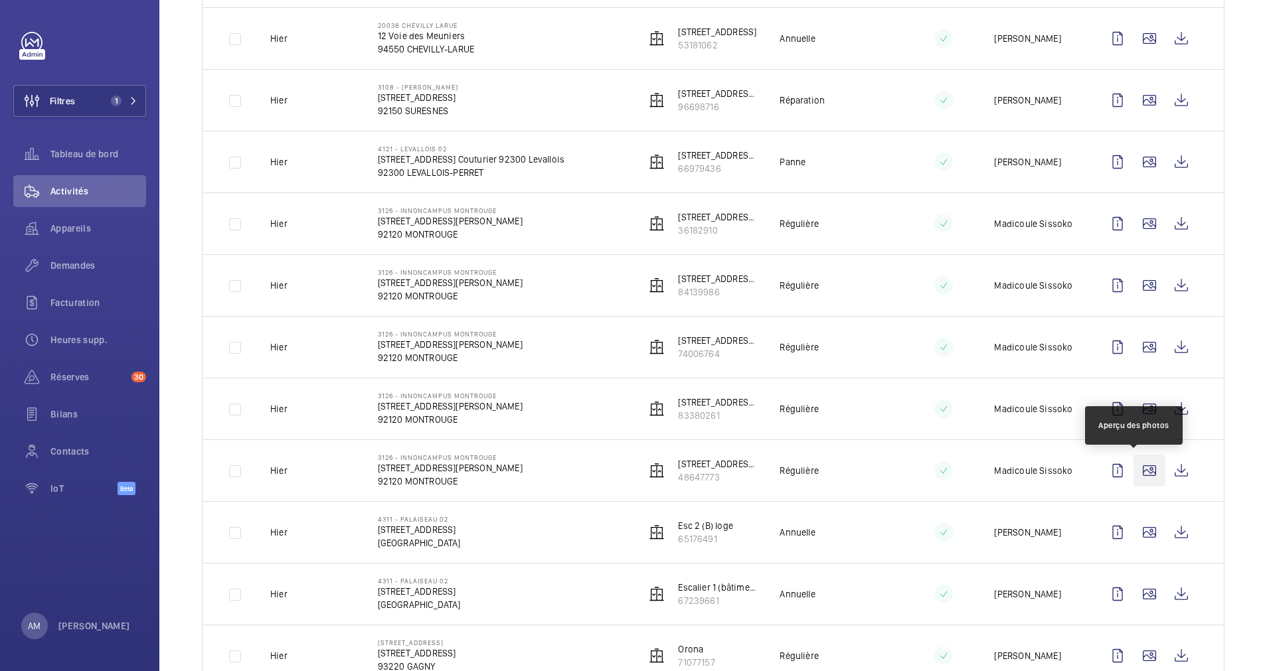
click at [1133, 469] on wm-front-icon-button at bounding box center [1149, 471] width 32 height 32
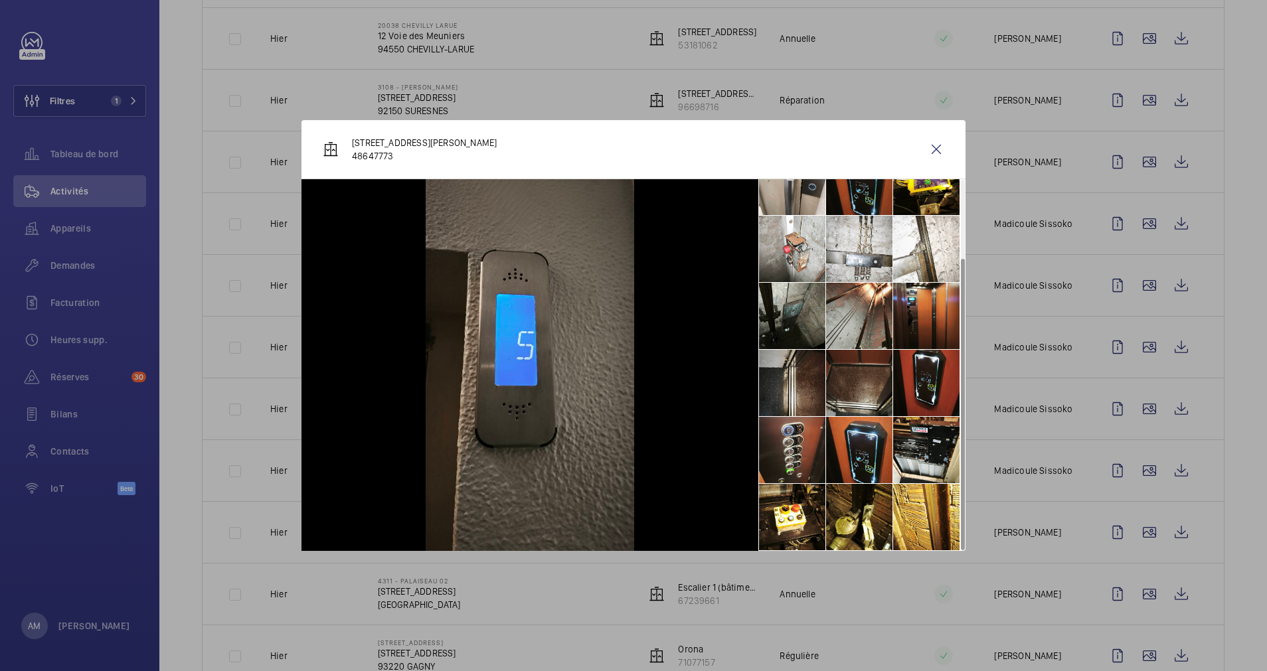
scroll to position [0, 0]
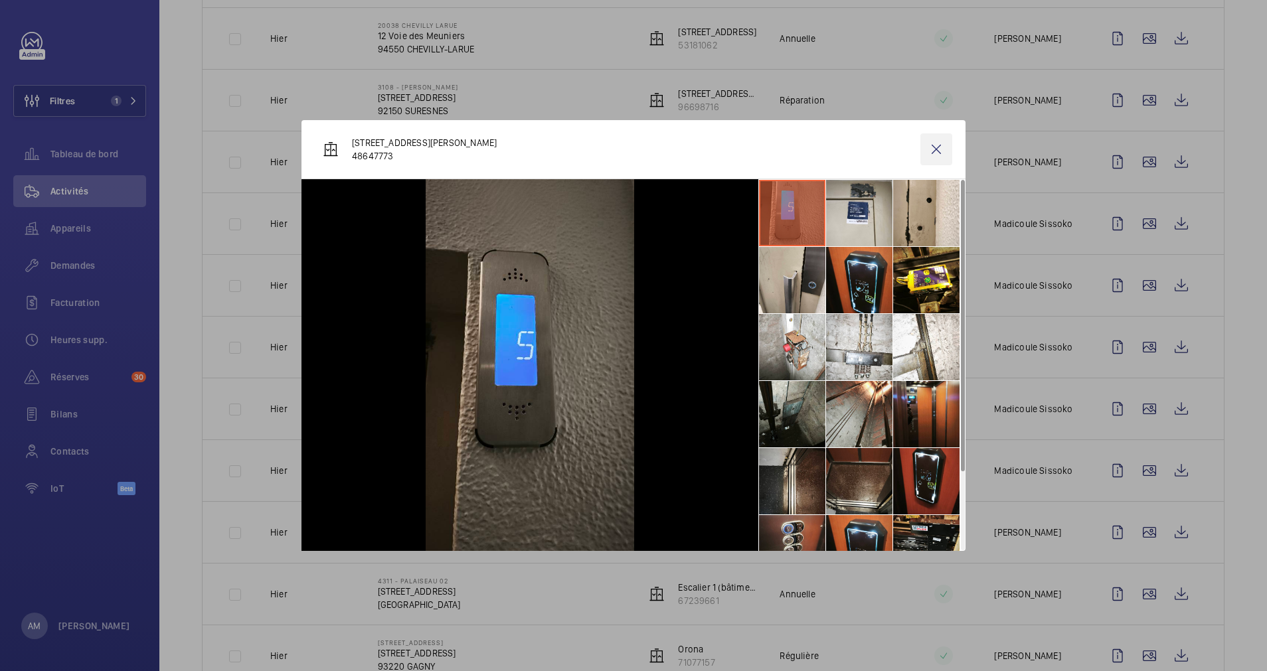
click at [931, 151] on wm-front-icon-button at bounding box center [936, 149] width 32 height 32
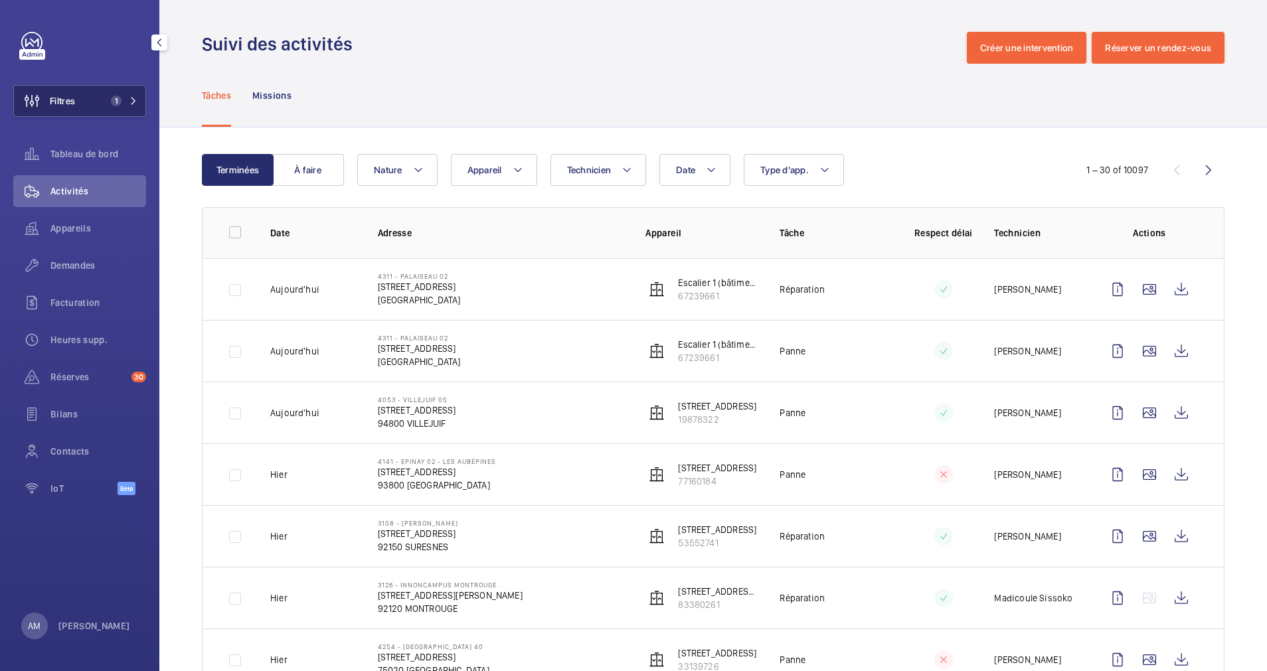
click at [107, 92] on button "Filtres 1" at bounding box center [79, 101] width 133 height 32
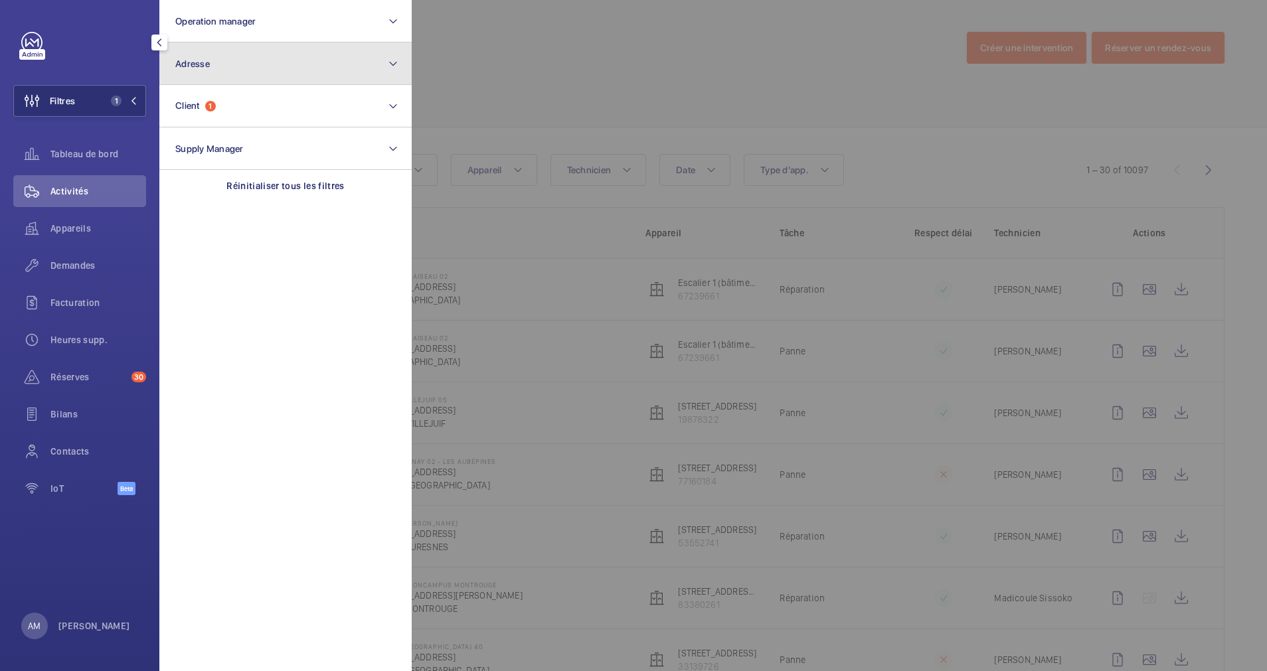
click at [273, 70] on button "Adresse" at bounding box center [285, 63] width 252 height 42
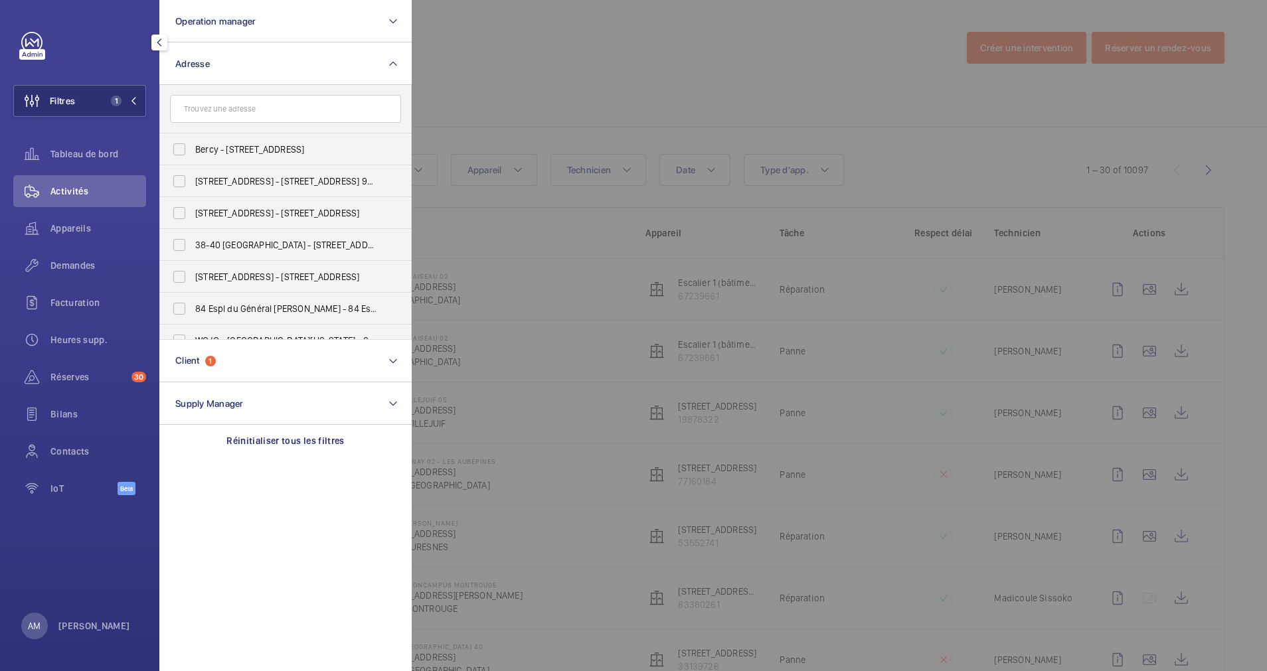
click at [267, 101] on input "text" at bounding box center [285, 109] width 231 height 28
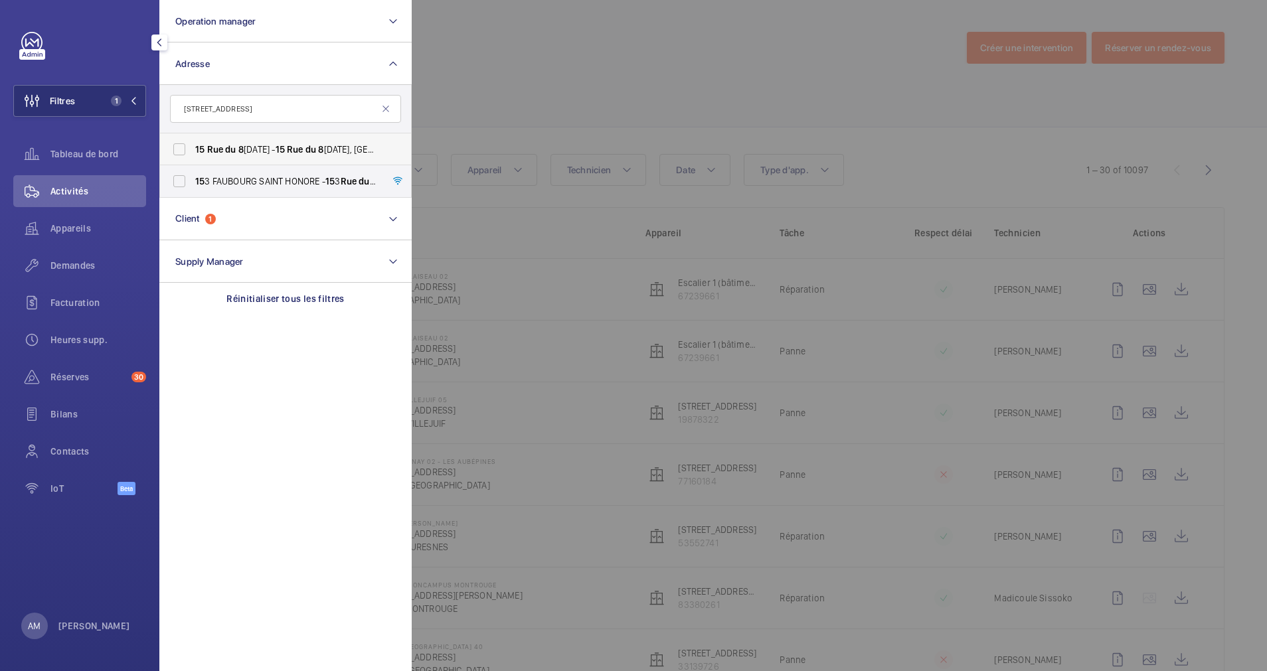
type input "[STREET_ADDRESS]"
click at [236, 142] on label "[STREET_ADDRESS][DATE][DATE]" at bounding box center [275, 149] width 231 height 32
click at [193, 142] on input "[STREET_ADDRESS][DATE][DATE]" at bounding box center [179, 149] width 27 height 27
checkbox input "true"
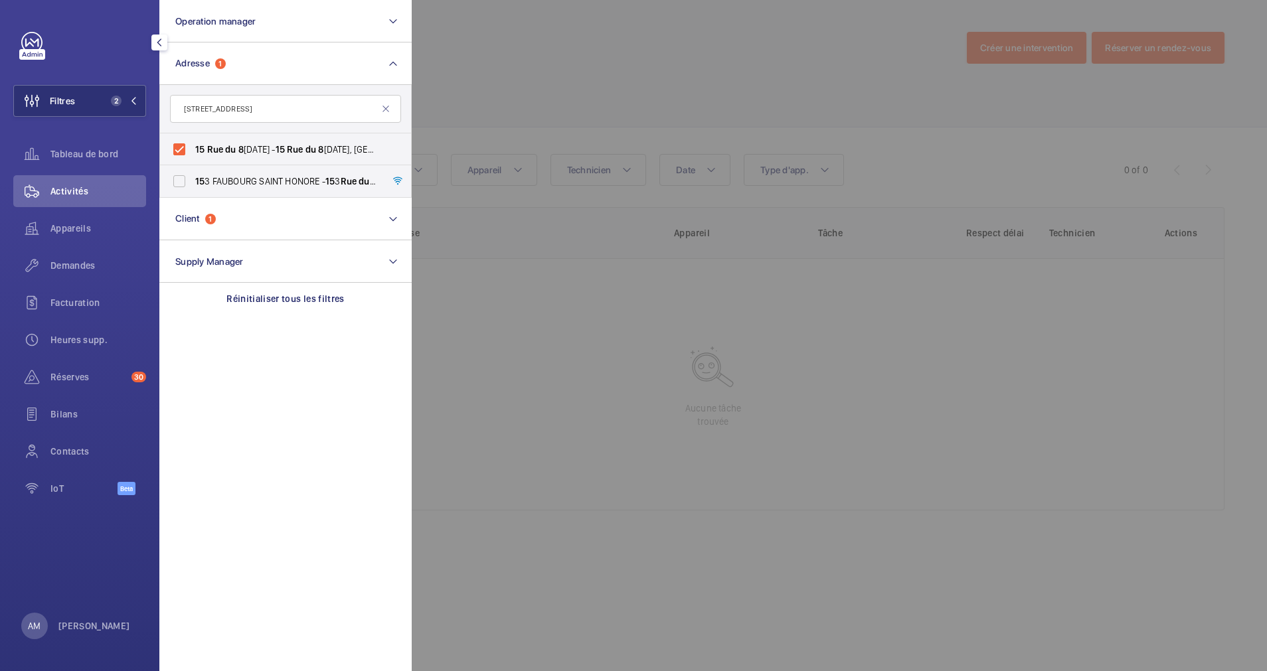
click at [536, 74] on div at bounding box center [1045, 335] width 1267 height 671
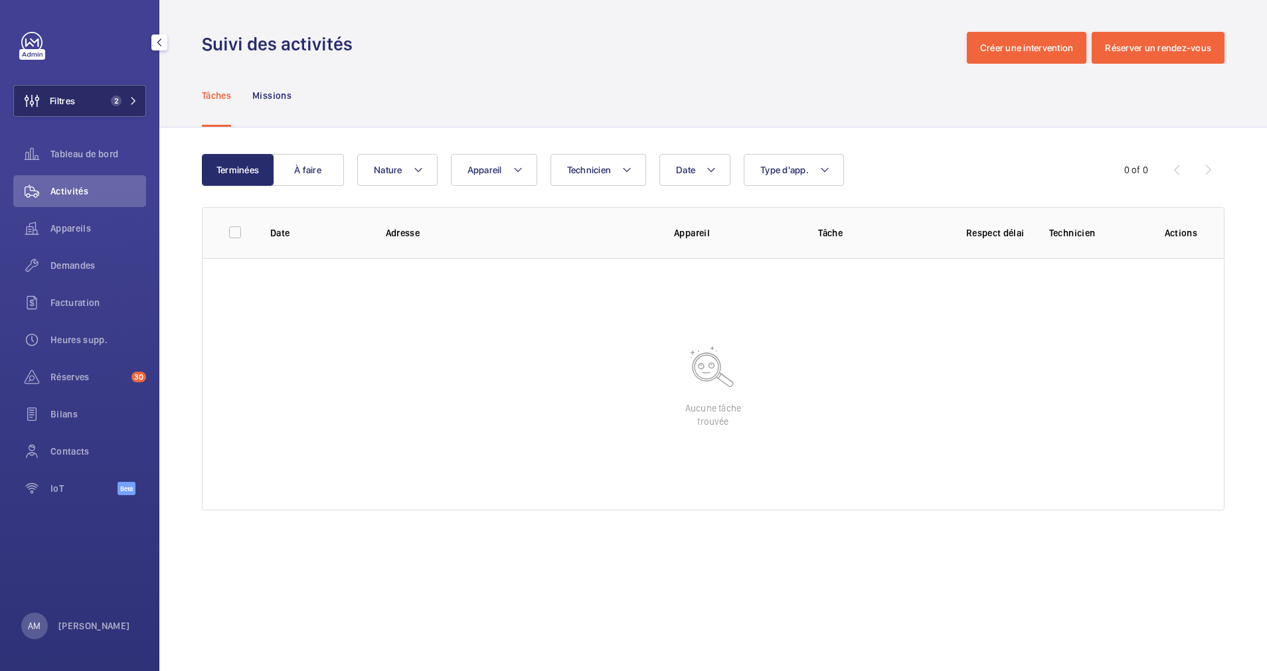
click at [125, 89] on button "Filtres 2" at bounding box center [79, 101] width 133 height 32
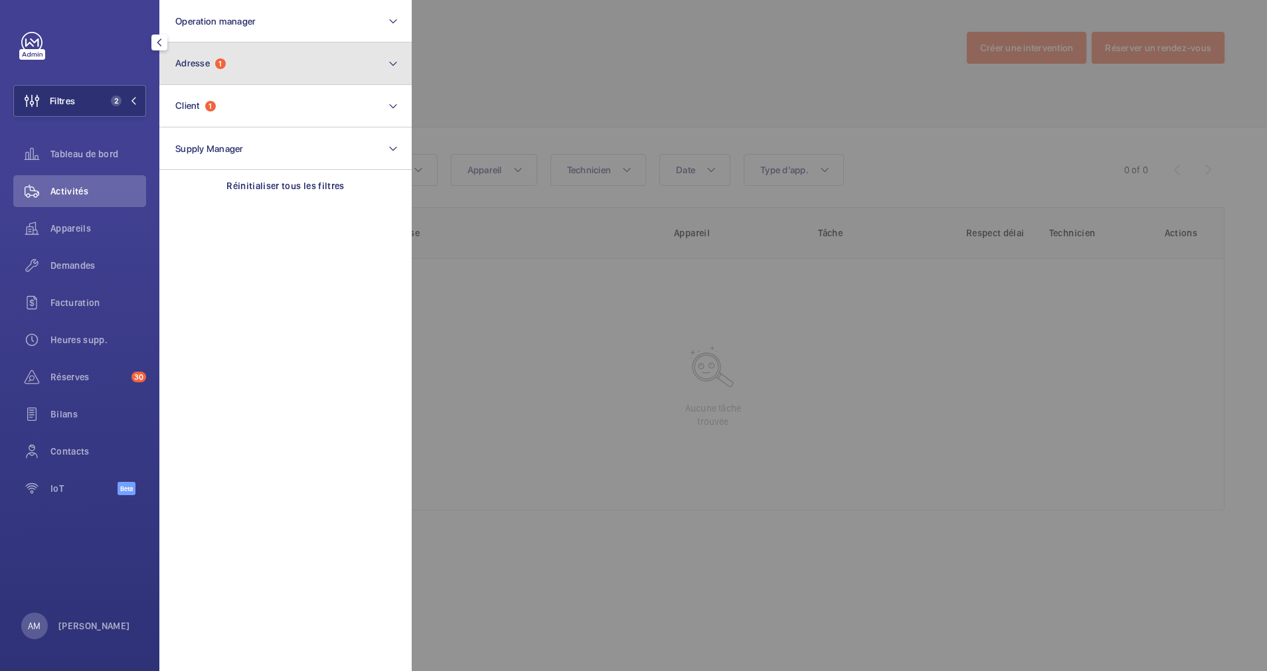
click at [242, 66] on button "Adresse 1" at bounding box center [285, 63] width 252 height 42
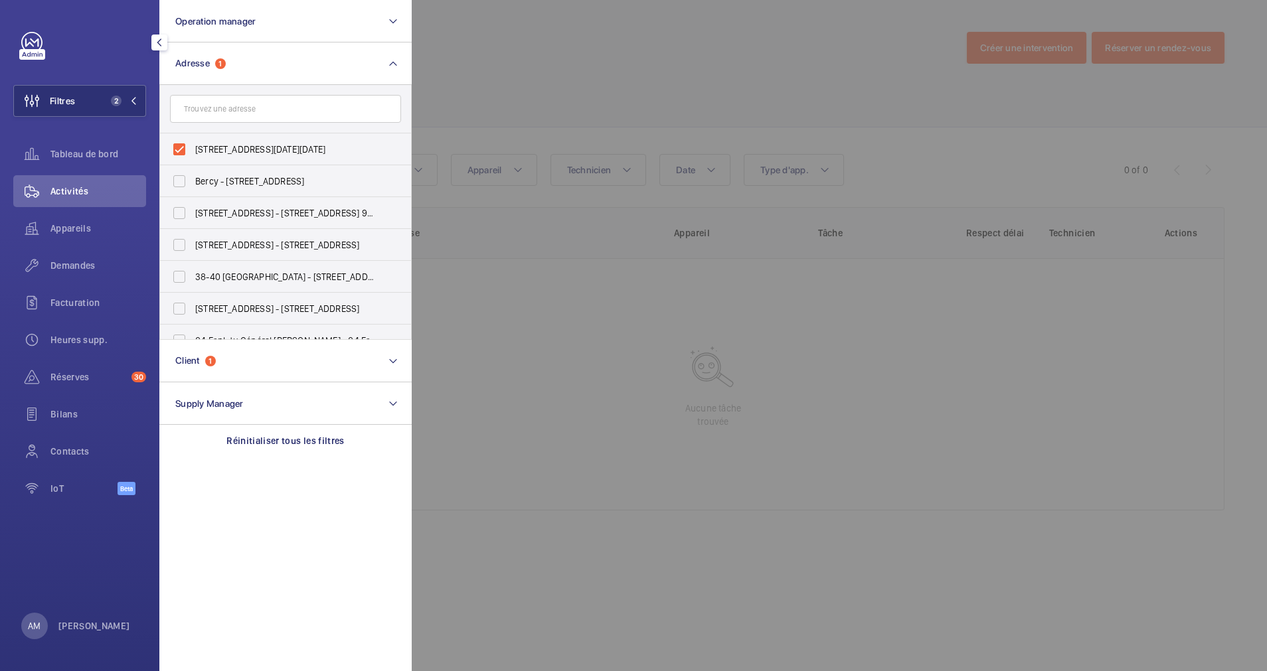
click at [451, 73] on div at bounding box center [1045, 335] width 1267 height 671
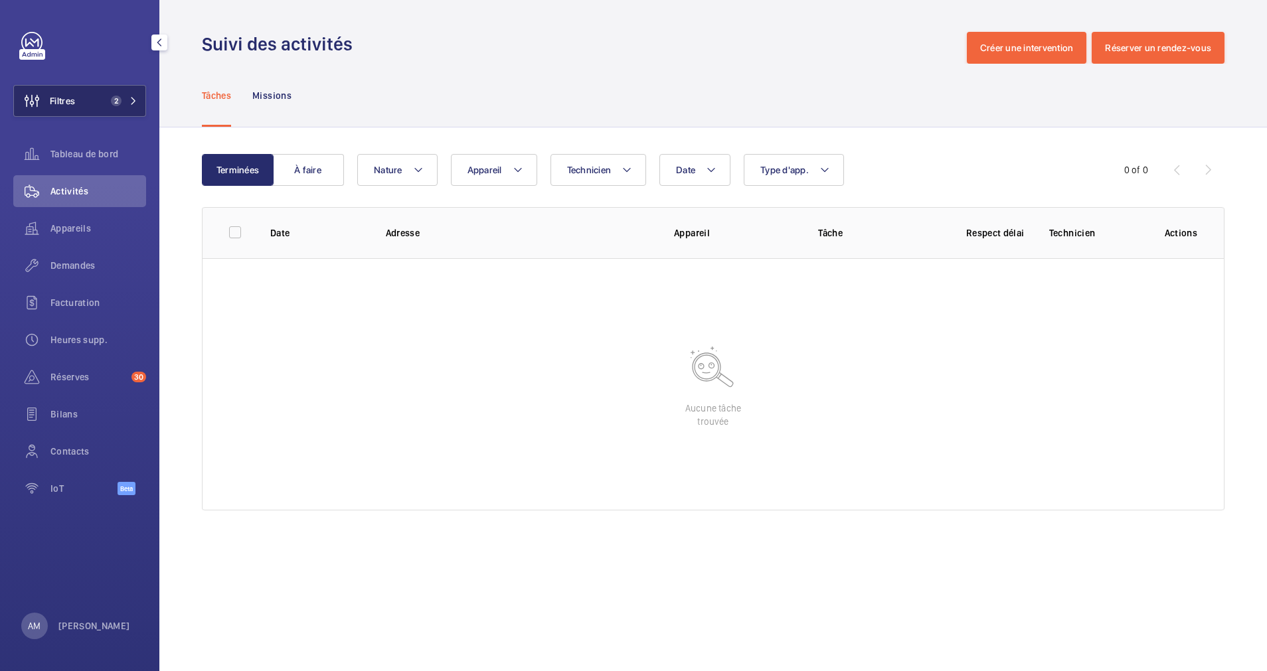
click at [109, 105] on span "2" at bounding box center [114, 101] width 16 height 11
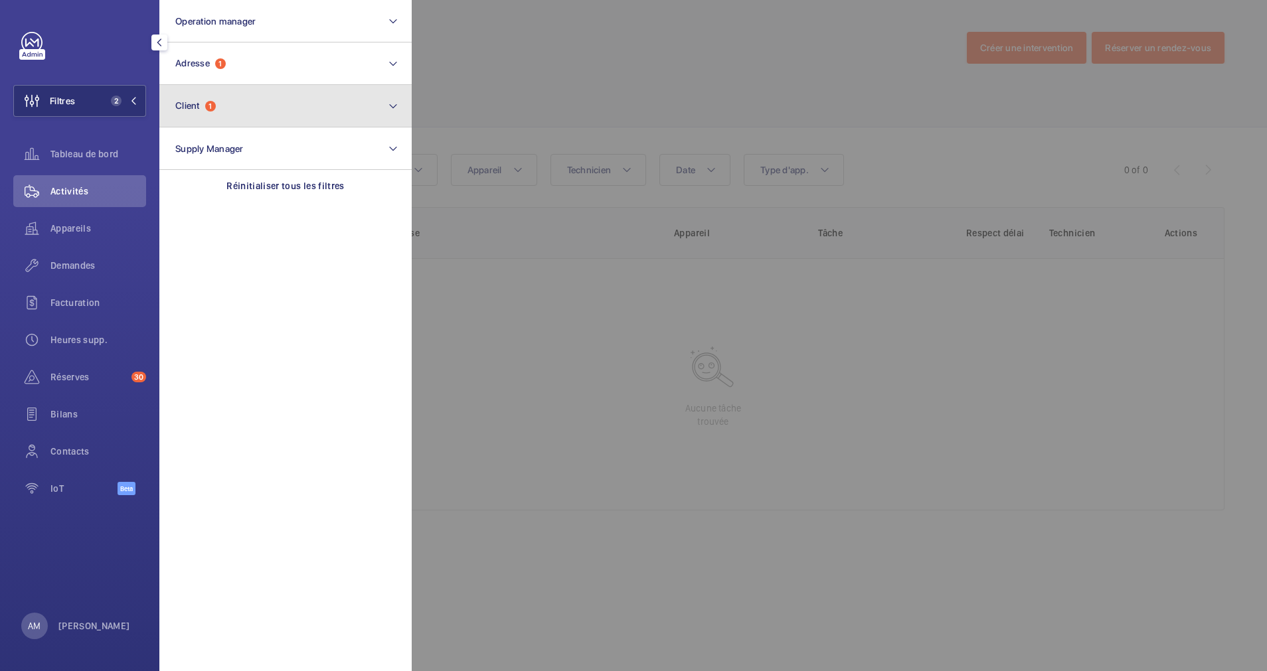
click at [230, 93] on button "Client 1" at bounding box center [285, 106] width 252 height 42
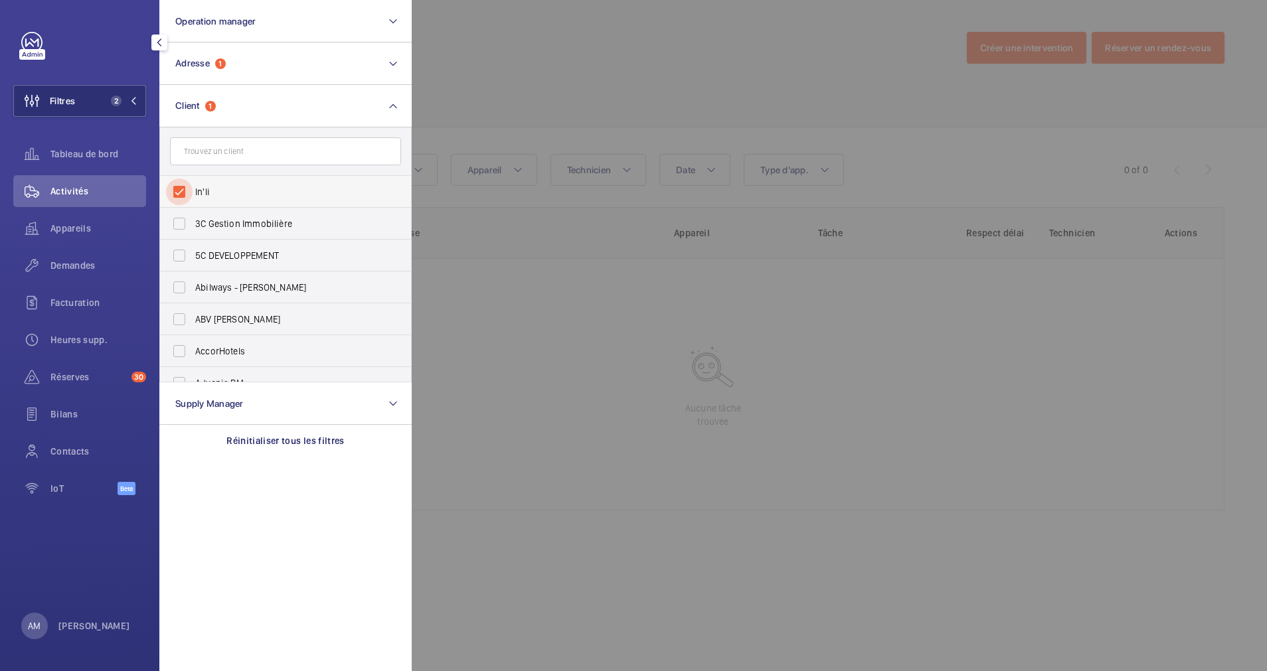
click at [180, 191] on input "In'li" at bounding box center [179, 192] width 27 height 27
checkbox input "false"
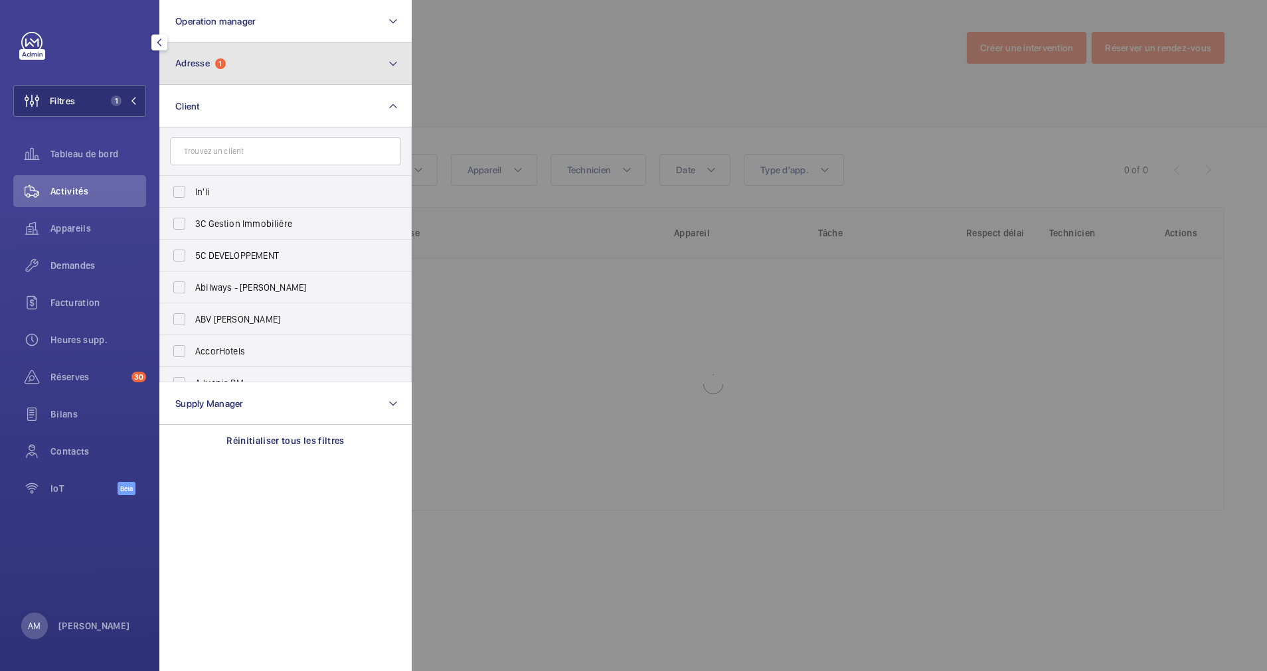
click at [333, 68] on button "Adresse 1" at bounding box center [285, 63] width 252 height 42
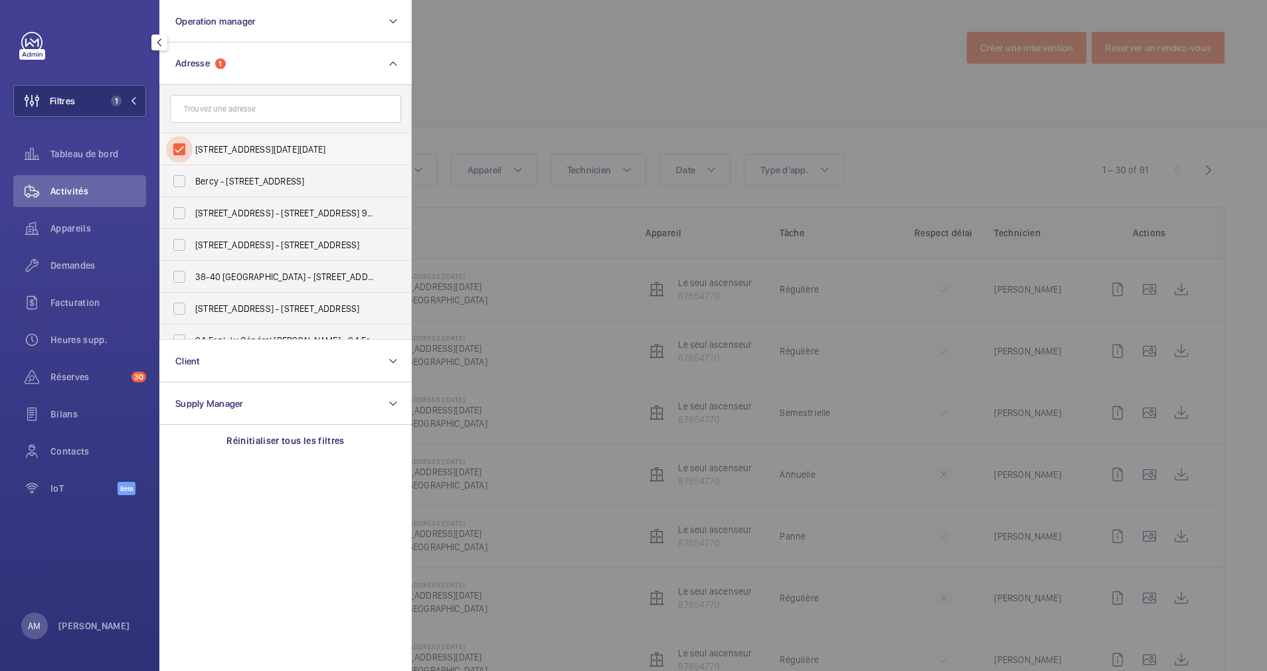
click at [181, 149] on input "[STREET_ADDRESS][DATE][DATE]" at bounding box center [179, 149] width 27 height 27
checkbox input "false"
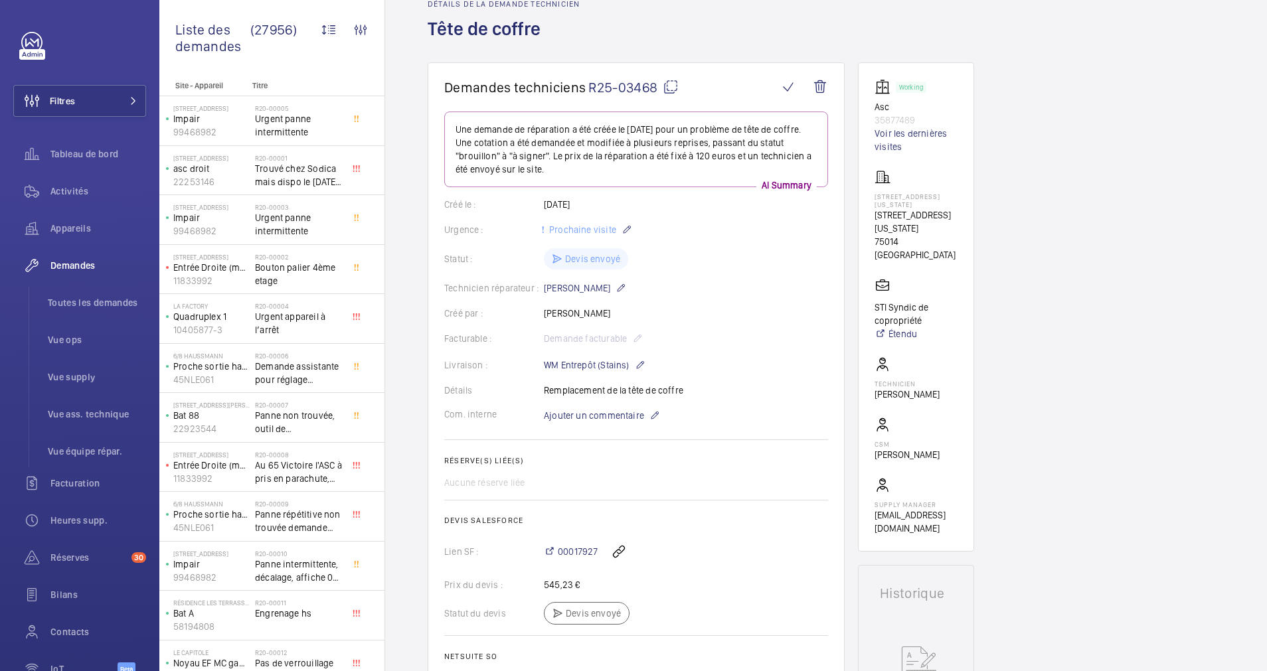
scroll to position [76, 0]
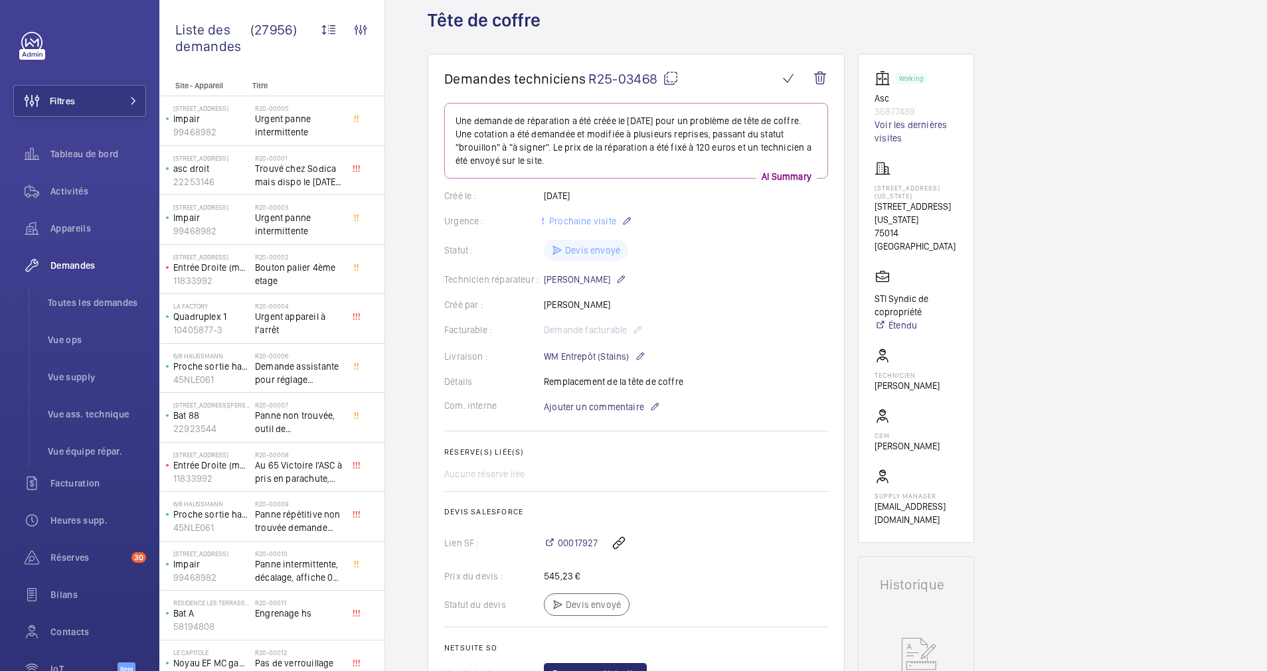
click at [784, 491] on hr at bounding box center [636, 491] width 384 height 1
